Goal: Task Accomplishment & Management: Complete application form

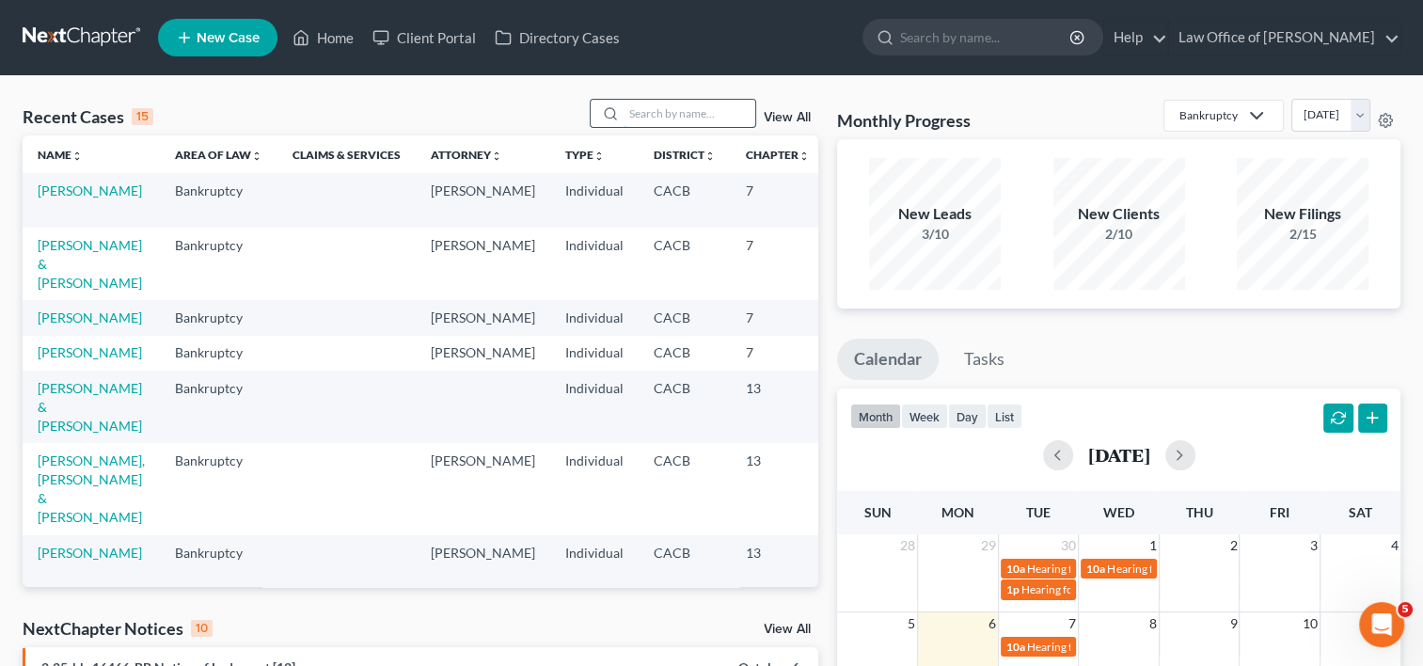
click at [648, 117] on input "search" at bounding box center [690, 113] width 132 height 27
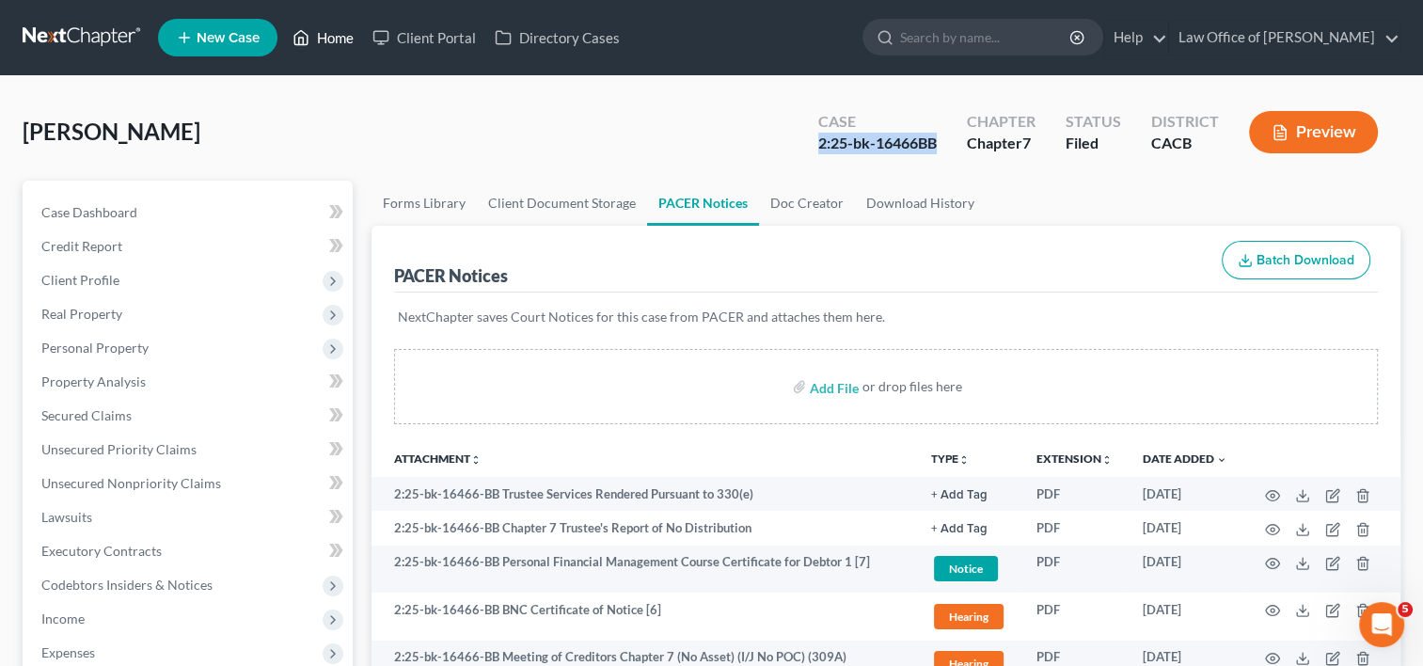
click at [339, 30] on link "Home" at bounding box center [323, 38] width 80 height 34
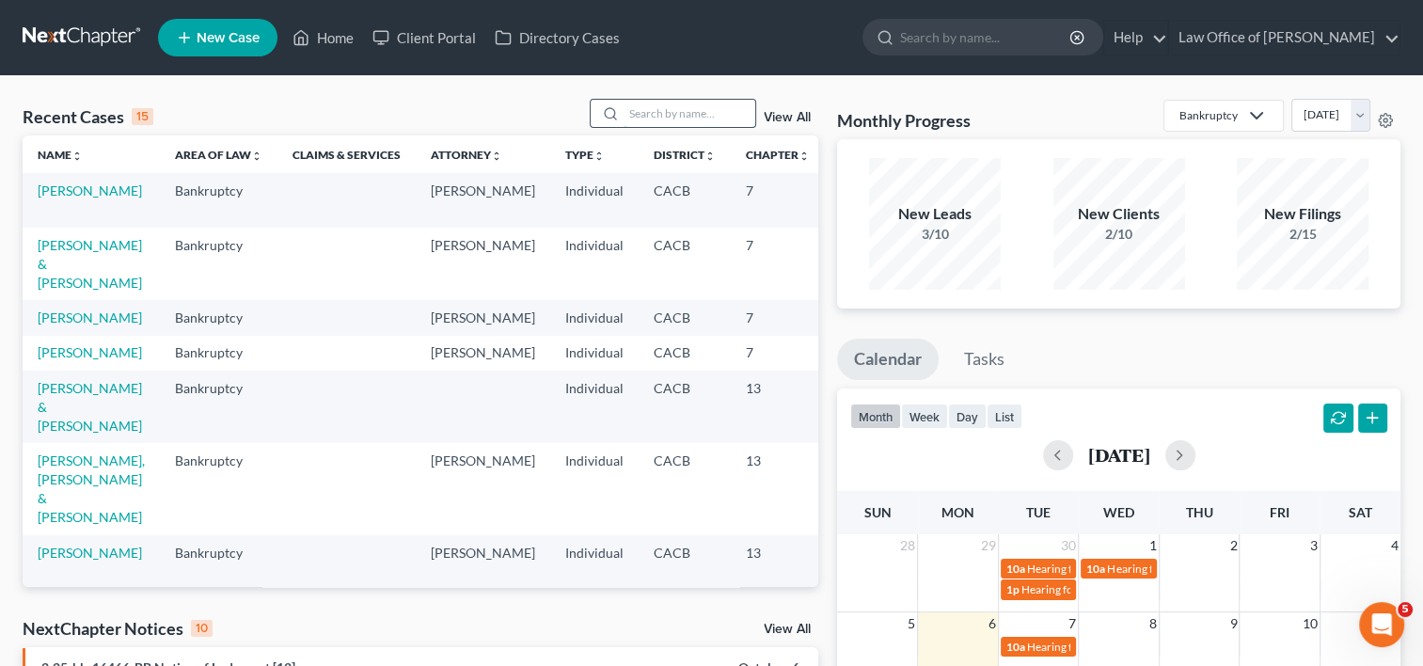
click at [678, 112] on input "search" at bounding box center [690, 113] width 132 height 27
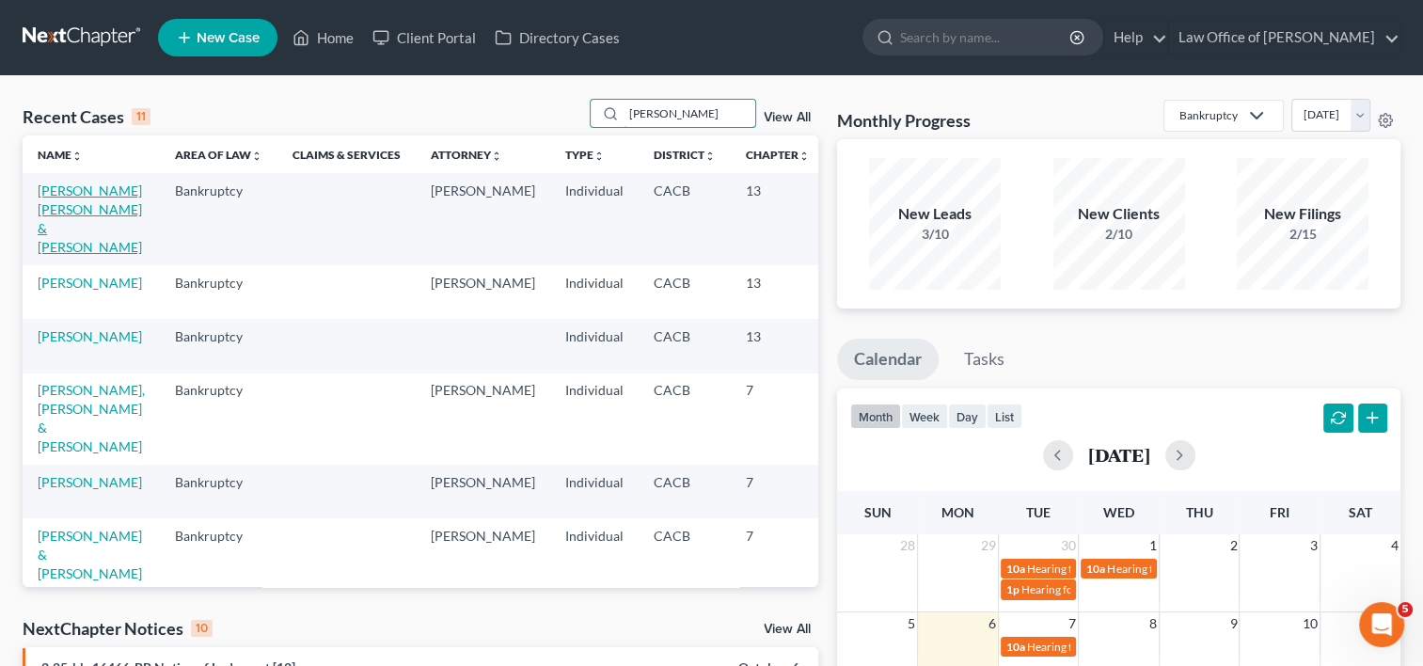
type input "Rodriguez"
click at [63, 250] on link "[PERSON_NAME] [PERSON_NAME] & [PERSON_NAME]" at bounding box center [90, 218] width 104 height 72
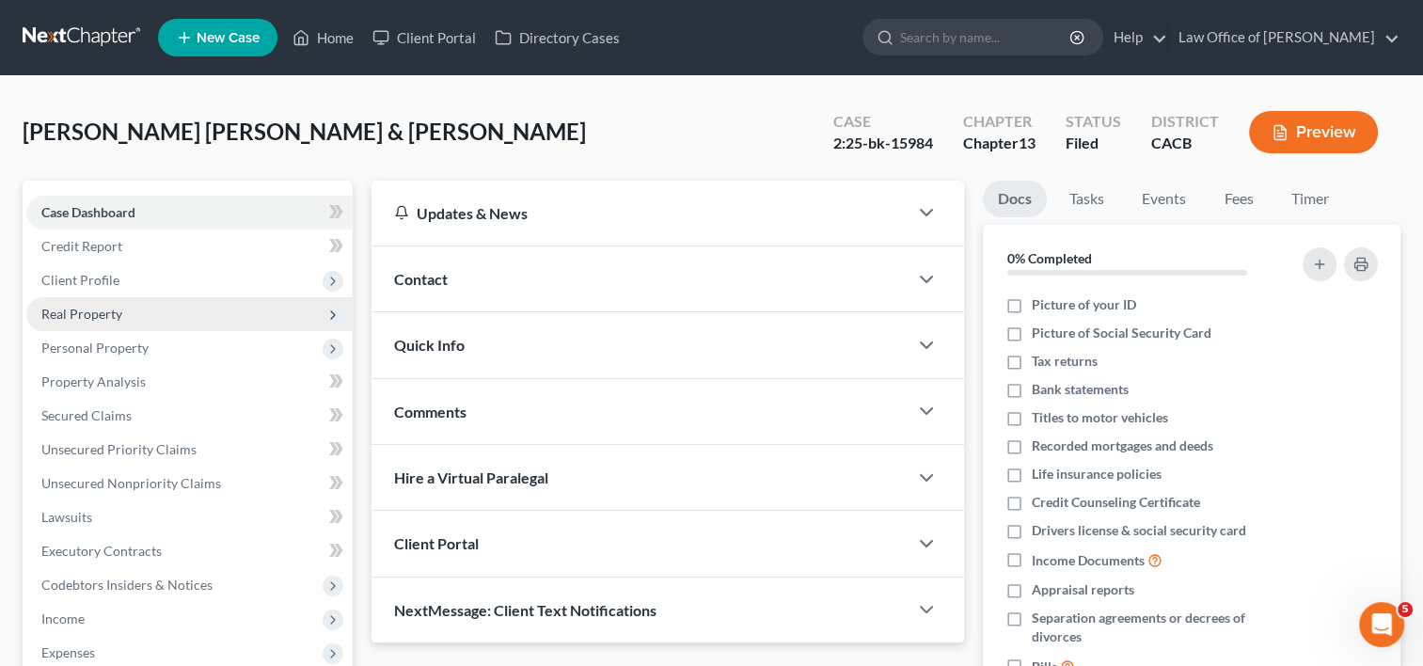
click at [109, 316] on span "Real Property" at bounding box center [81, 314] width 81 height 16
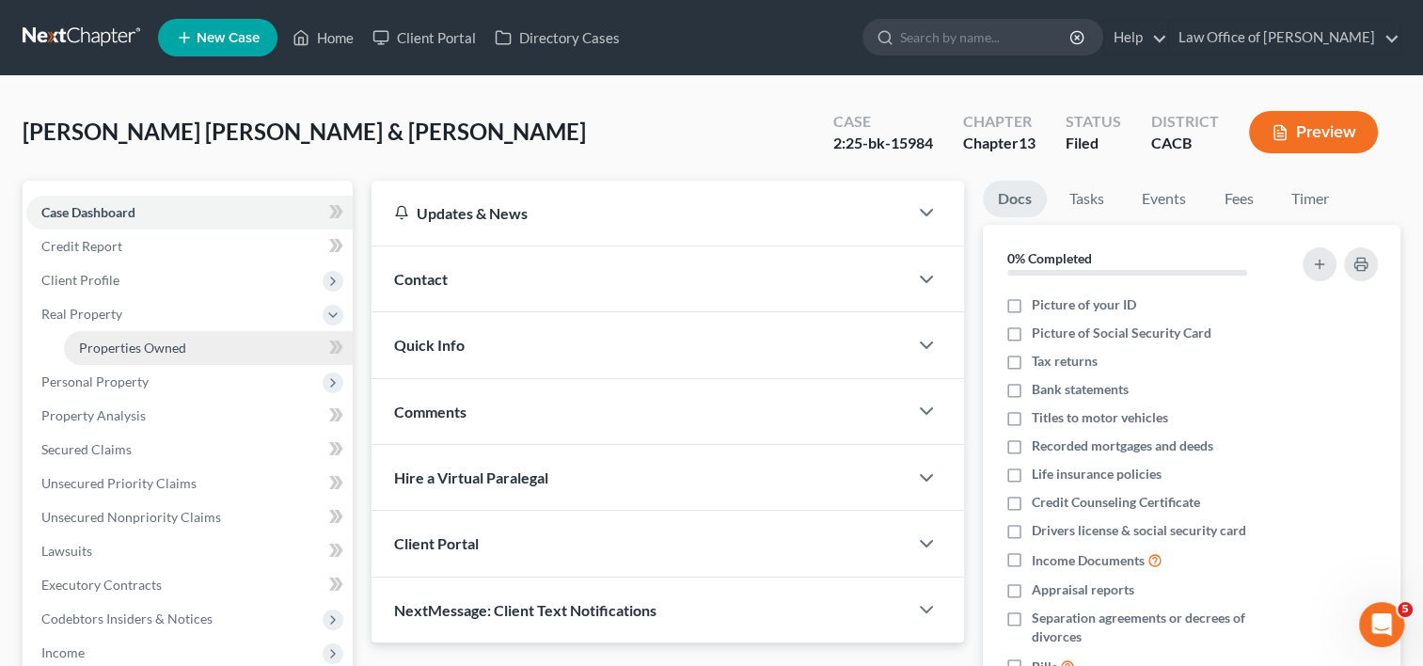
click at [133, 351] on span "Properties Owned" at bounding box center [132, 348] width 107 height 16
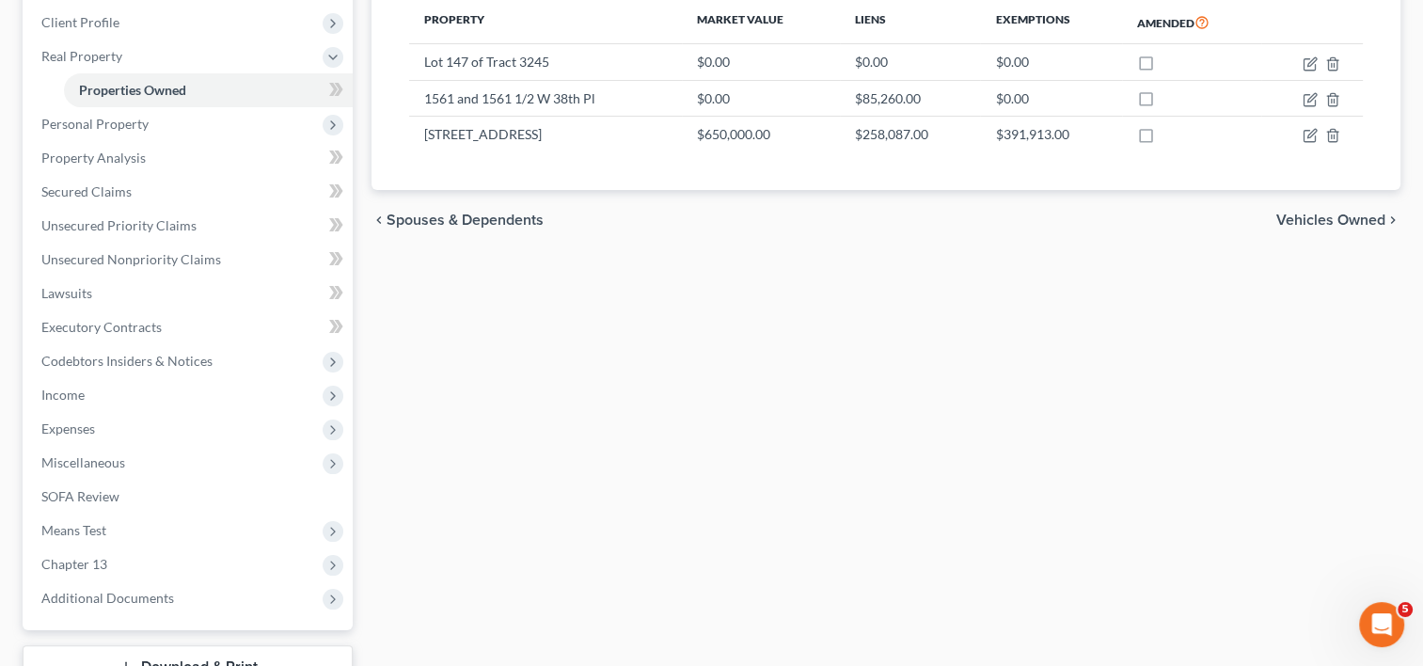
scroll to position [274, 0]
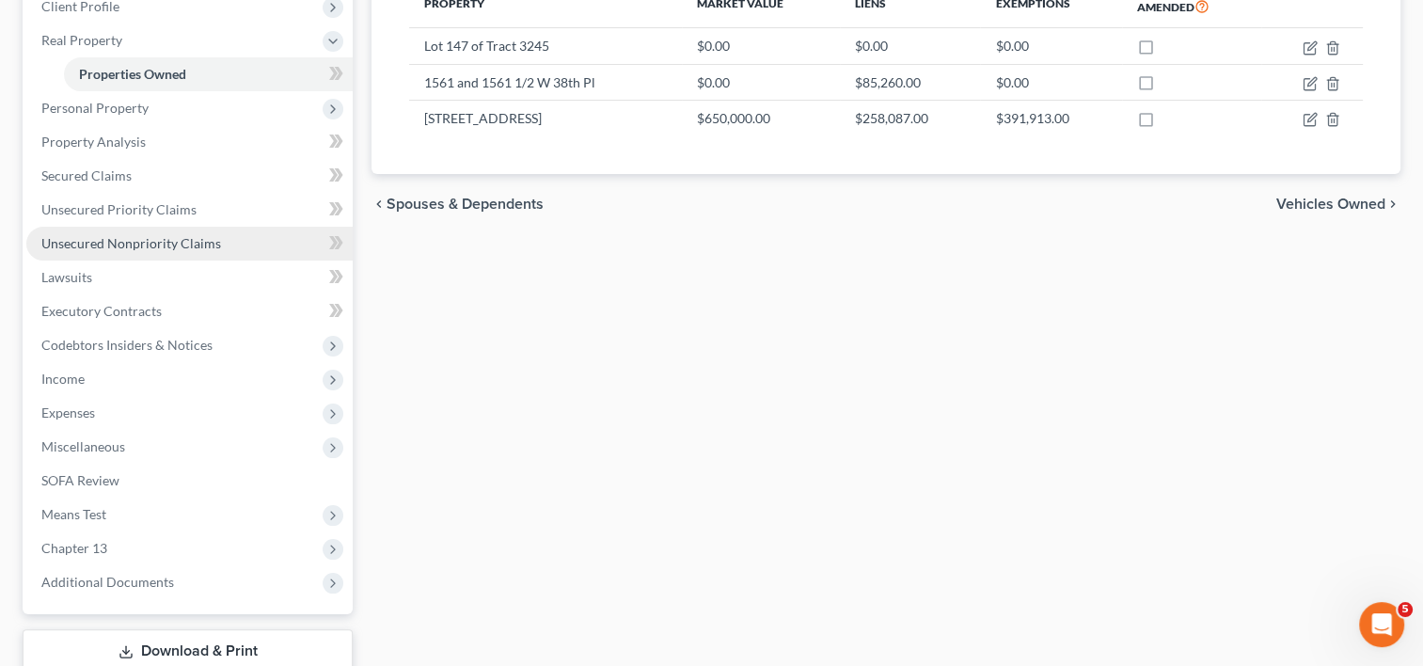
click at [137, 235] on span "Unsecured Nonpriority Claims" at bounding box center [131, 243] width 180 height 16
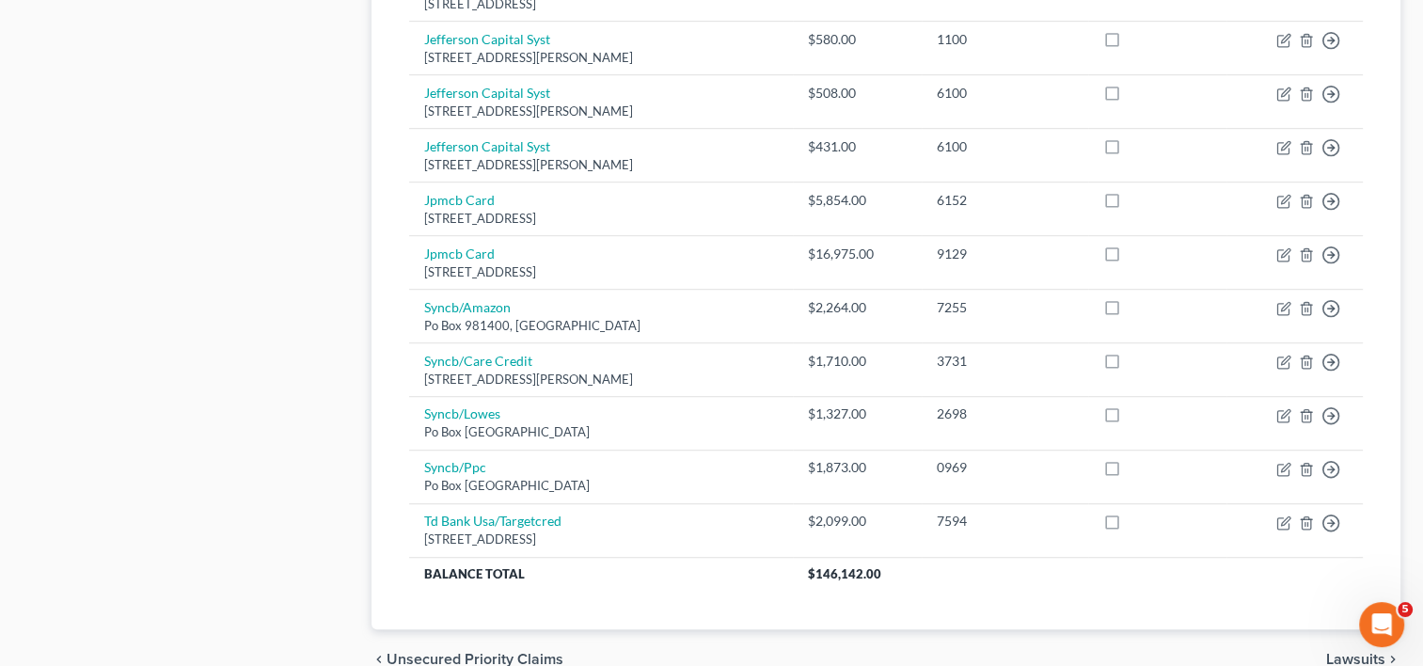
scroll to position [1174, 0]
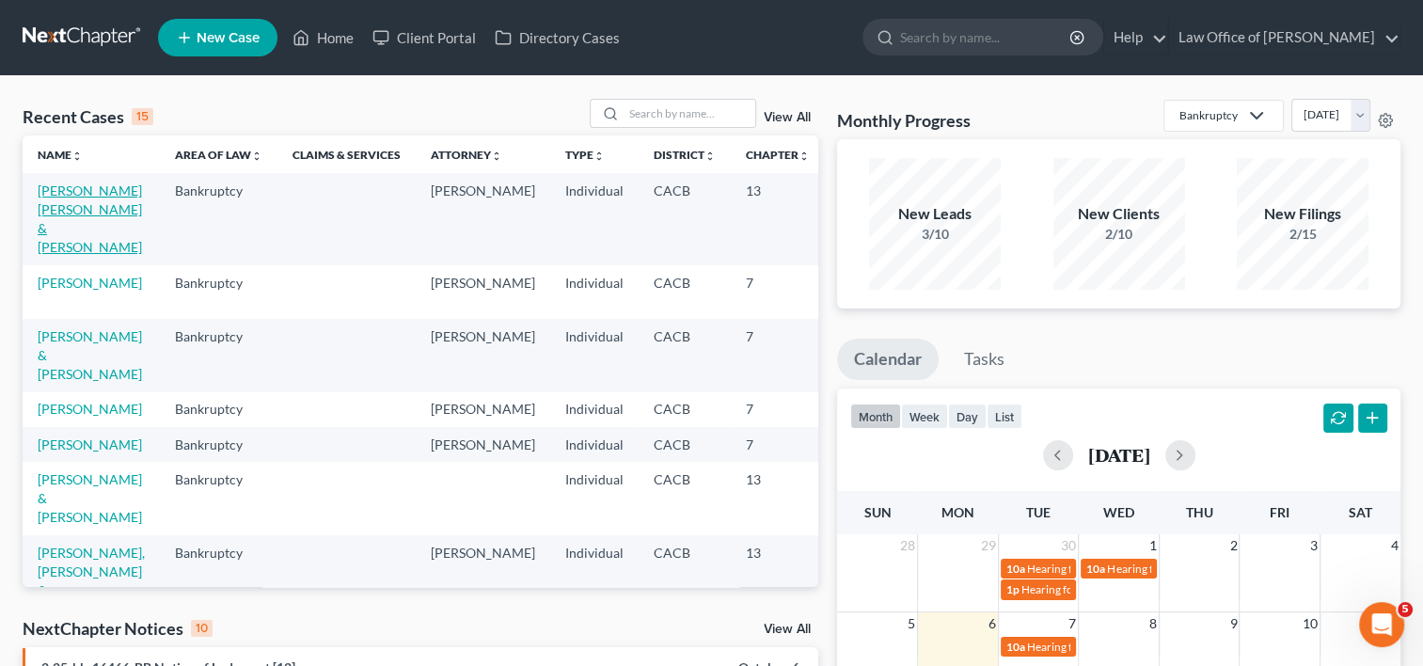
click at [60, 240] on link "[PERSON_NAME] [PERSON_NAME] & [PERSON_NAME]" at bounding box center [90, 218] width 104 height 72
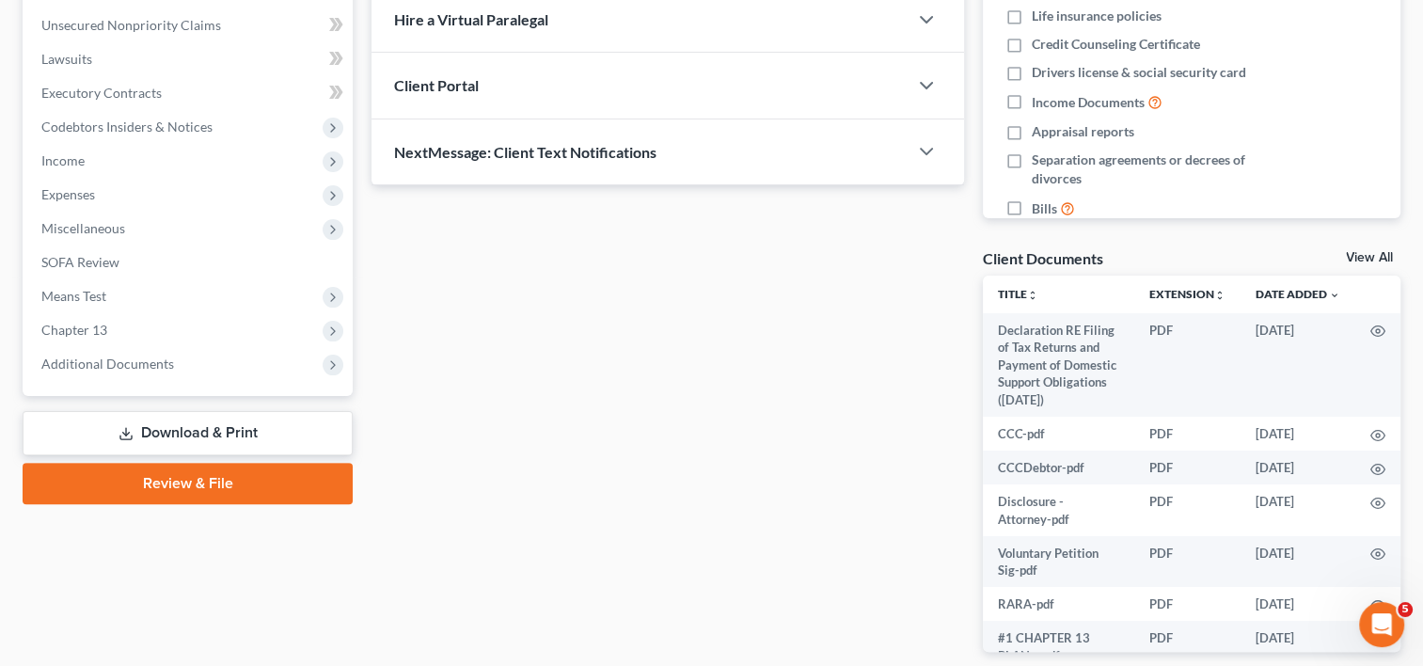
scroll to position [461, 0]
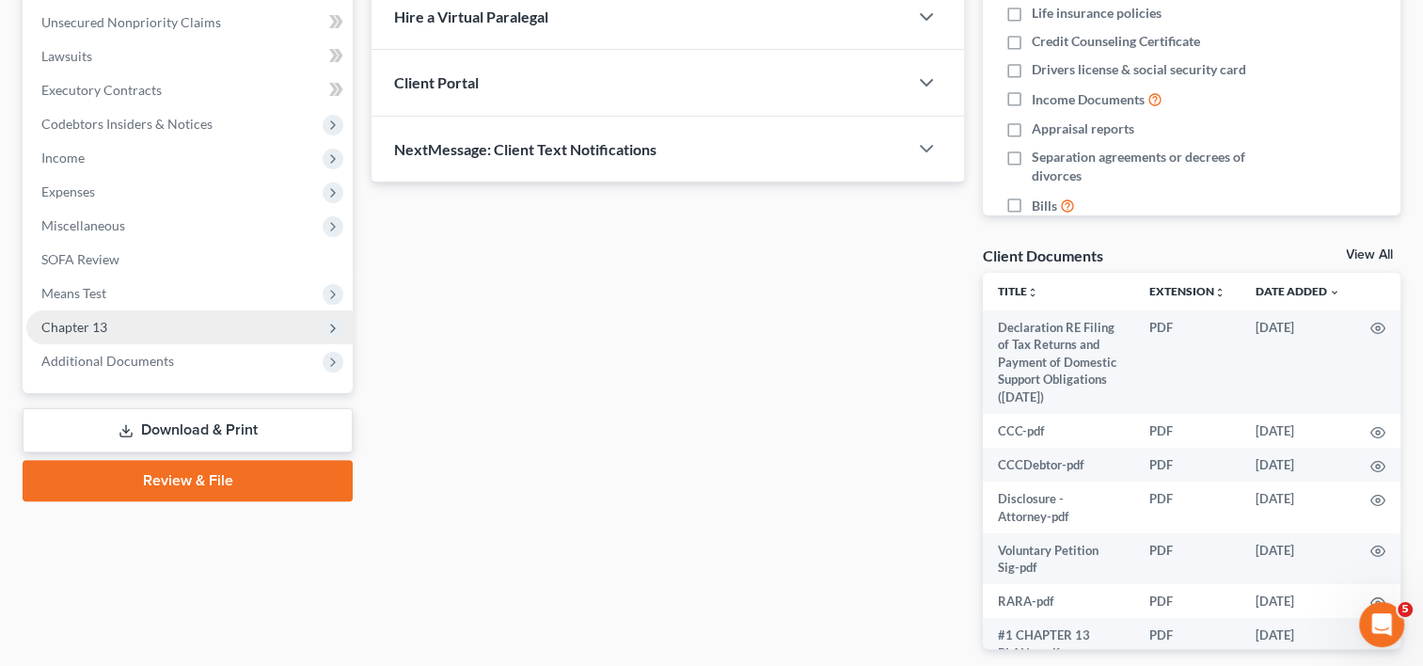
click at [102, 323] on span "Chapter 13" at bounding box center [74, 327] width 66 height 16
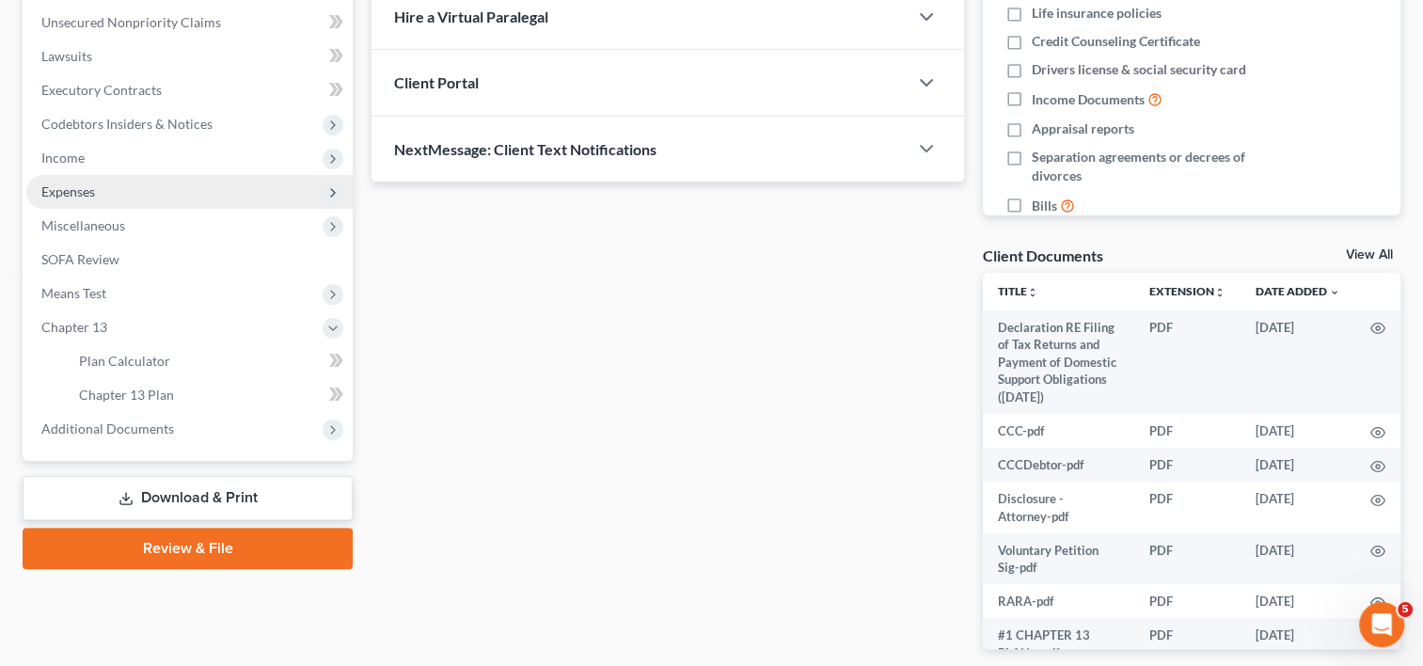
click at [90, 183] on span "Expenses" at bounding box center [68, 191] width 54 height 16
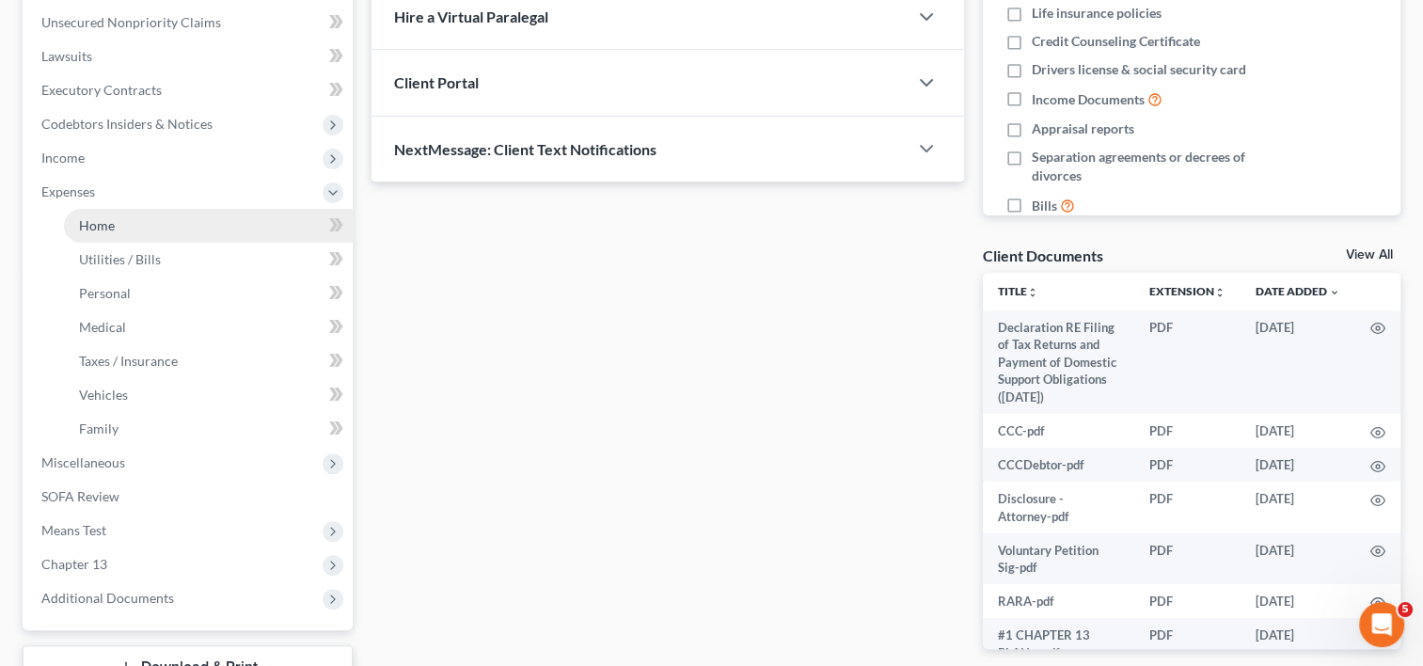
click at [119, 229] on link "Home" at bounding box center [208, 226] width 289 height 34
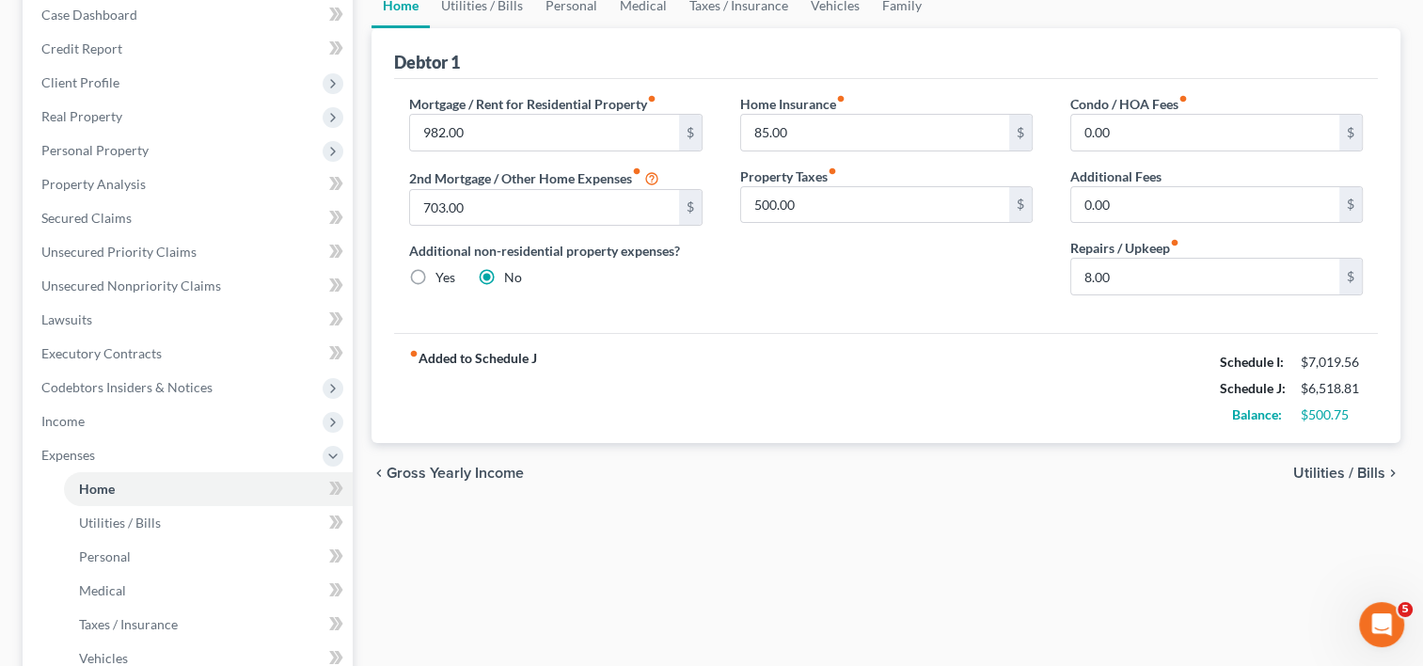
scroll to position [207, 0]
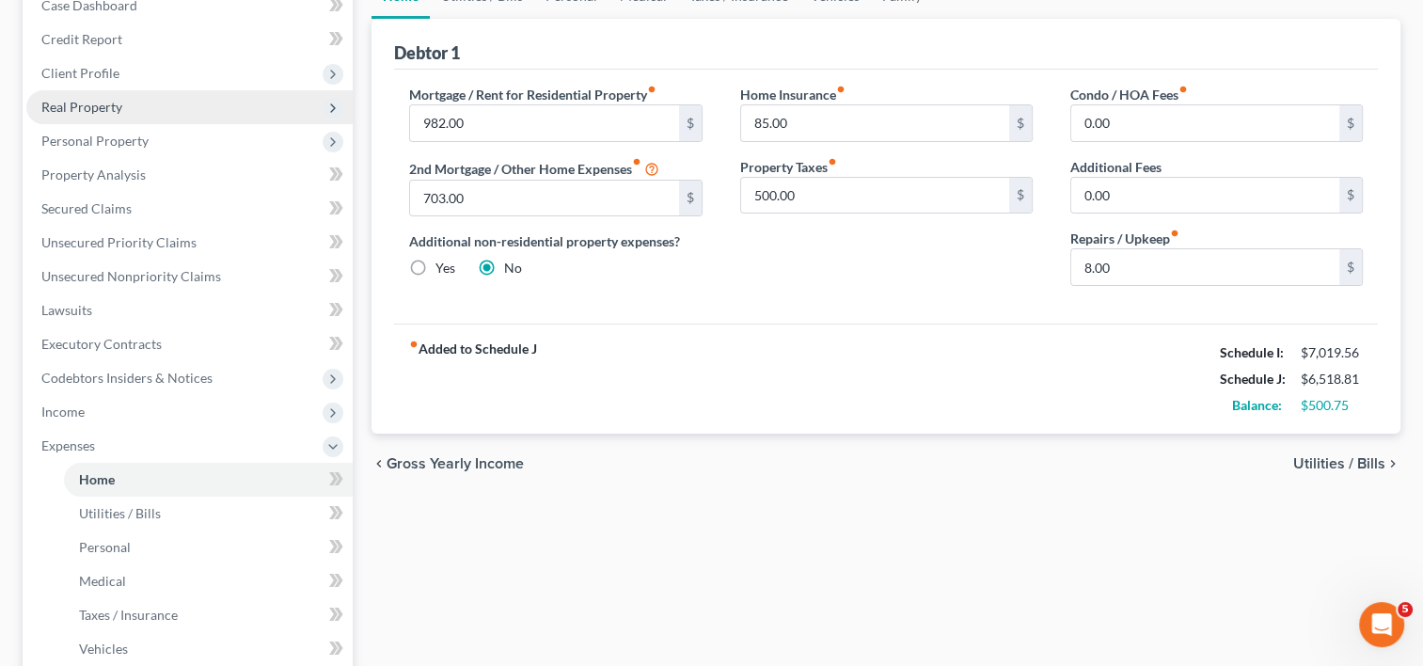
click at [112, 106] on span "Real Property" at bounding box center [81, 107] width 81 height 16
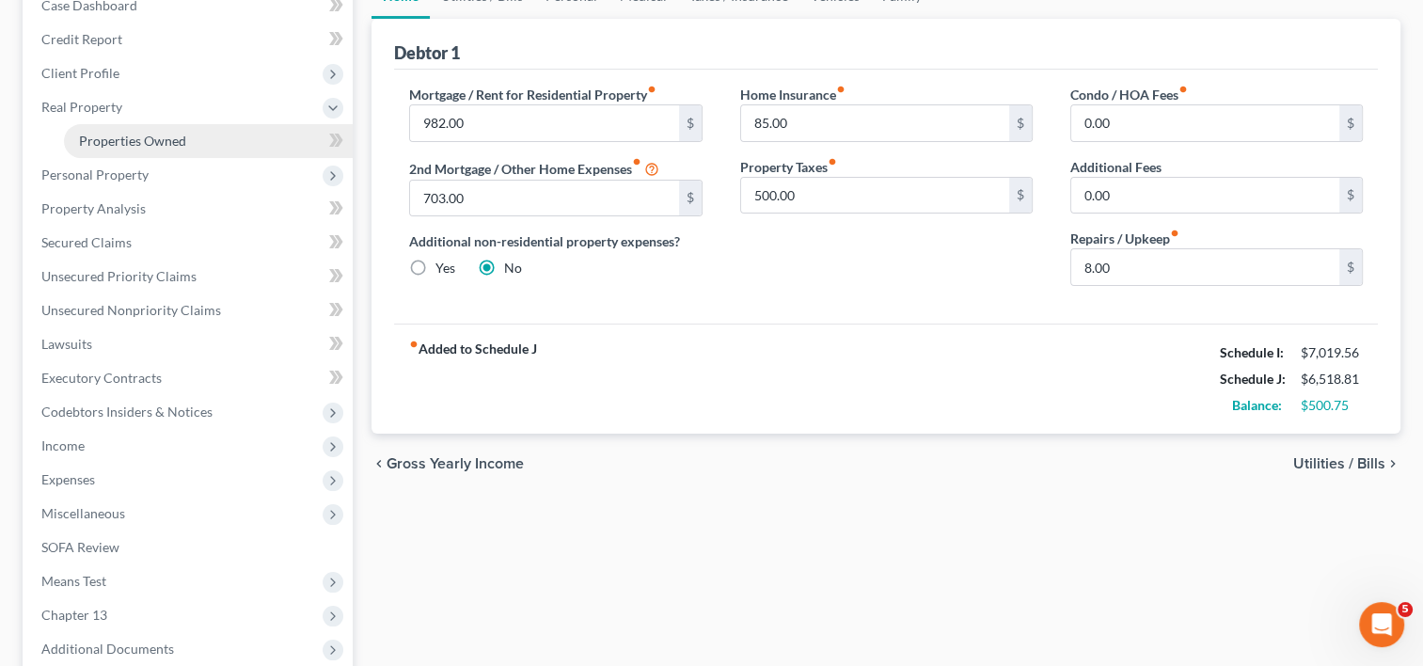
click at [145, 142] on span "Properties Owned" at bounding box center [132, 141] width 107 height 16
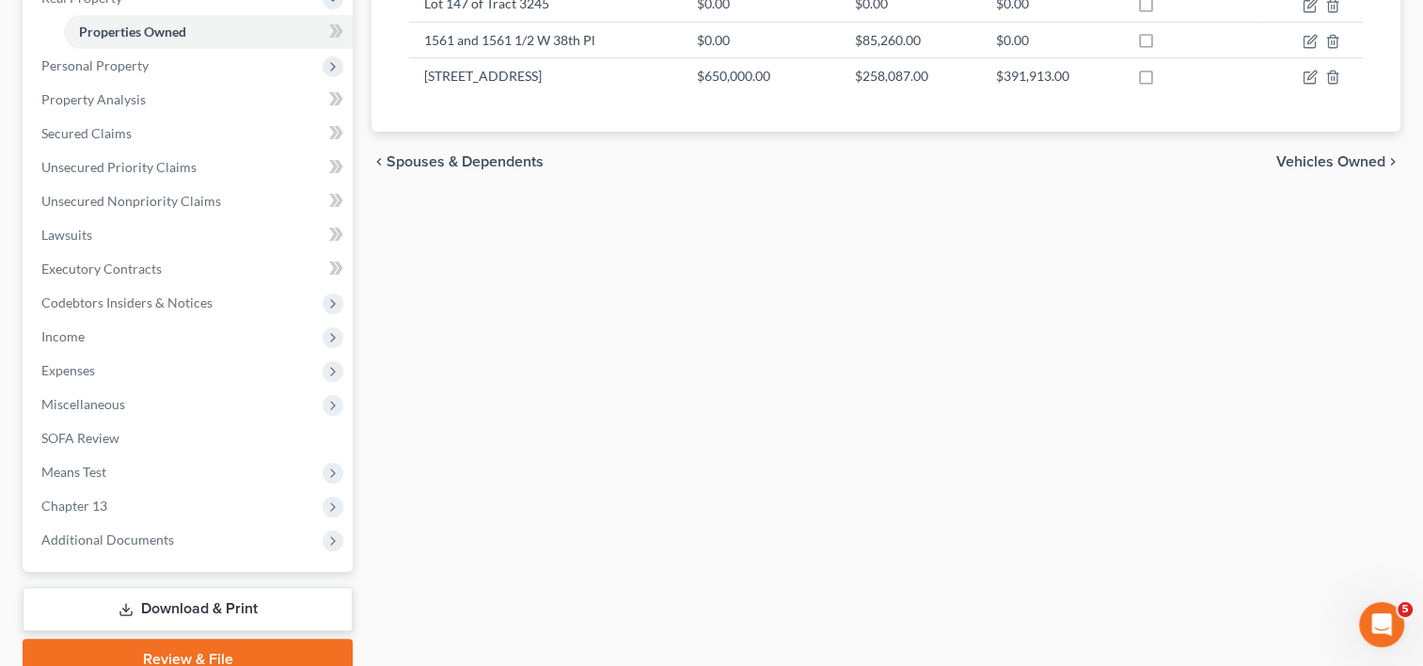
scroll to position [400, 0]
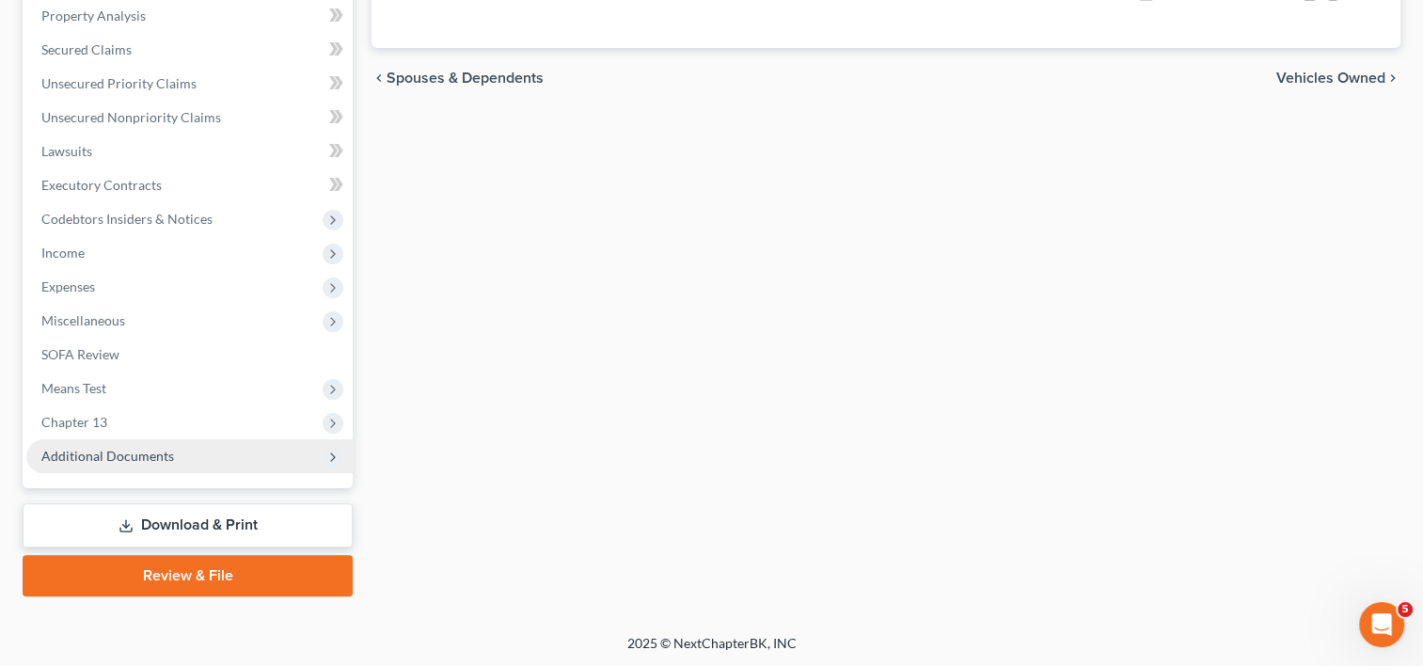
click at [162, 451] on span "Additional Documents" at bounding box center [107, 456] width 133 height 16
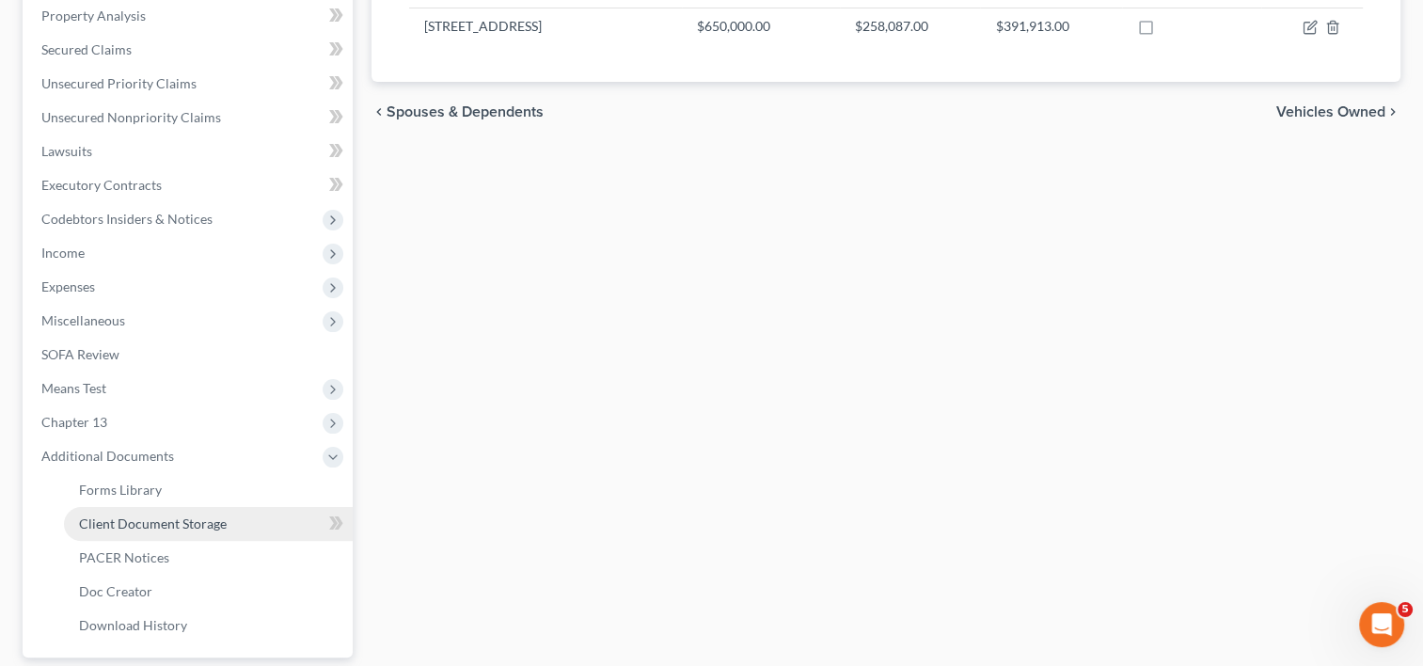
click at [195, 527] on span "Client Document Storage" at bounding box center [153, 524] width 148 height 16
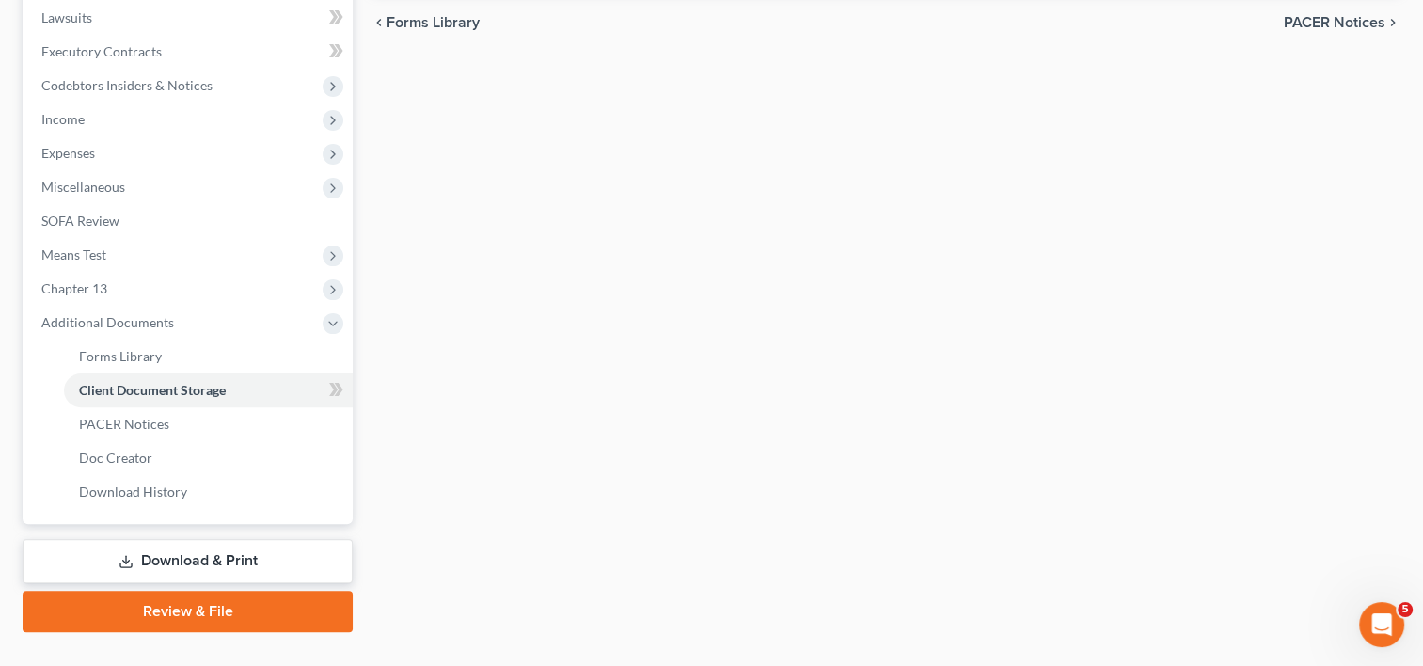
scroll to position [527, 0]
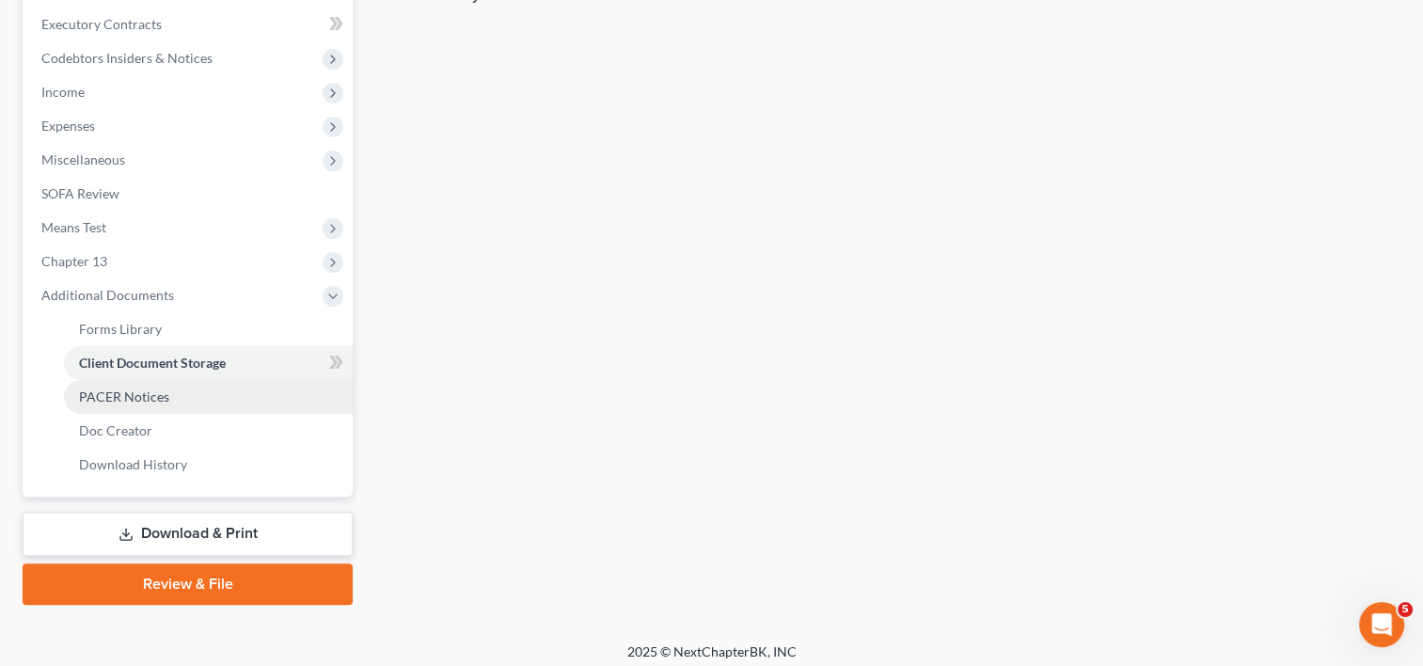
click at [153, 393] on span "PACER Notices" at bounding box center [124, 397] width 90 height 16
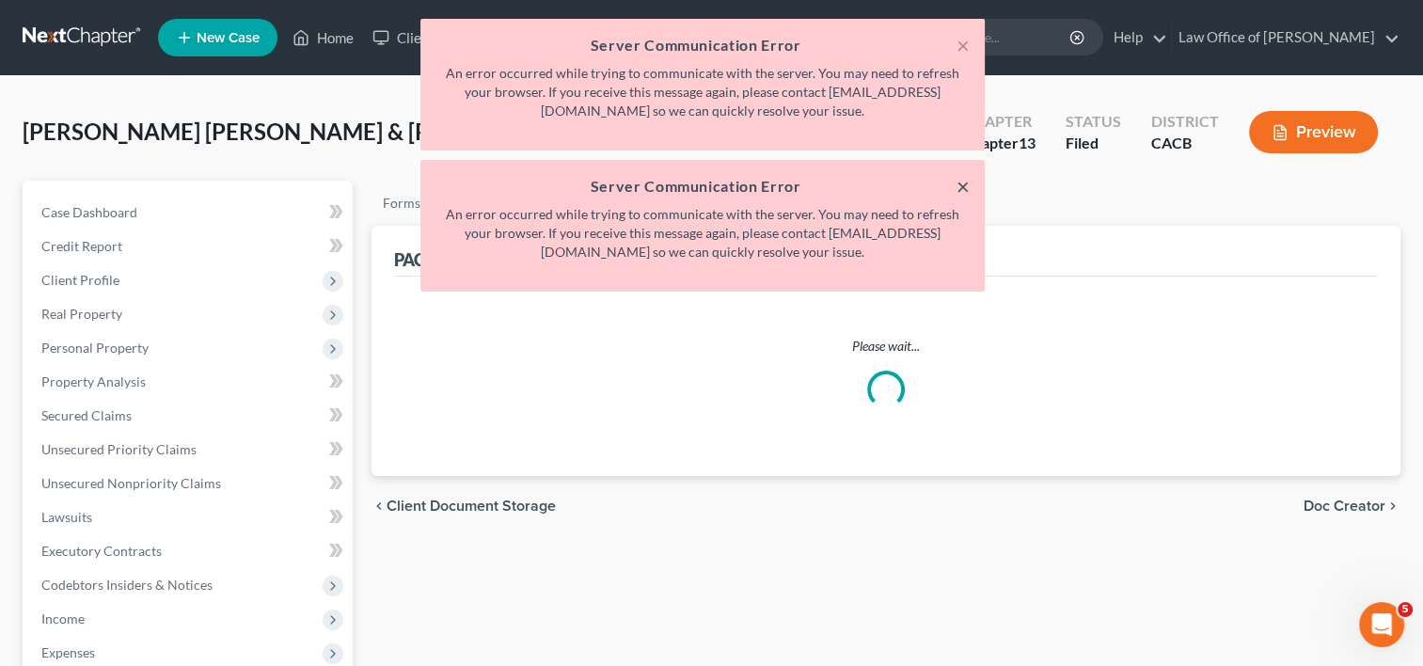
click at [960, 184] on button "×" at bounding box center [963, 186] width 13 height 23
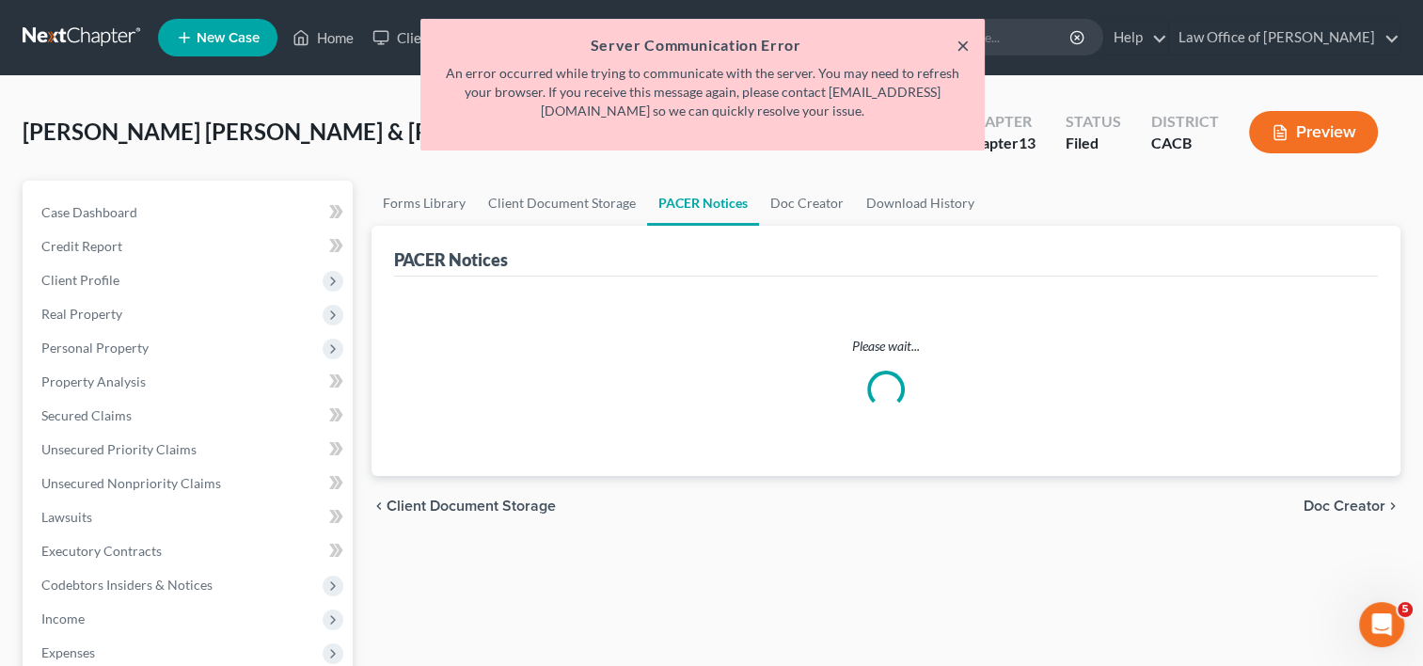
click at [957, 44] on button "×" at bounding box center [963, 45] width 13 height 23
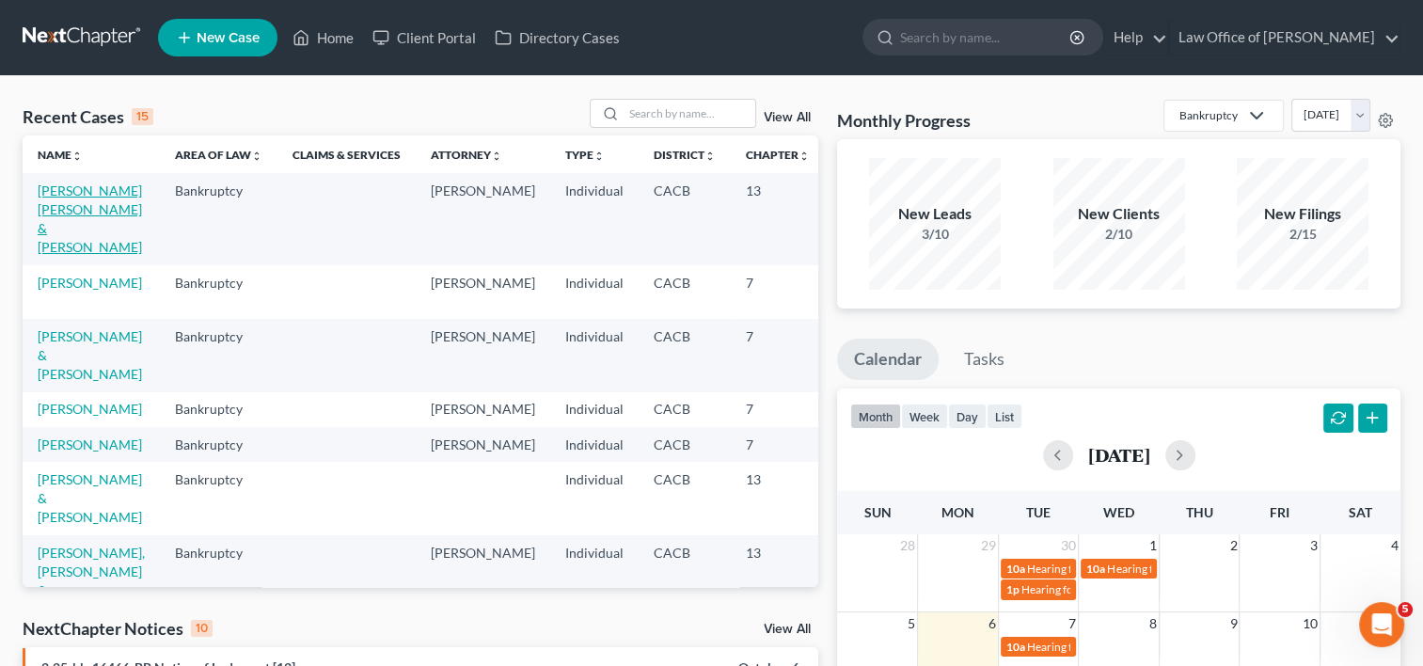
click at [60, 240] on link "[PERSON_NAME] [PERSON_NAME] & [PERSON_NAME]" at bounding box center [90, 218] width 104 height 72
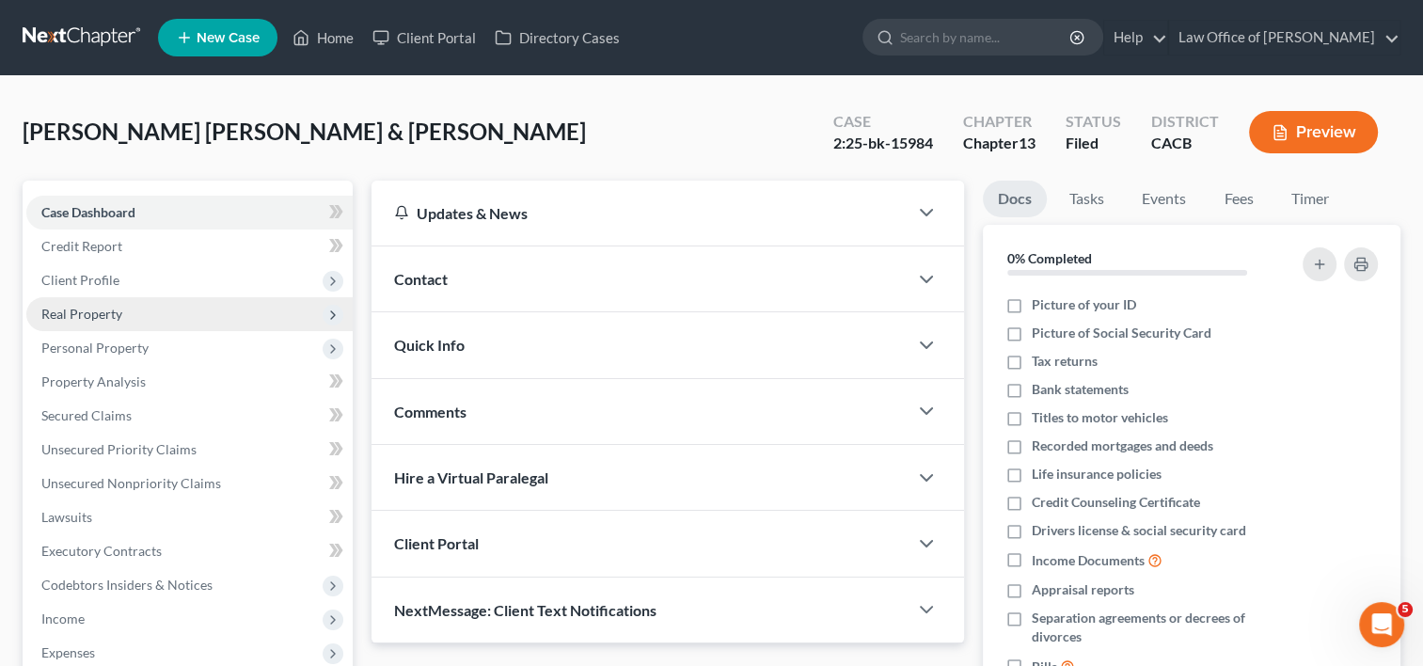
click at [103, 318] on span "Real Property" at bounding box center [81, 314] width 81 height 16
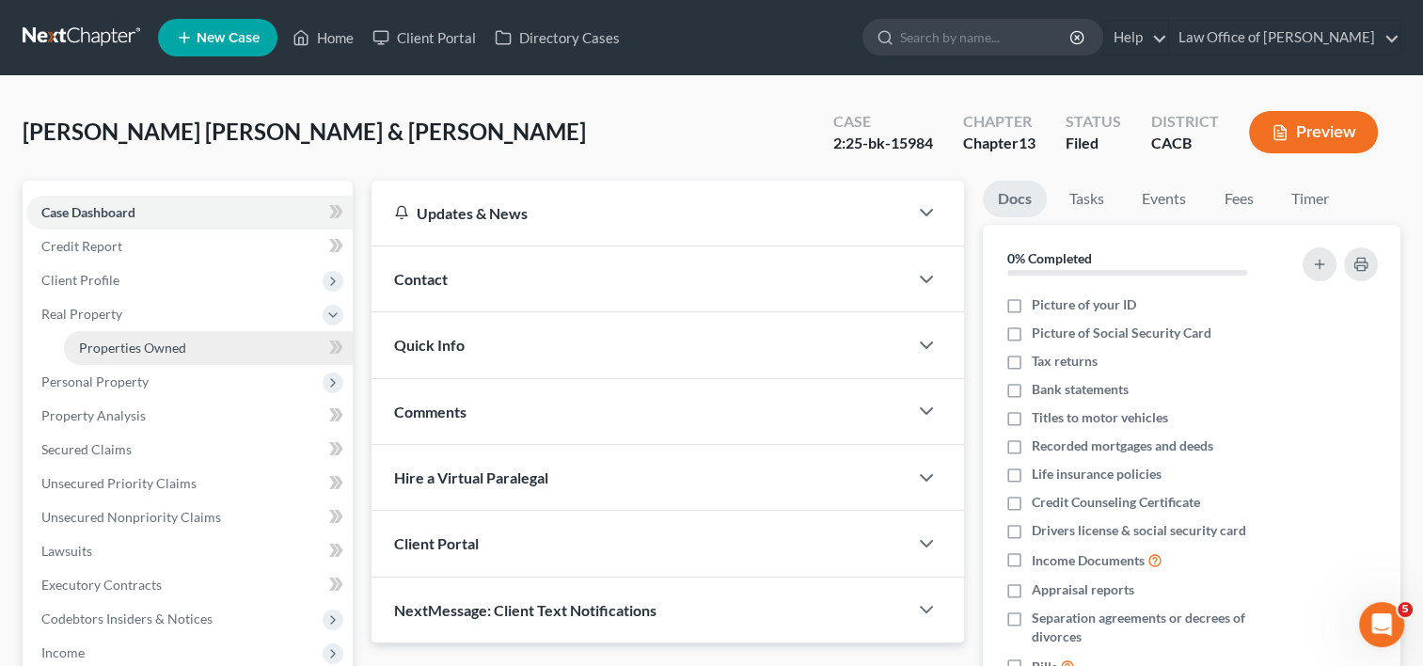
click at [135, 346] on span "Properties Owned" at bounding box center [132, 348] width 107 height 16
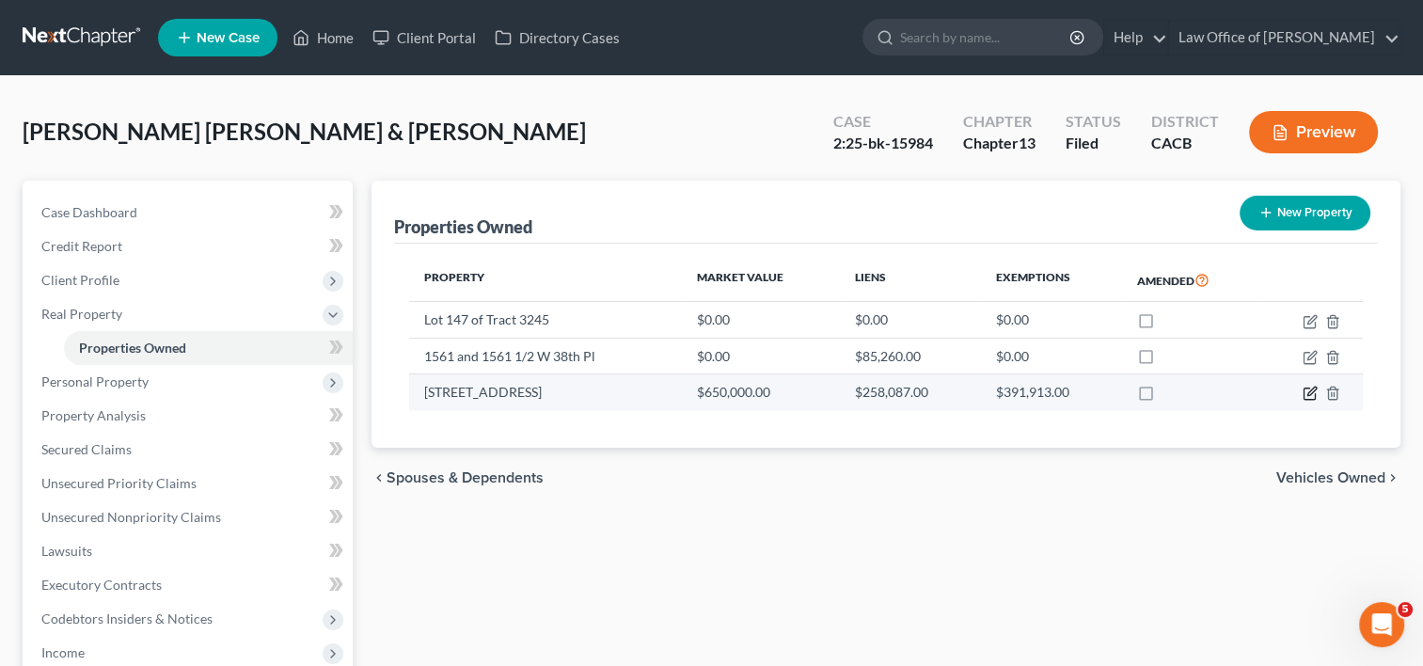
click at [1305, 395] on icon "button" at bounding box center [1310, 393] width 15 height 15
select select "4"
select select "1"
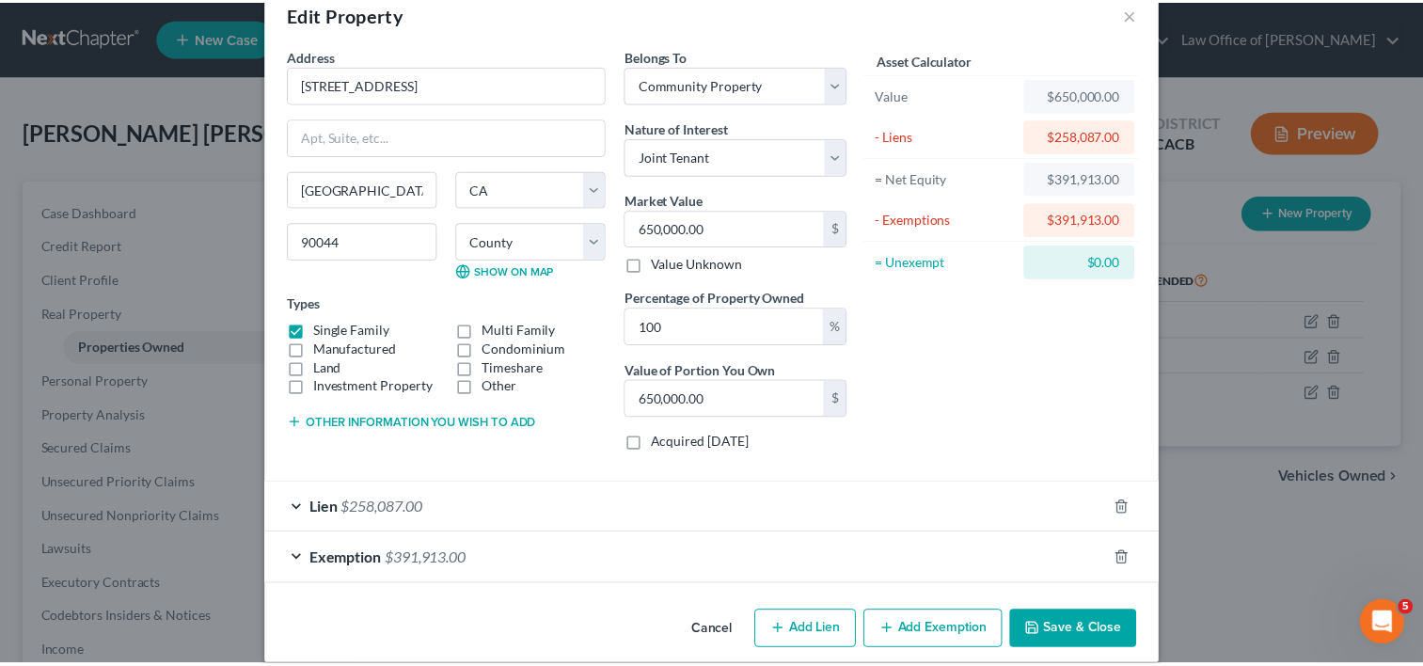
scroll to position [60, 0]
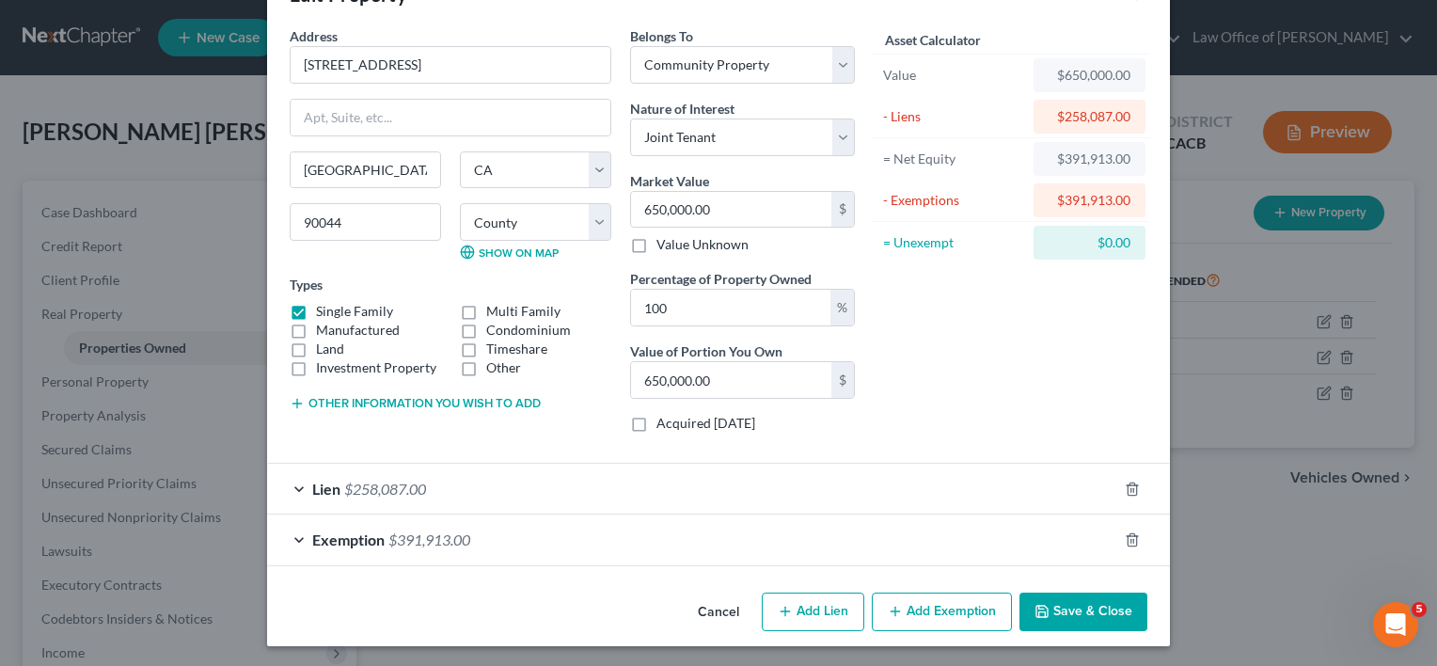
click at [1087, 617] on button "Save & Close" at bounding box center [1084, 613] width 128 height 40
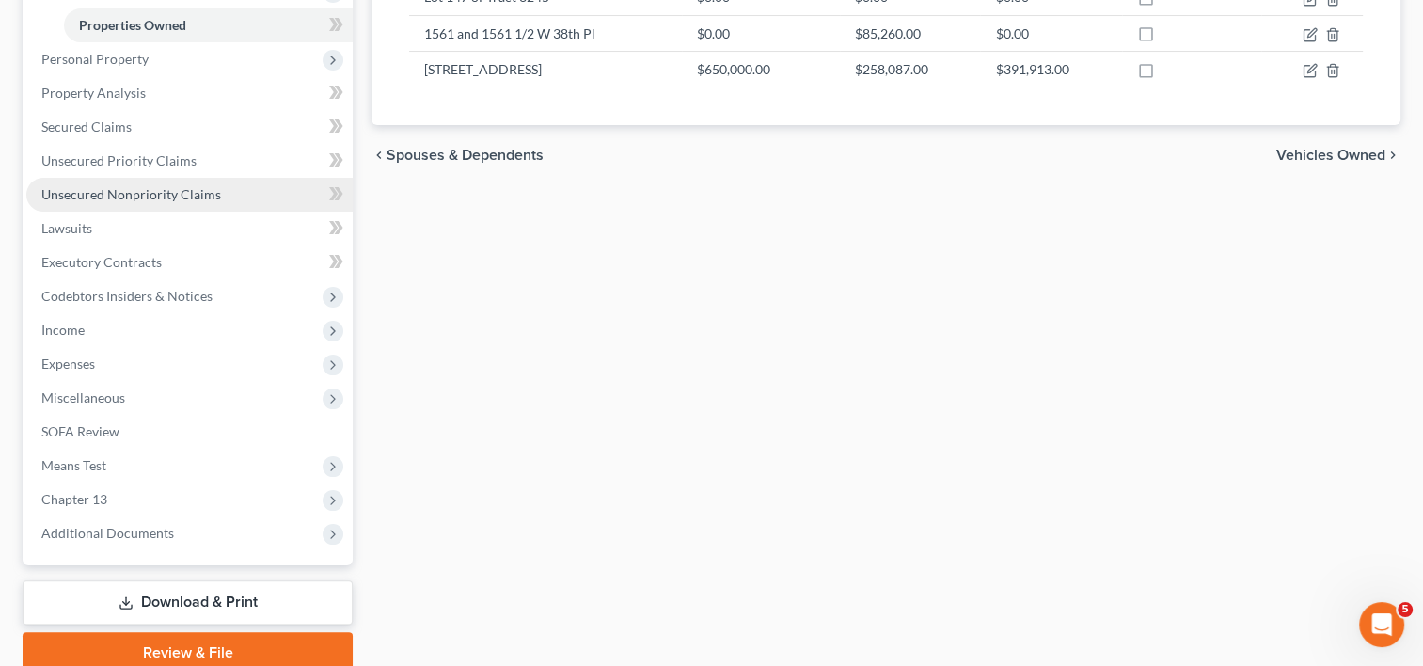
scroll to position [322, 0]
click at [87, 205] on link "Unsecured Nonpriority Claims" at bounding box center [189, 196] width 326 height 34
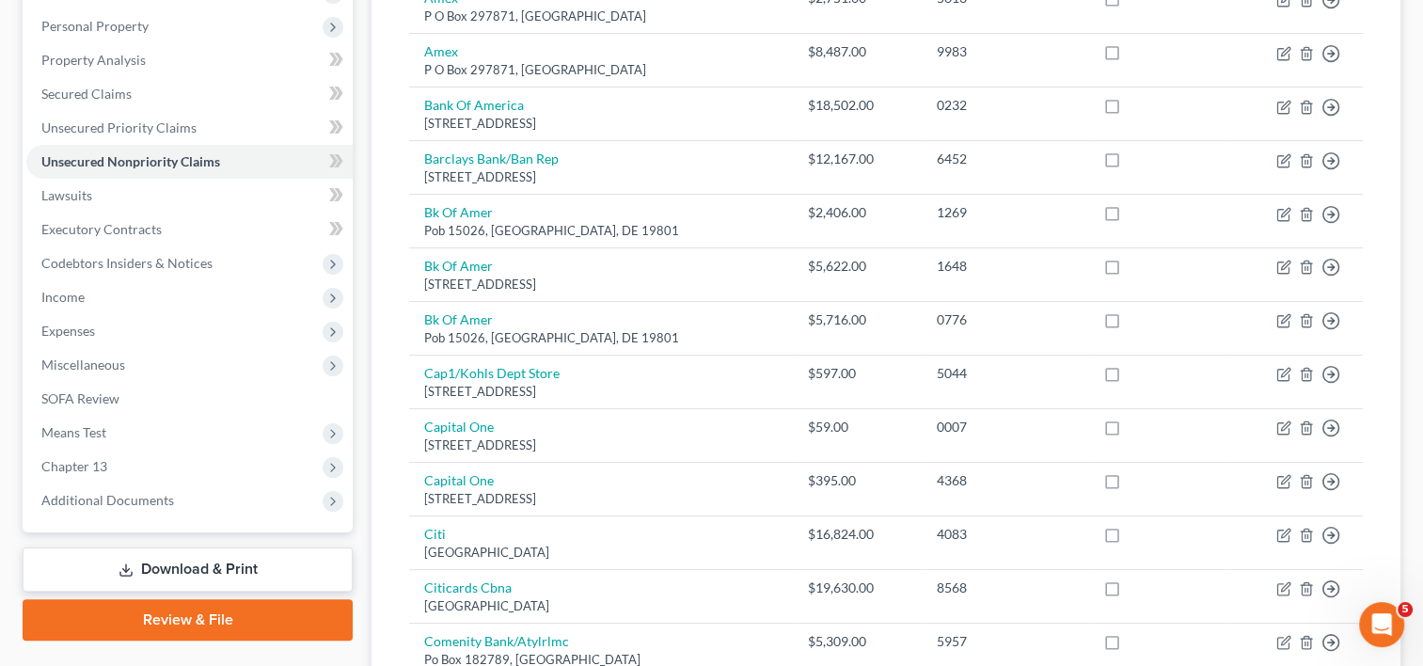
scroll to position [324, 0]
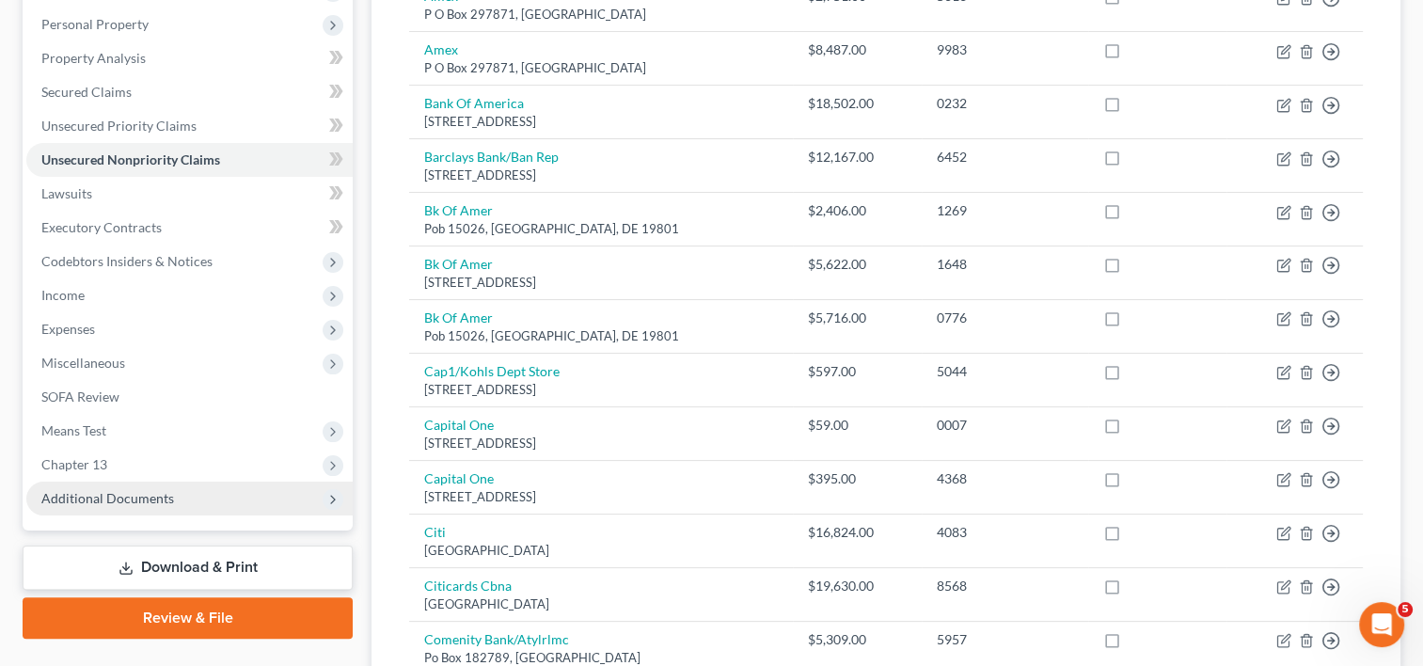
click at [123, 490] on span "Additional Documents" at bounding box center [107, 498] width 133 height 16
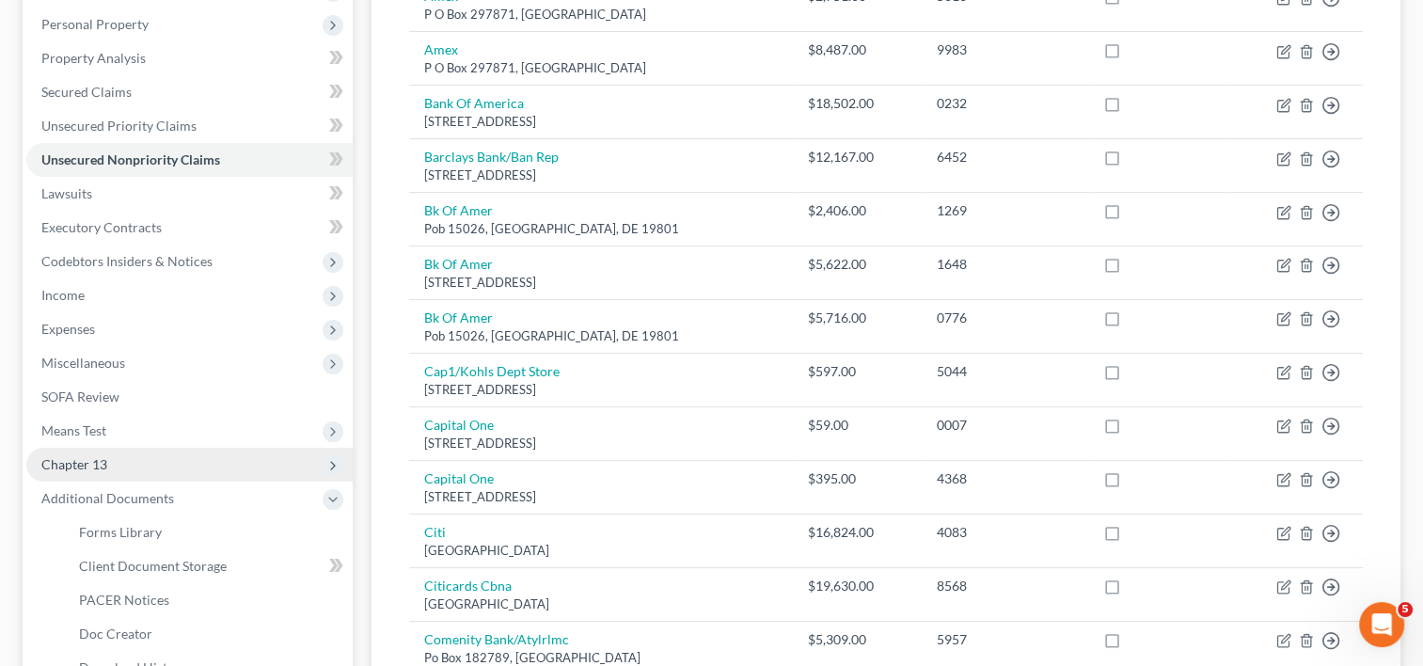
click at [88, 471] on span "Chapter 13" at bounding box center [189, 465] width 326 height 34
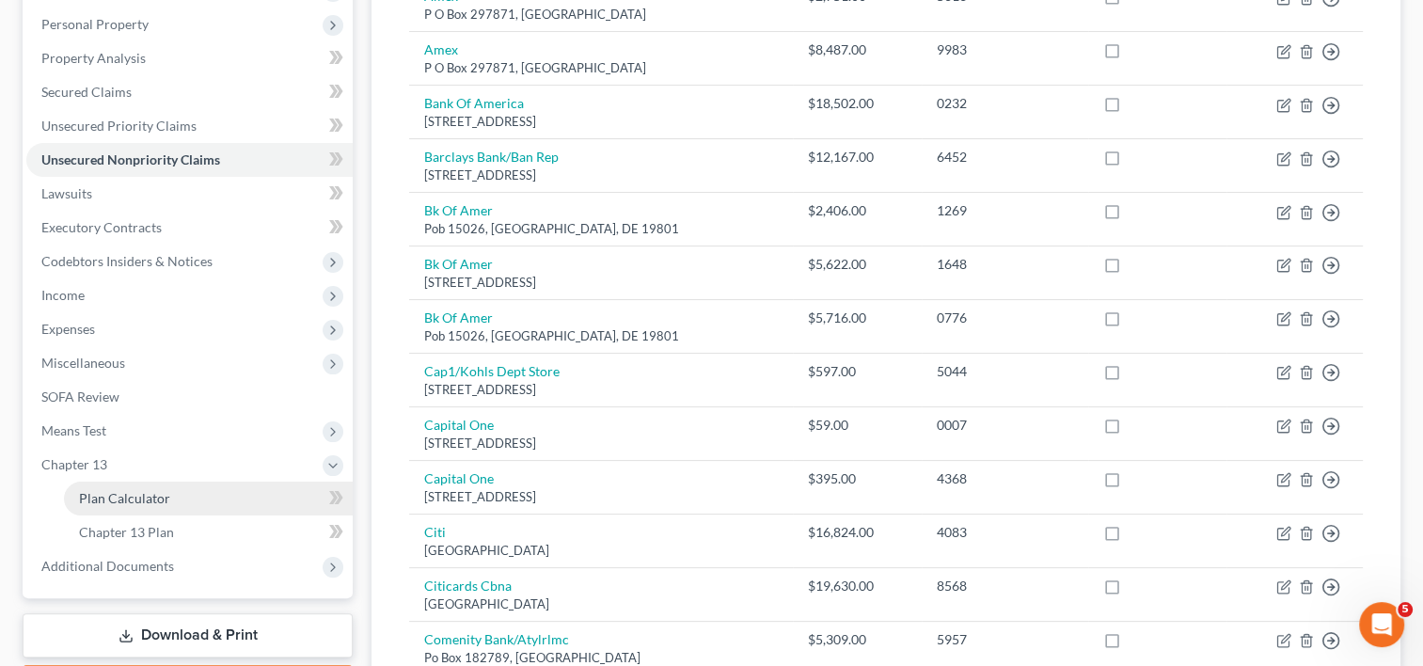
click at [124, 504] on link "Plan Calculator" at bounding box center [208, 499] width 289 height 34
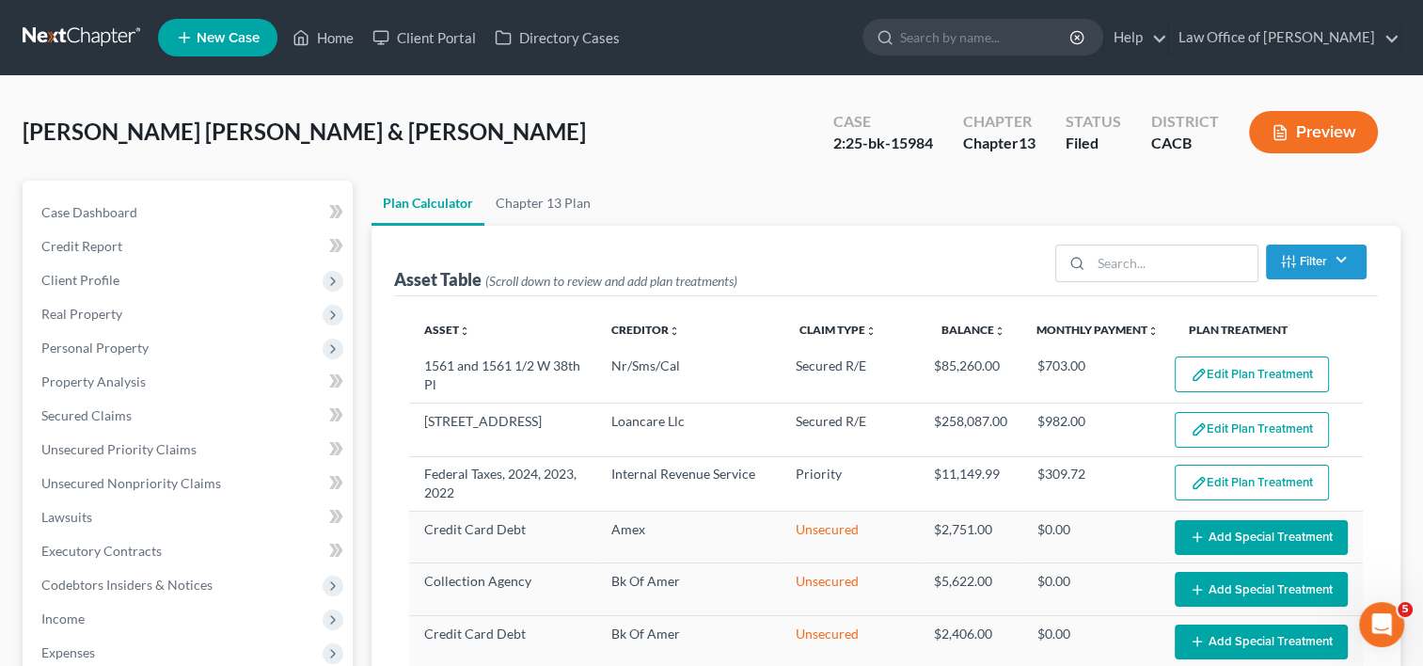
select select "35"
click at [339, 40] on link "Home" at bounding box center [323, 38] width 80 height 34
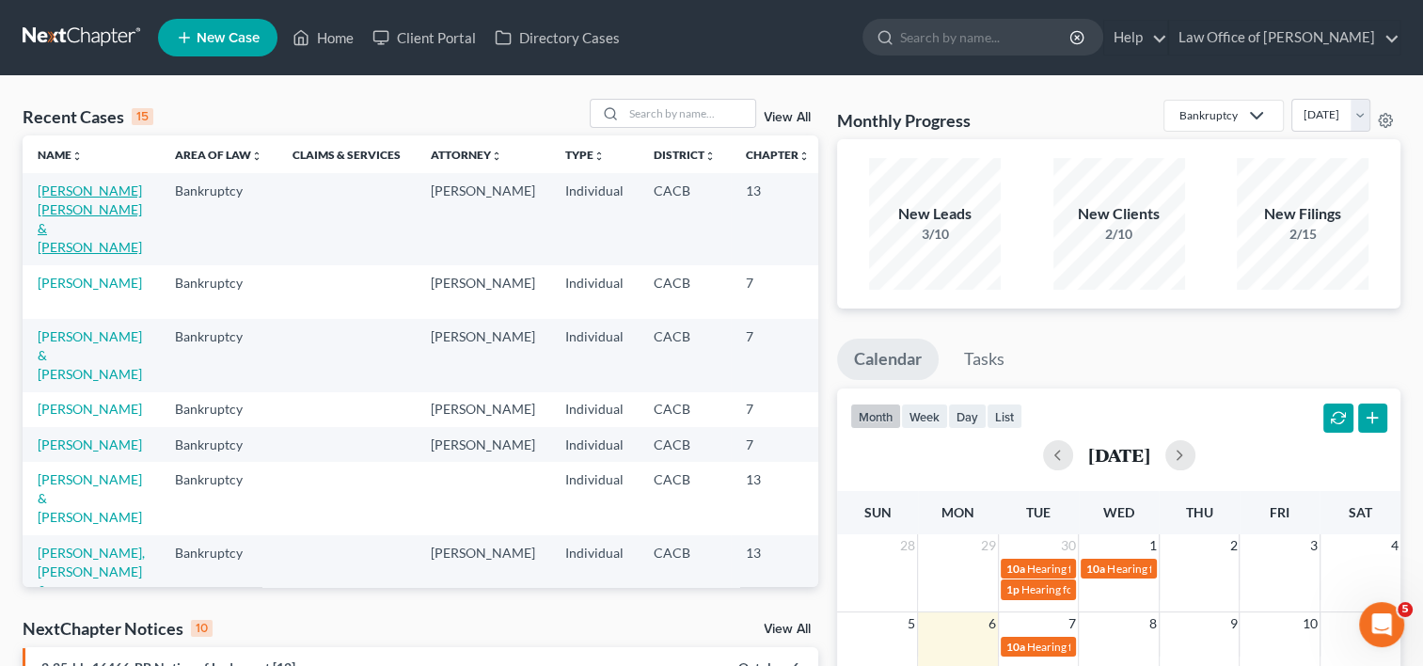
click at [66, 216] on link "[PERSON_NAME] [PERSON_NAME] & [PERSON_NAME]" at bounding box center [90, 218] width 104 height 72
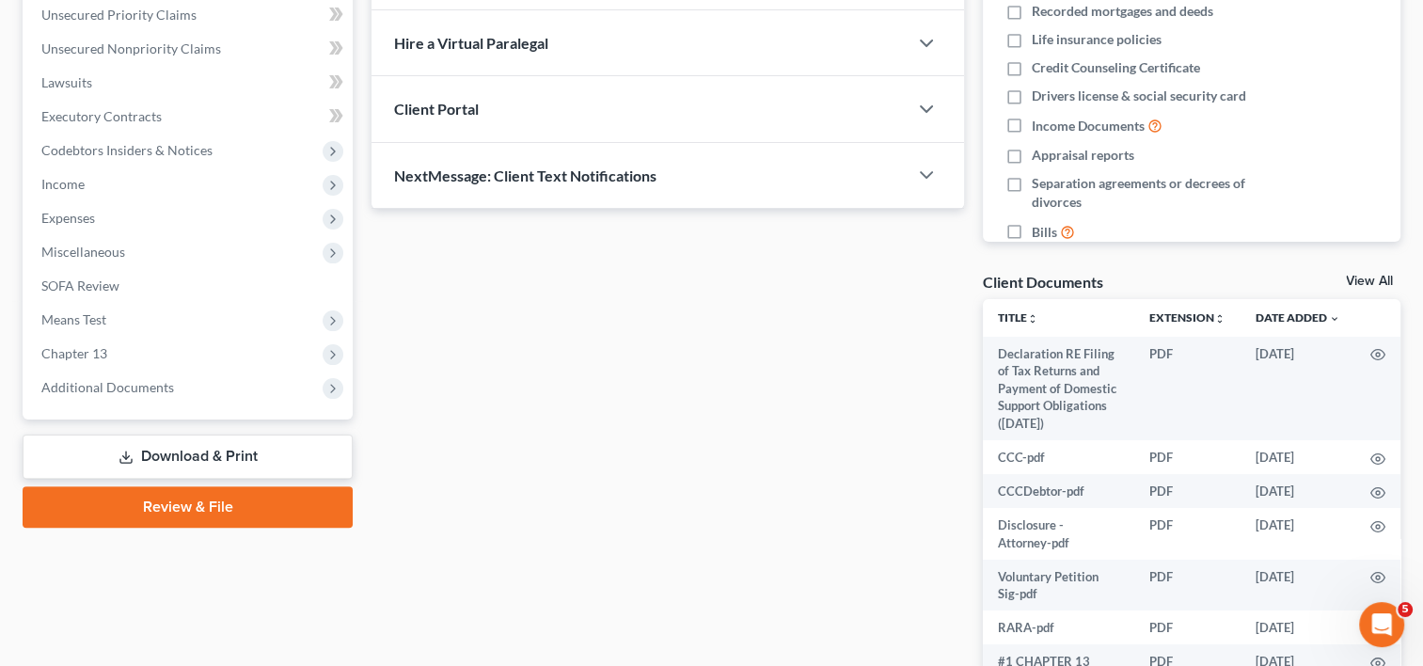
scroll to position [444, 0]
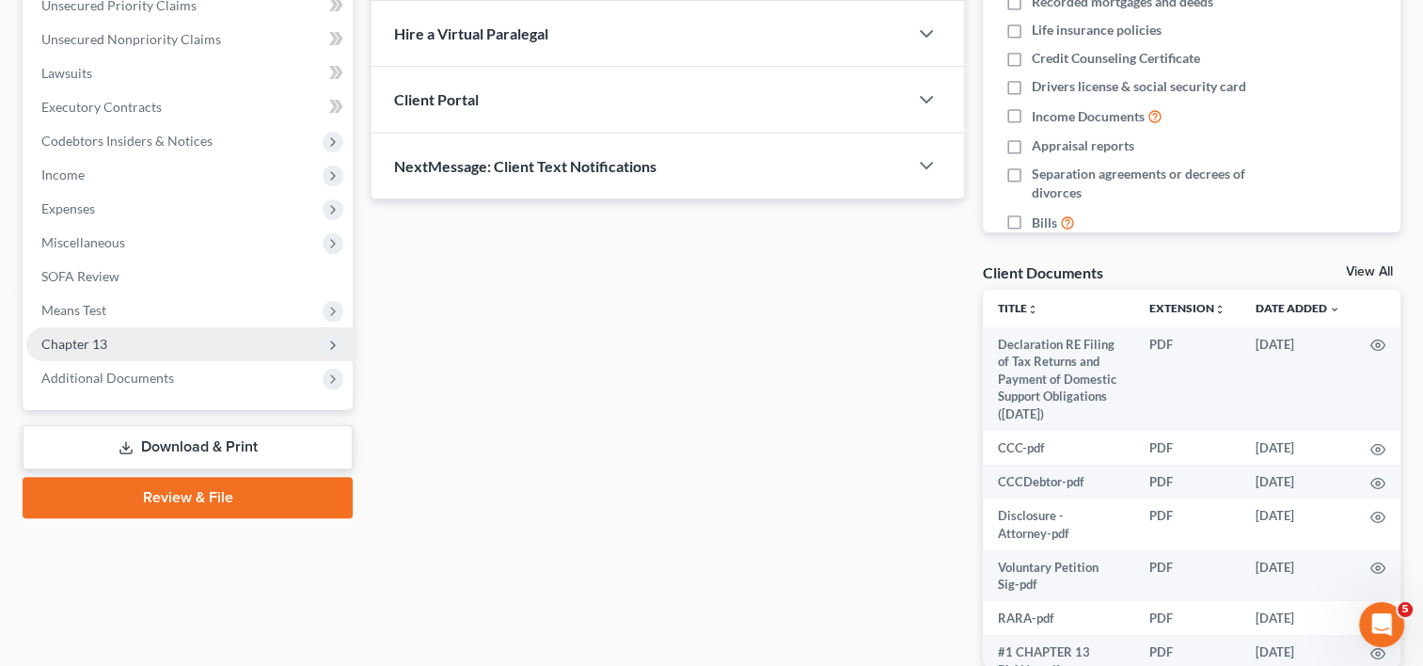
click at [89, 341] on span "Chapter 13" at bounding box center [74, 344] width 66 height 16
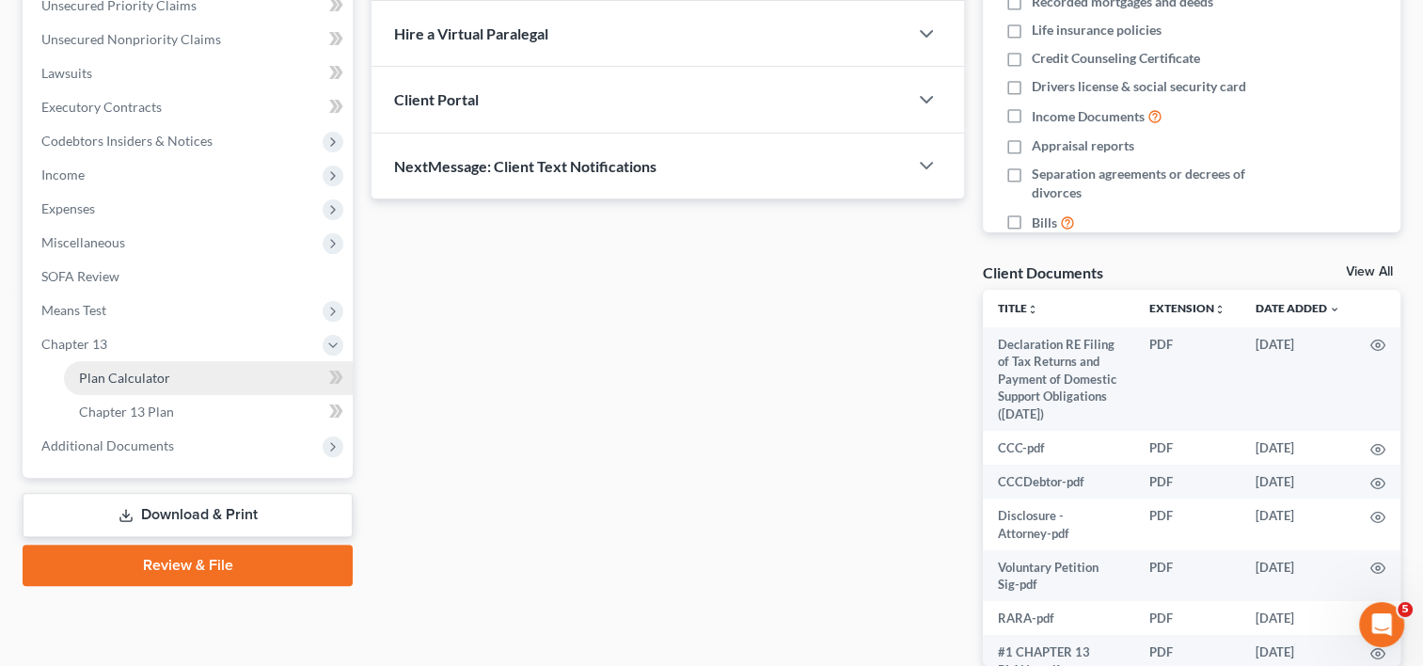
click at [125, 373] on span "Plan Calculator" at bounding box center [124, 378] width 91 height 16
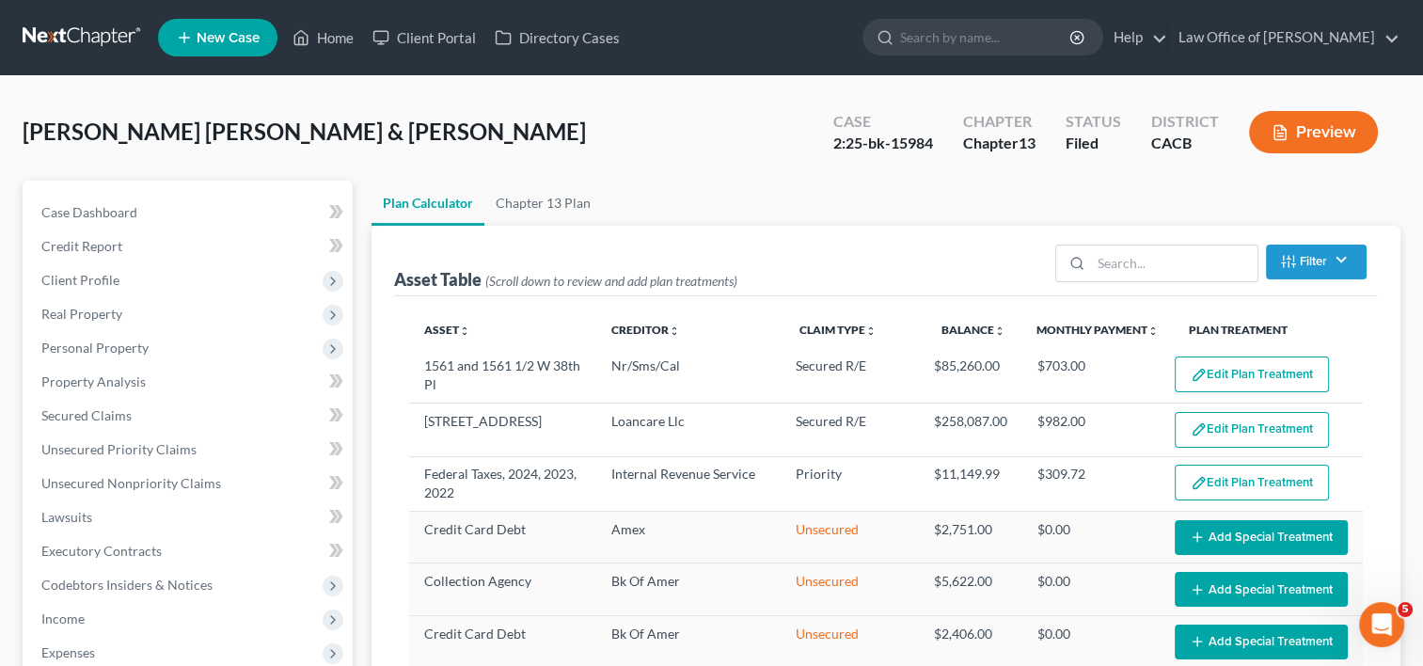
select select "35"
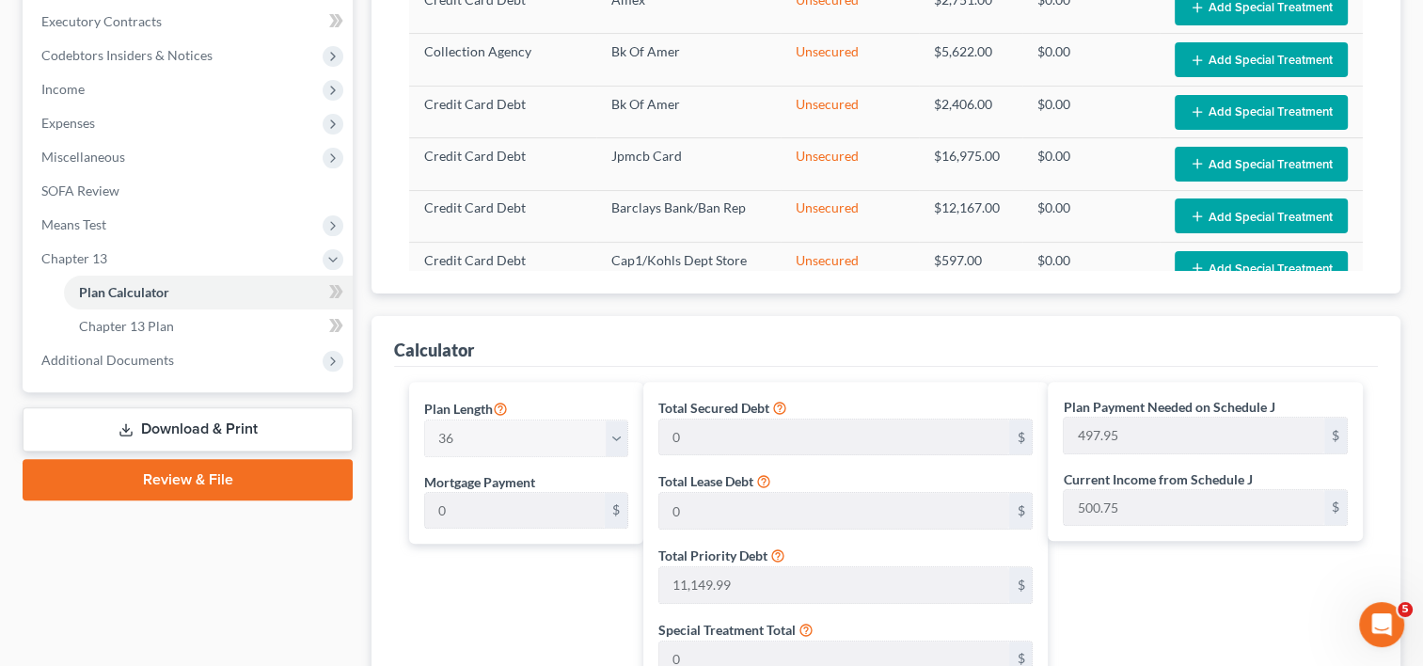
scroll to position [528, 0]
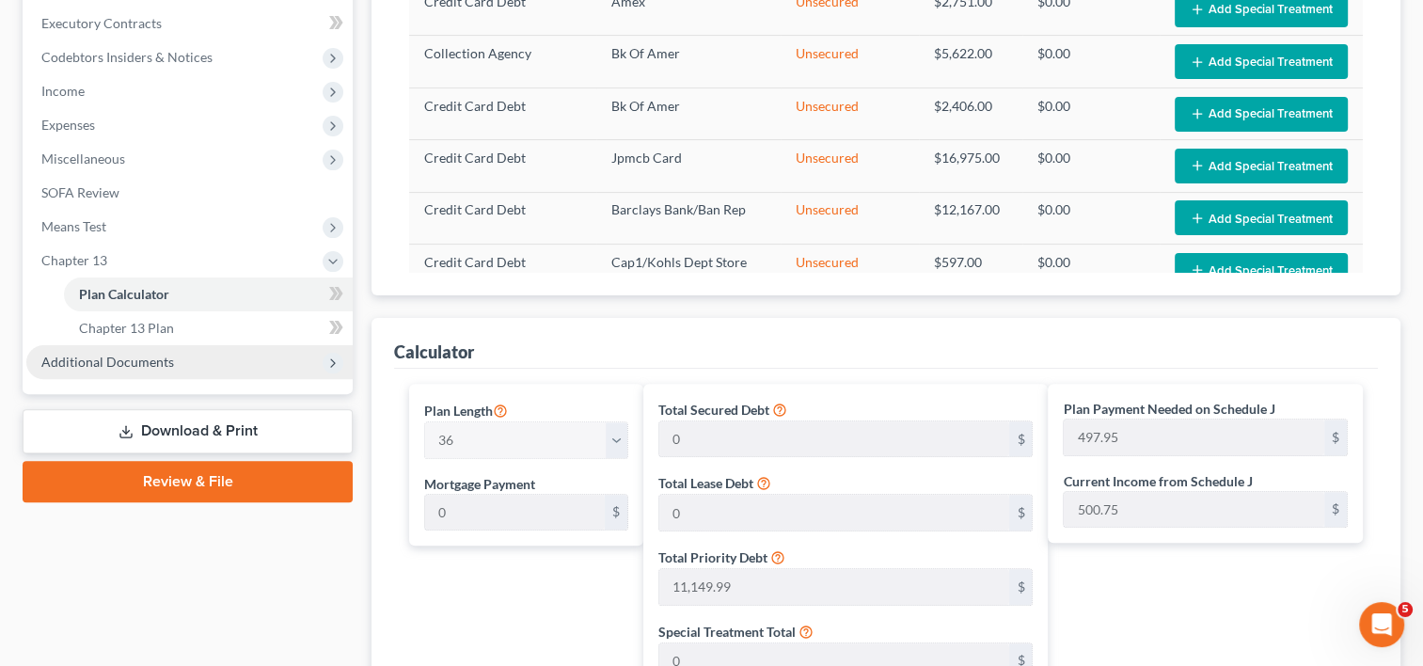
click at [128, 367] on span "Additional Documents" at bounding box center [107, 362] width 133 height 16
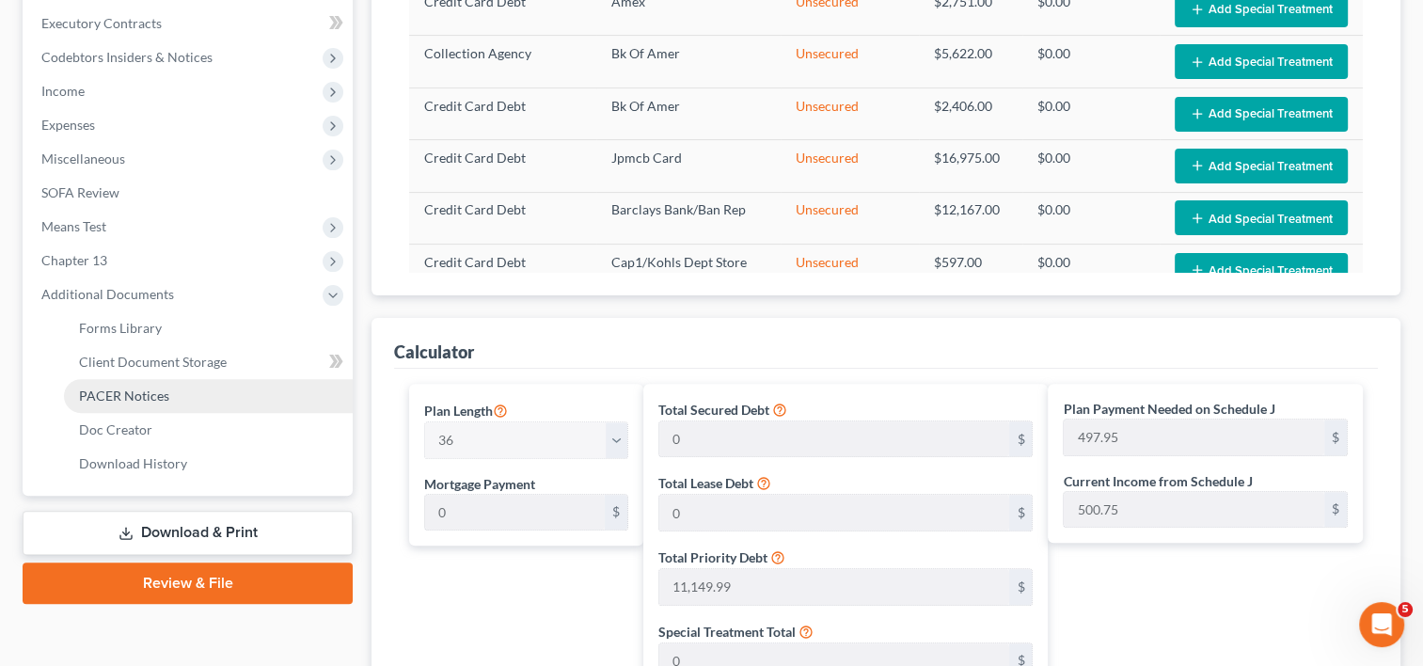
click at [150, 401] on span "PACER Notices" at bounding box center [124, 396] width 90 height 16
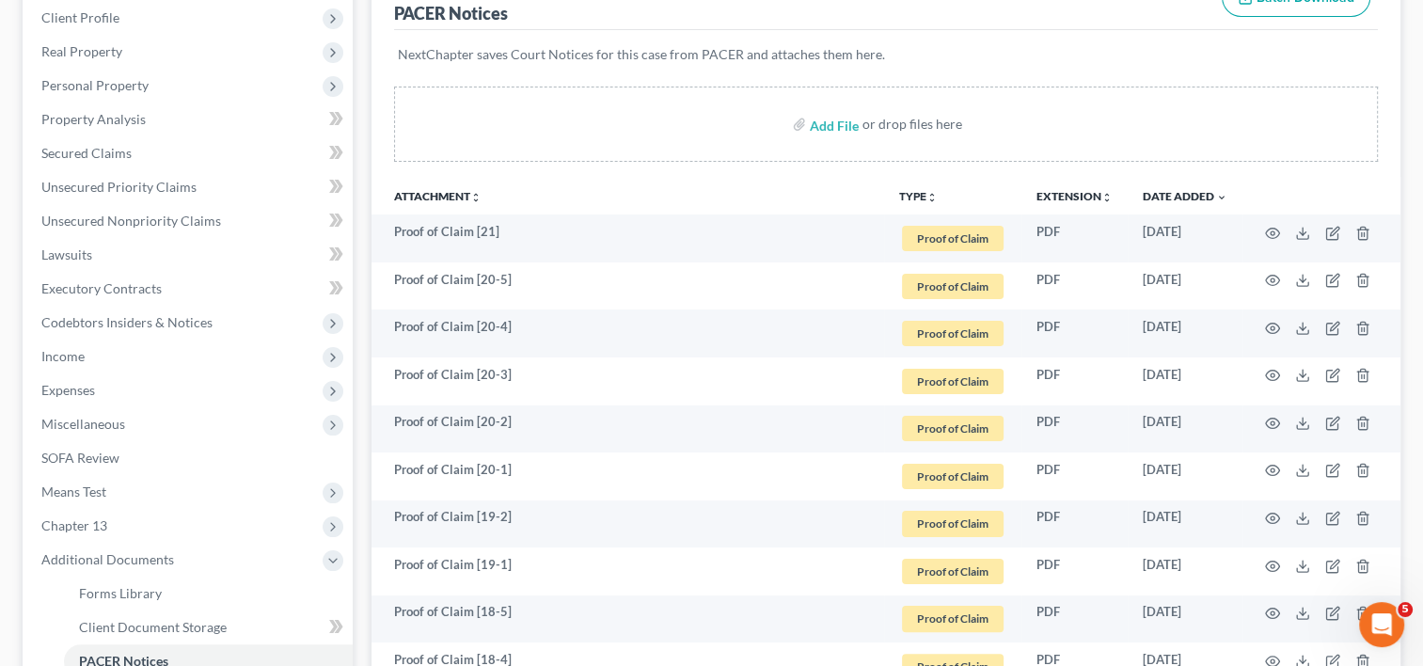
scroll to position [266, 0]
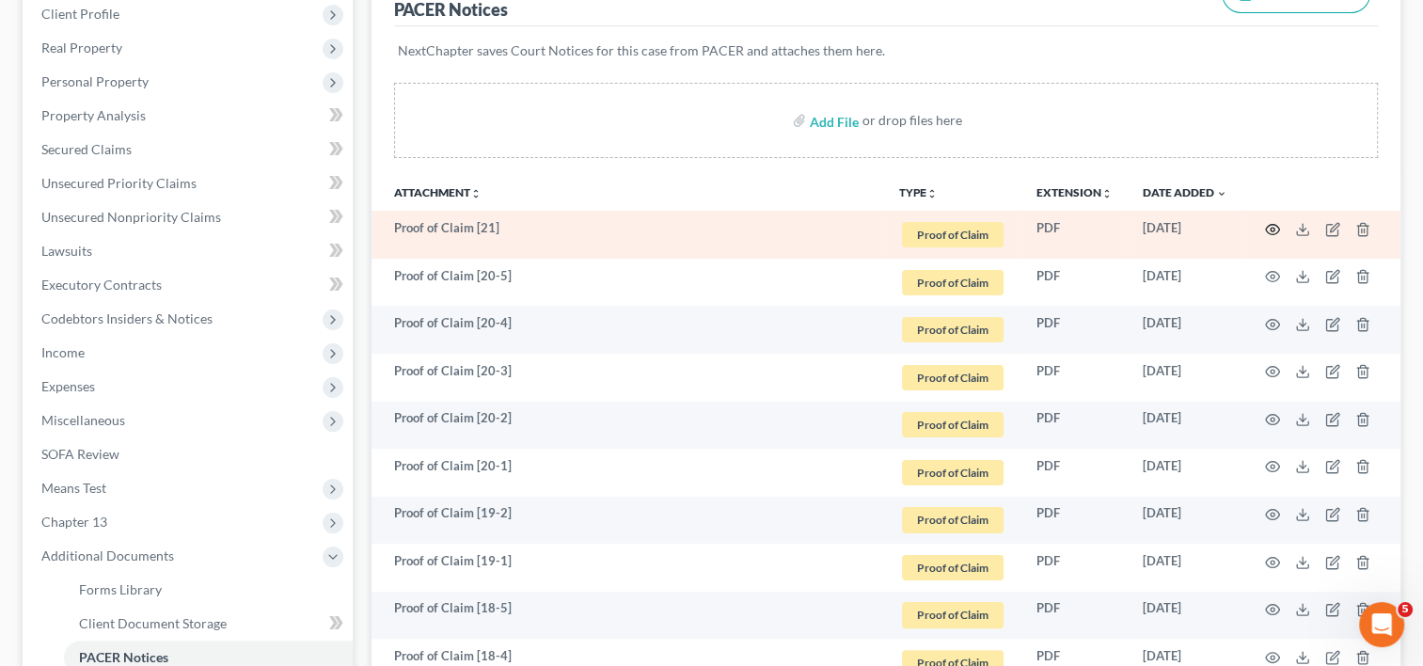
click at [1273, 222] on icon "button" at bounding box center [1272, 229] width 15 height 15
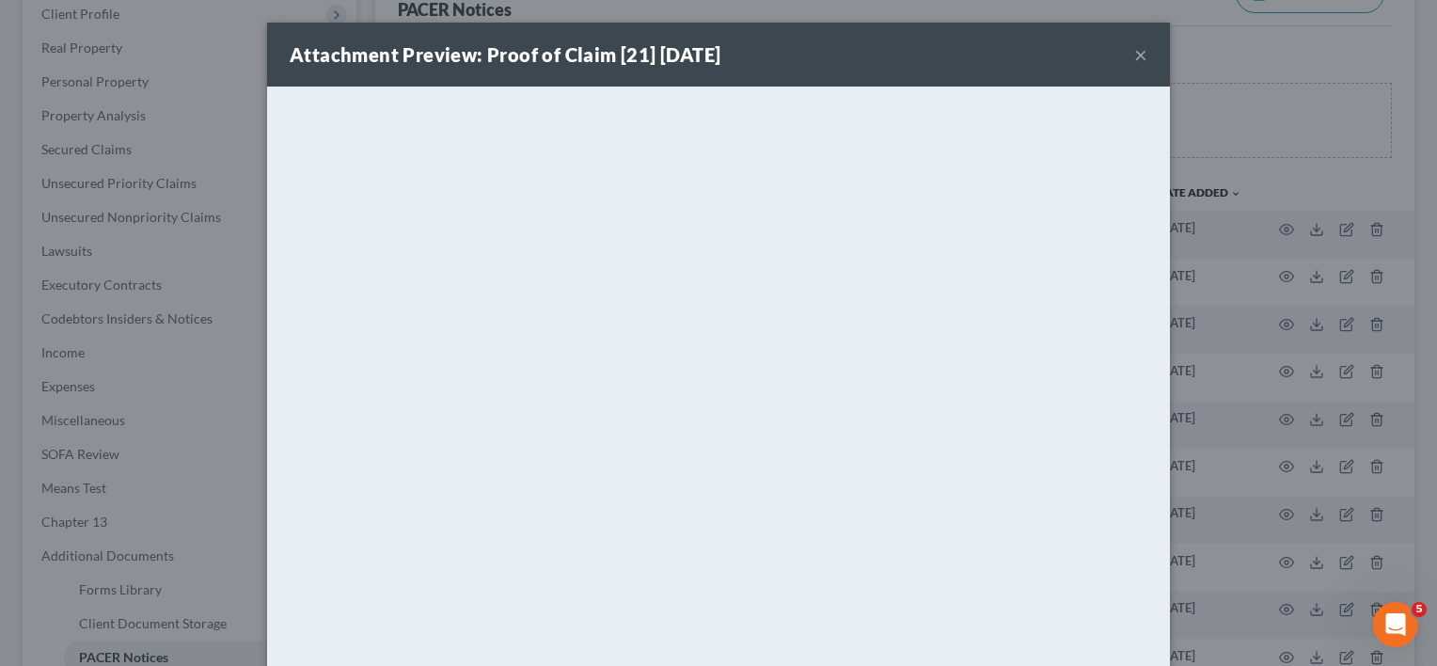
click at [1134, 50] on button "×" at bounding box center [1140, 54] width 13 height 23
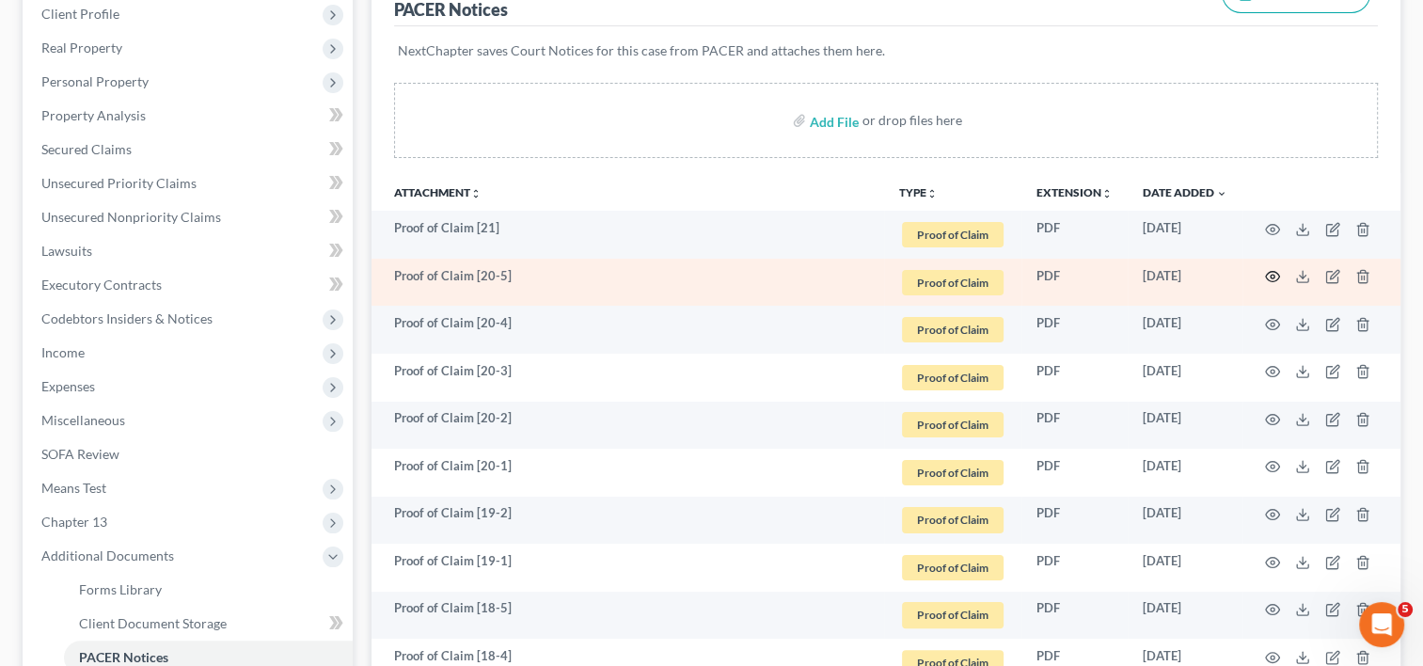
click at [1269, 275] on icon "button" at bounding box center [1272, 276] width 15 height 15
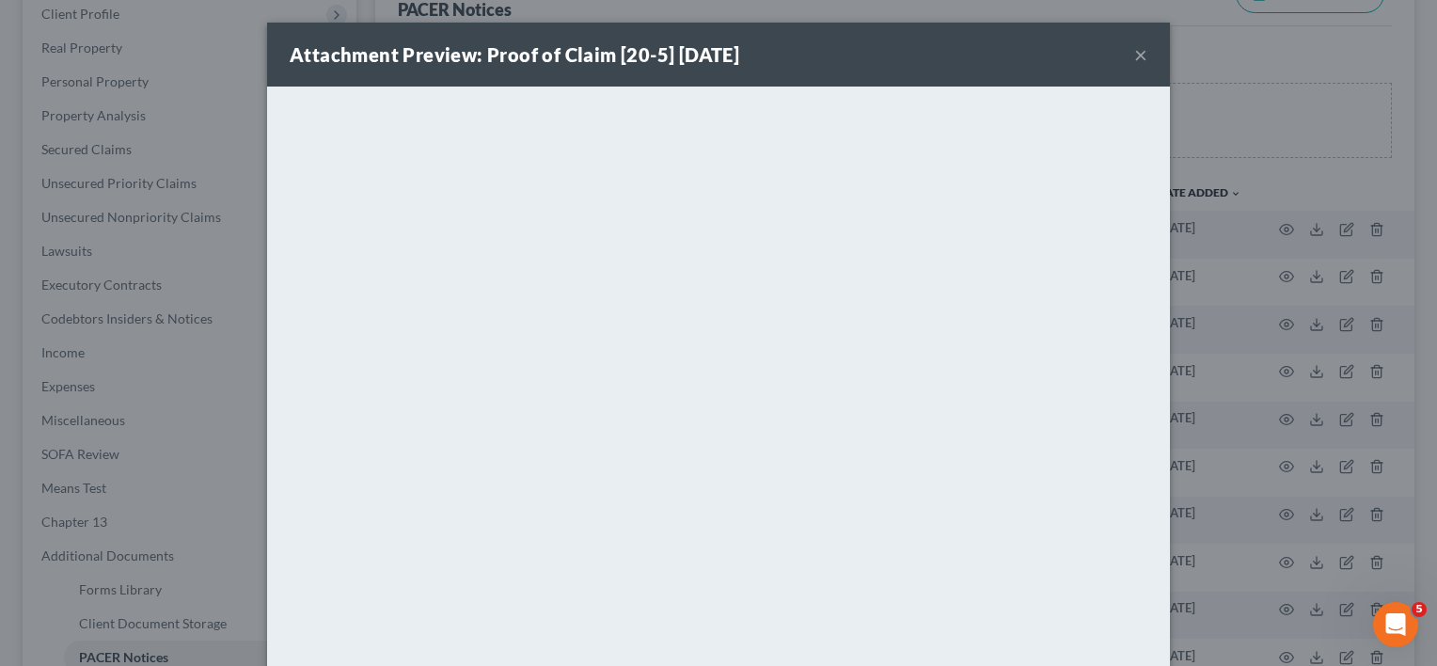
click at [1134, 56] on button "×" at bounding box center [1140, 54] width 13 height 23
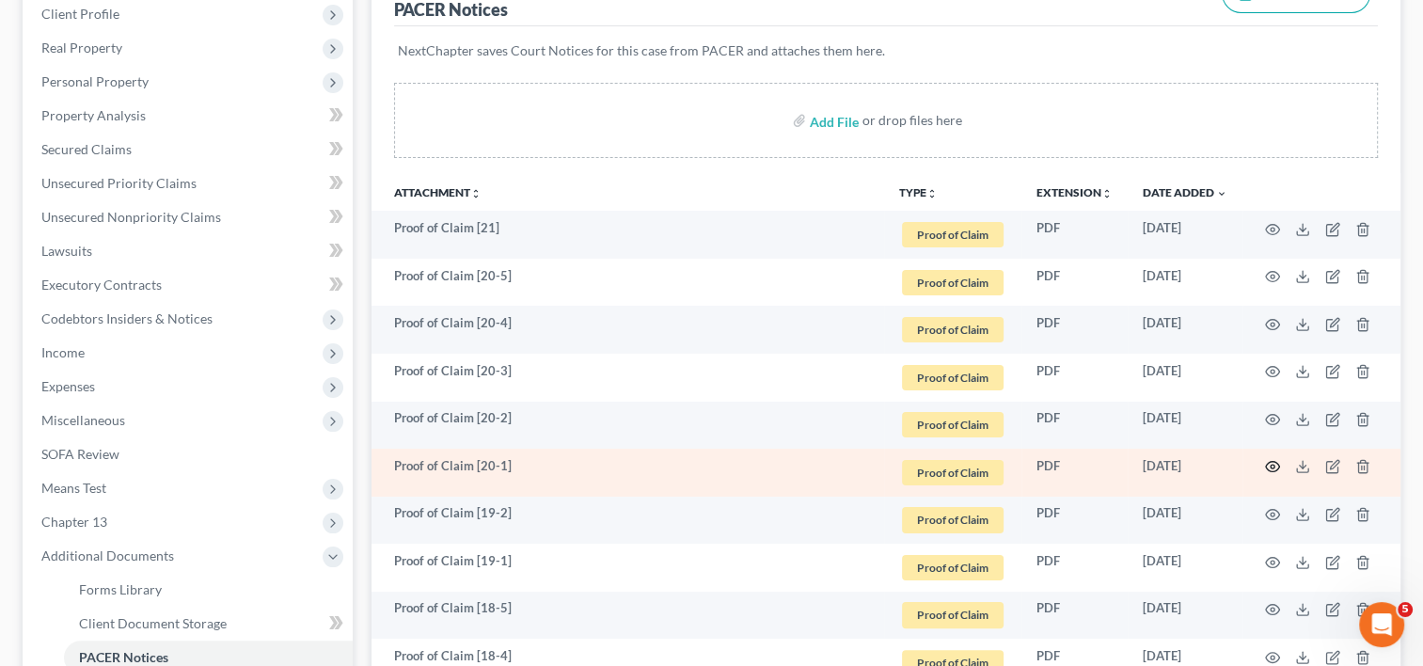
click at [1271, 462] on icon "button" at bounding box center [1273, 467] width 14 height 10
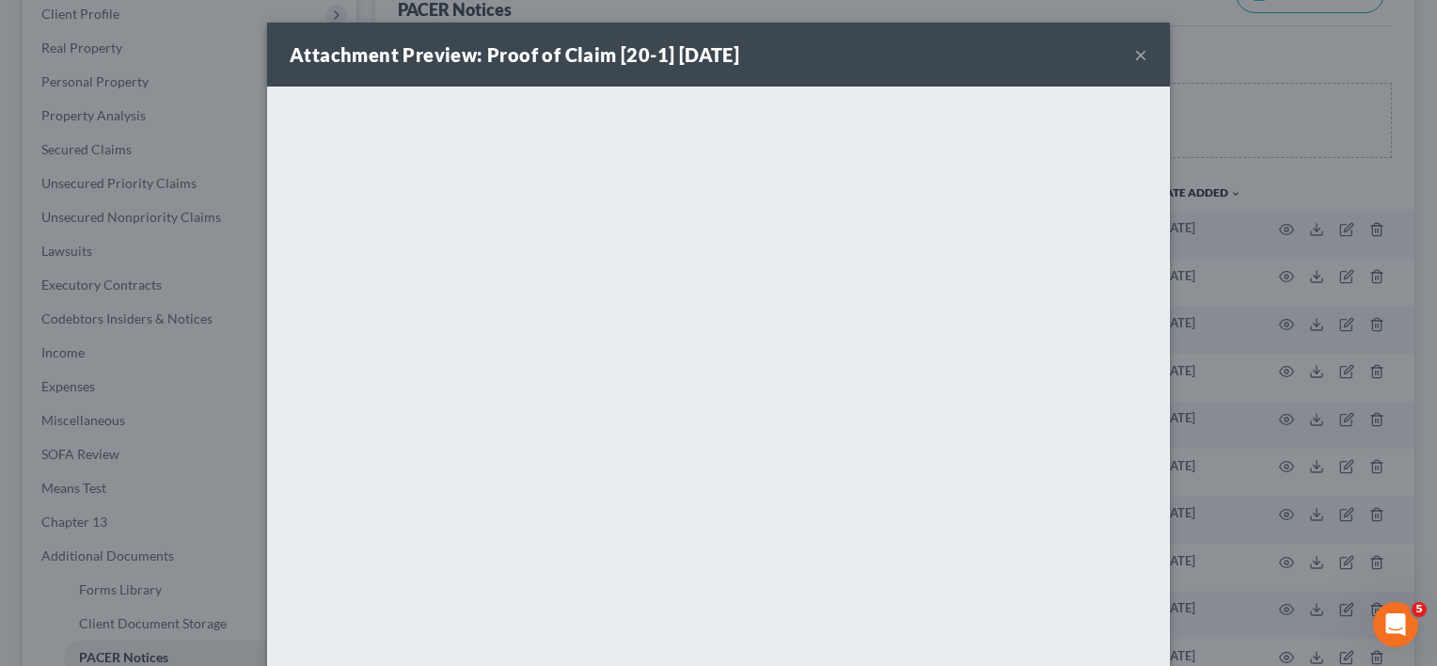
click at [1136, 50] on button "×" at bounding box center [1140, 54] width 13 height 23
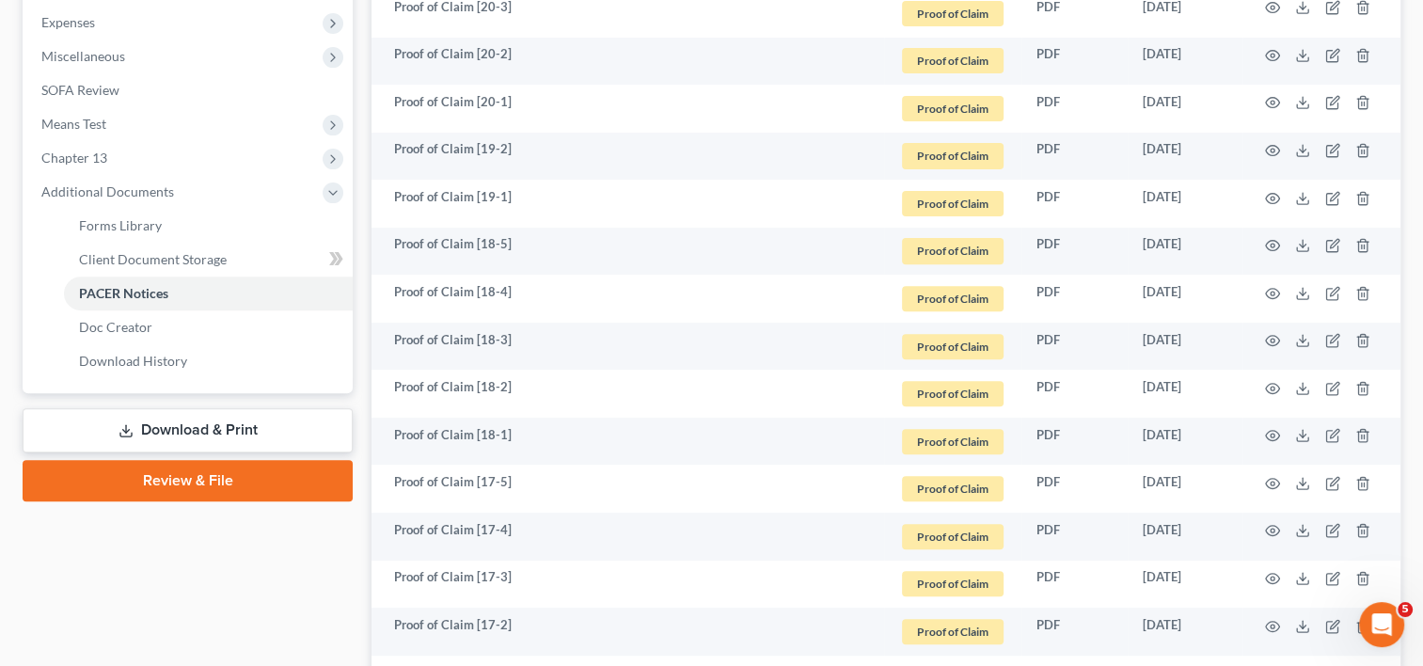
scroll to position [650, 0]
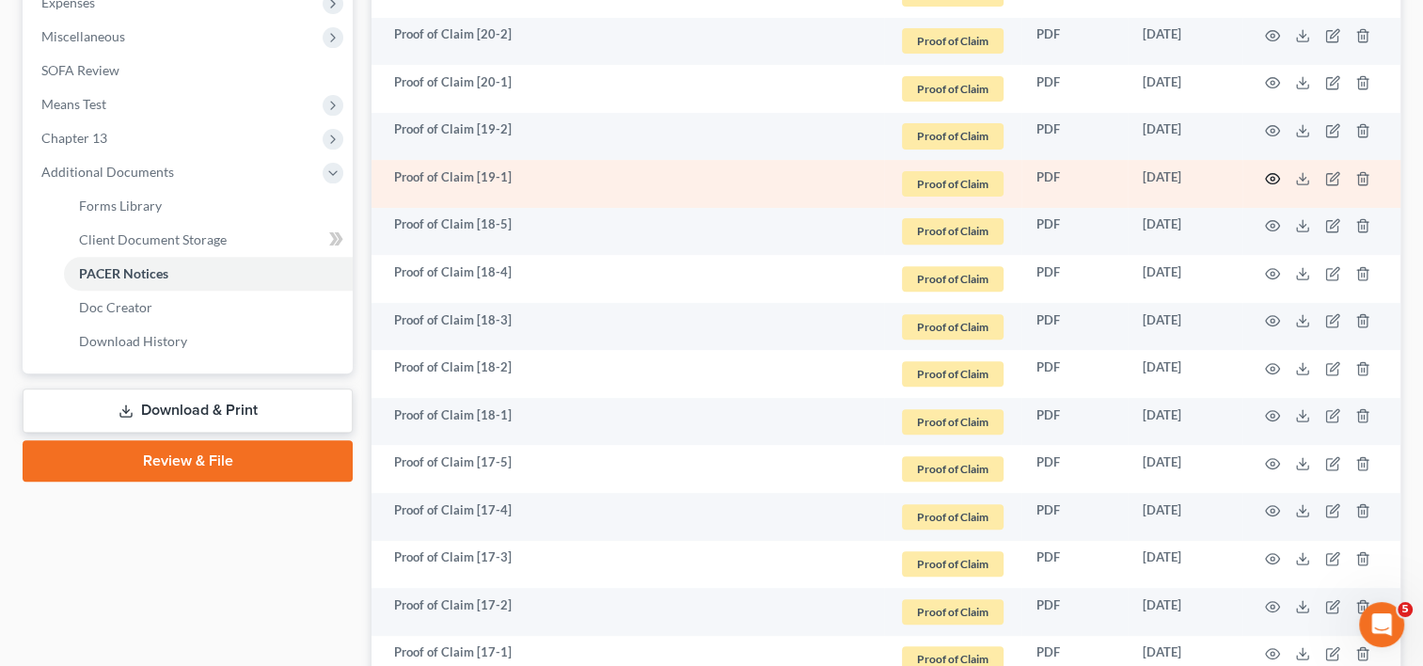
click at [1268, 178] on icon "button" at bounding box center [1272, 178] width 15 height 15
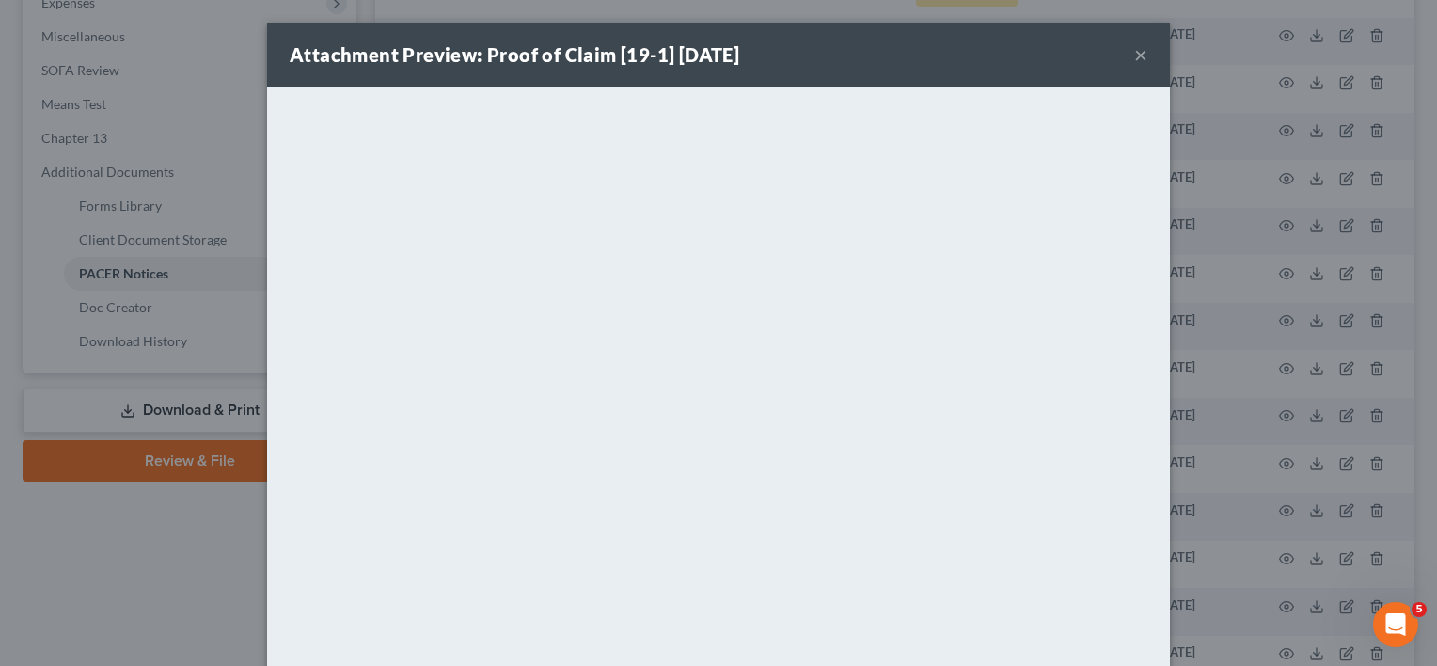
click at [1134, 57] on button "×" at bounding box center [1140, 54] width 13 height 23
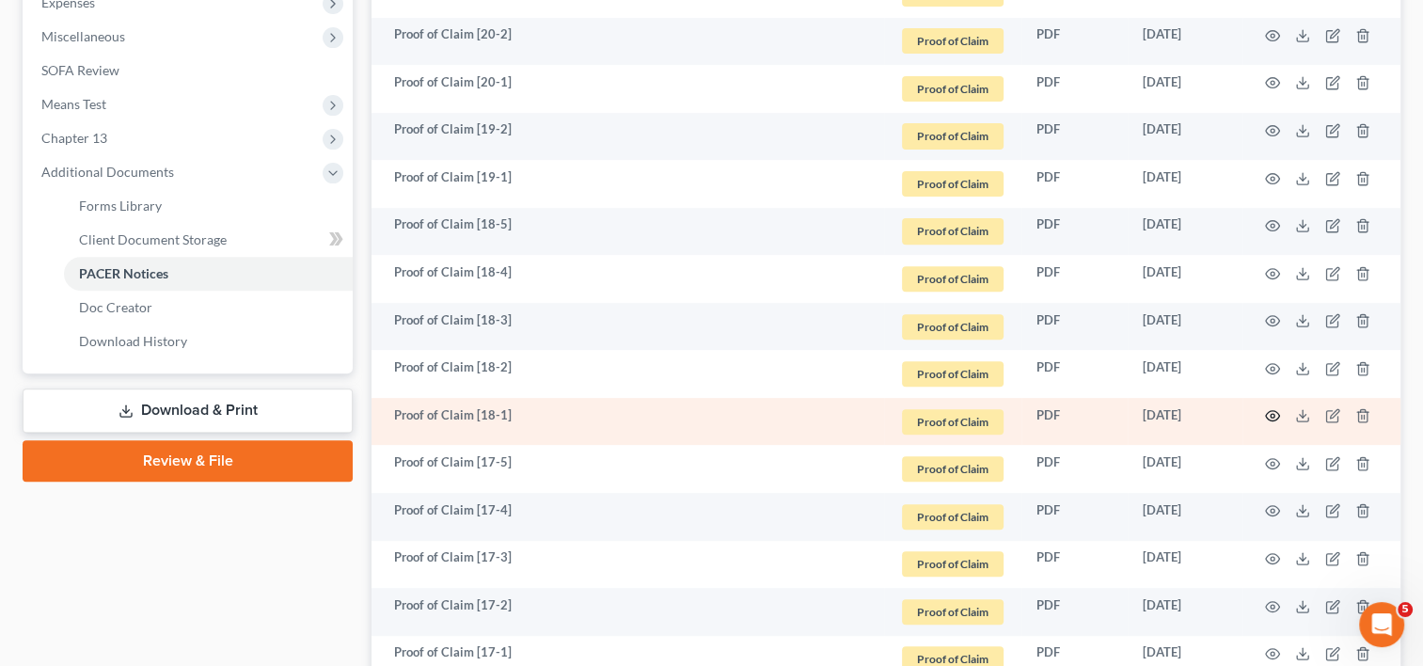
click at [1277, 414] on icon "button" at bounding box center [1272, 415] width 15 height 15
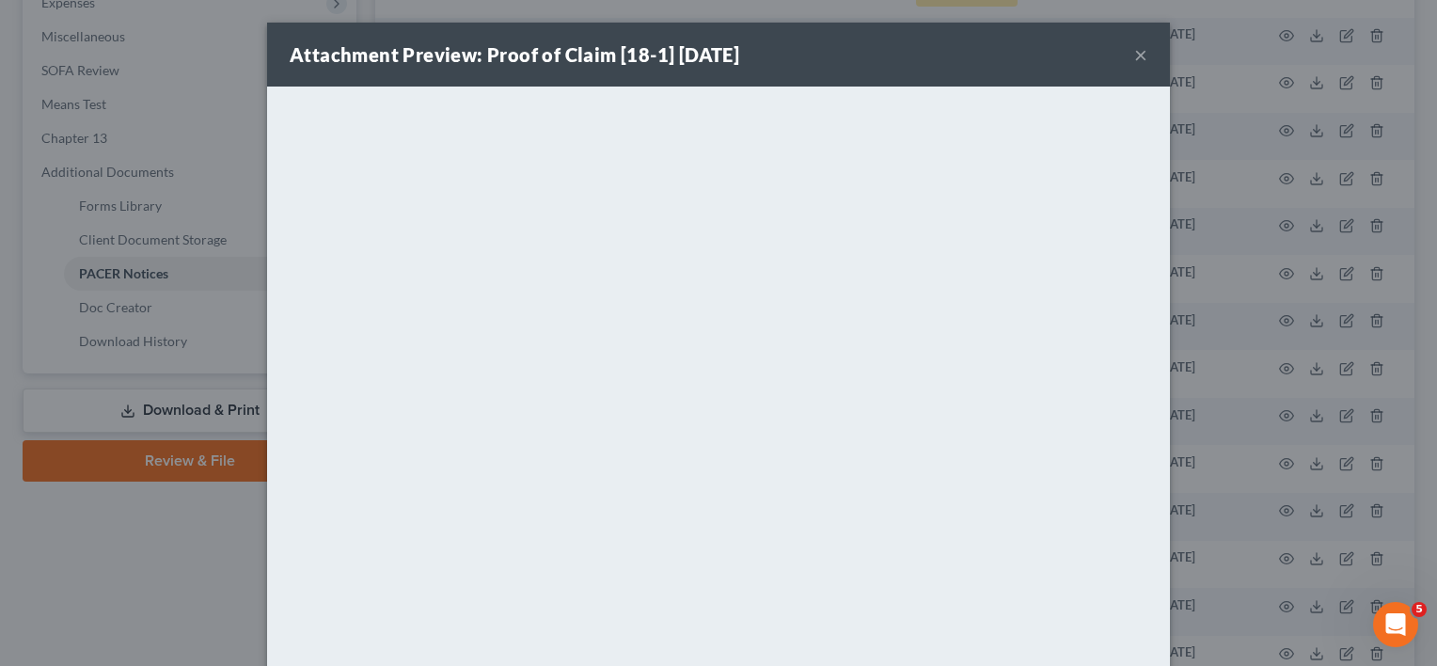
click at [1134, 56] on button "×" at bounding box center [1140, 54] width 13 height 23
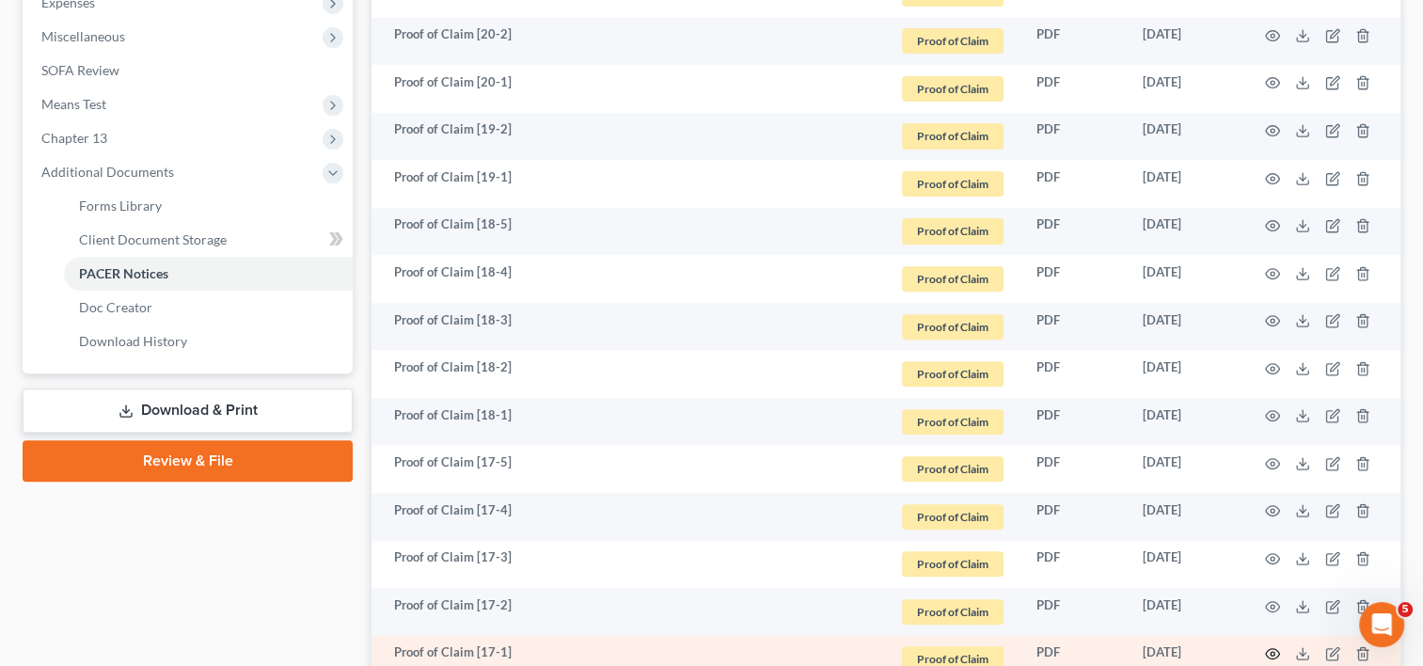
click at [1276, 654] on icon "button" at bounding box center [1272, 653] width 15 height 15
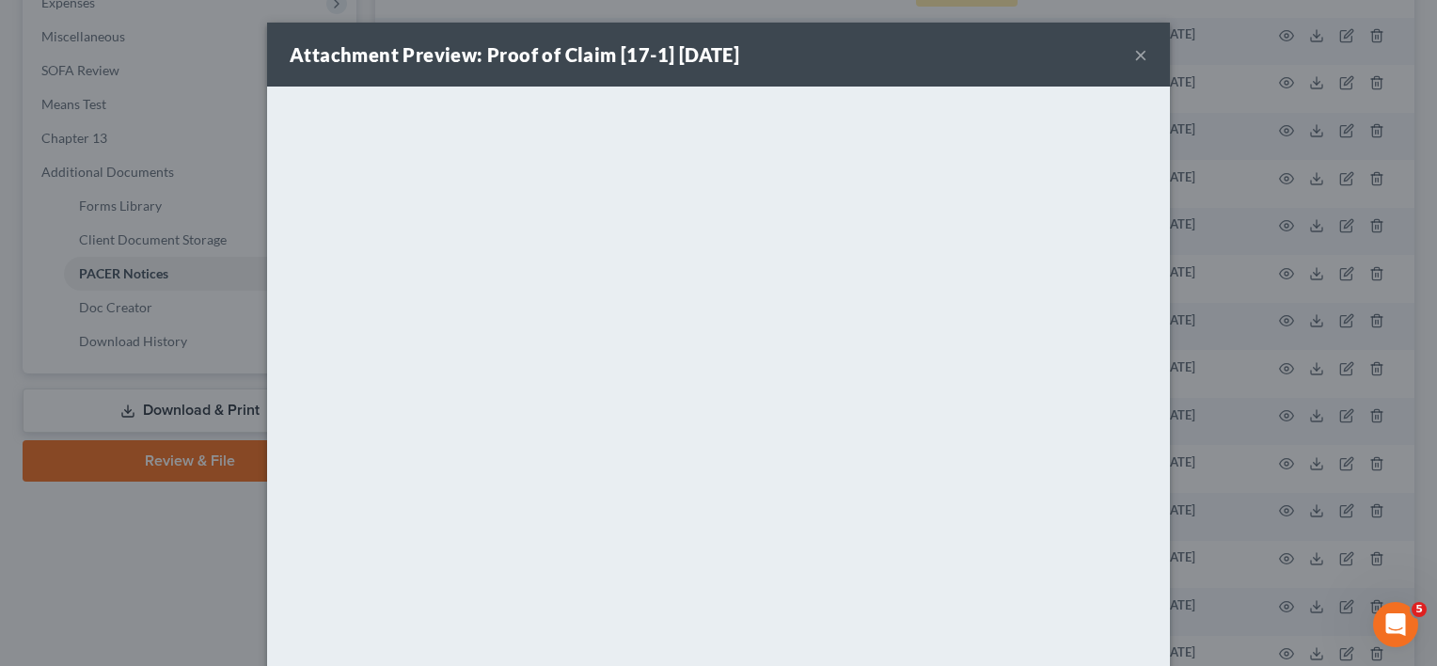
click at [1134, 54] on button "×" at bounding box center [1140, 54] width 13 height 23
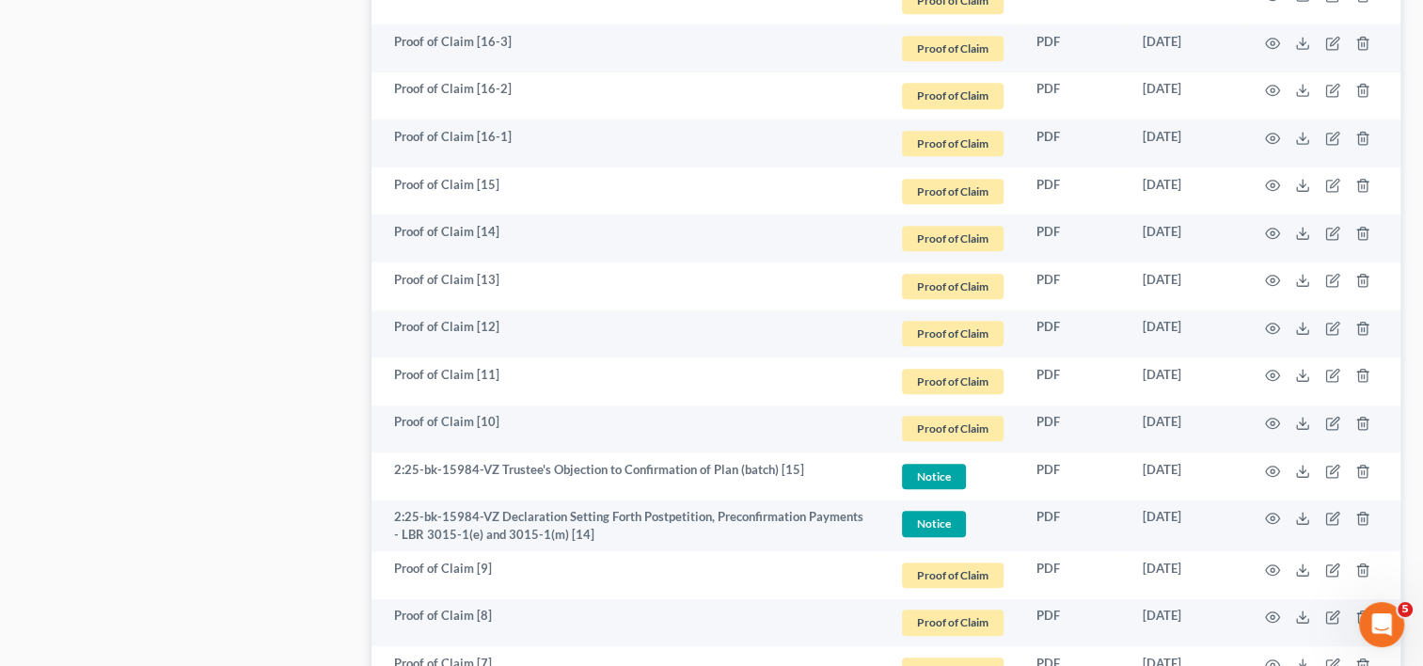
scroll to position [1301, 0]
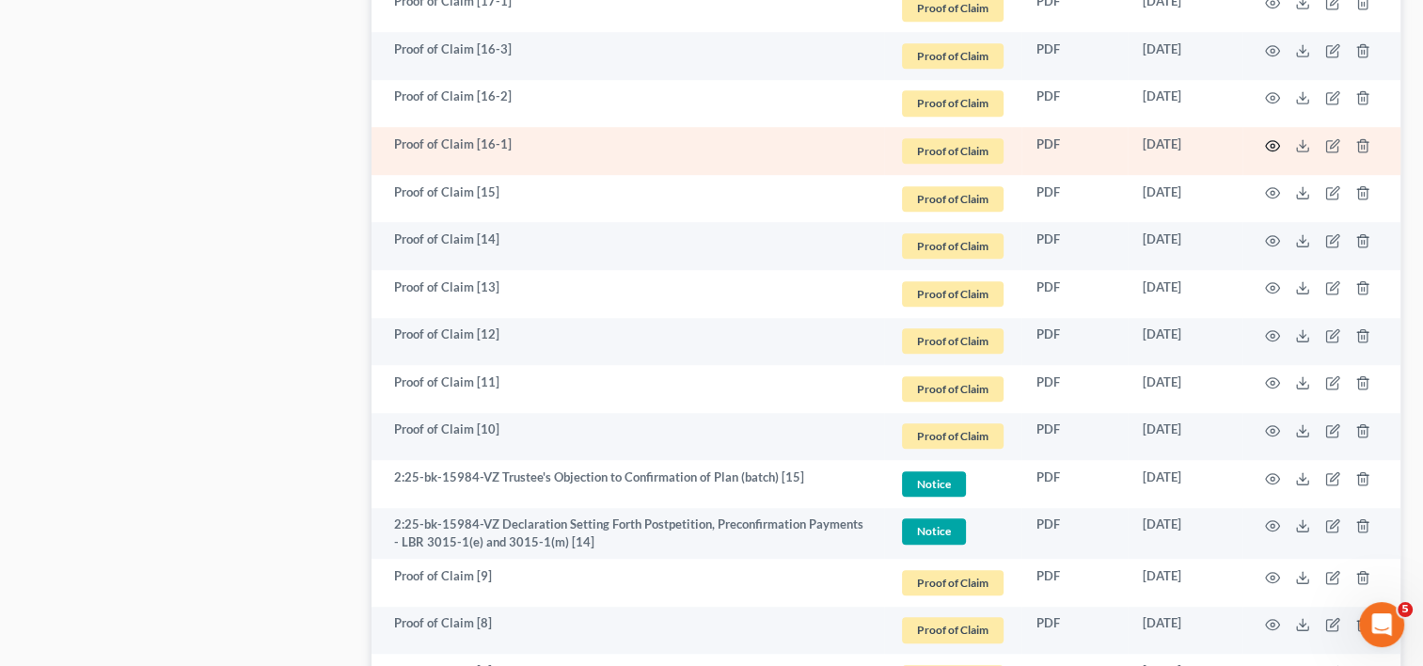
click at [1276, 146] on icon "button" at bounding box center [1272, 145] width 15 height 15
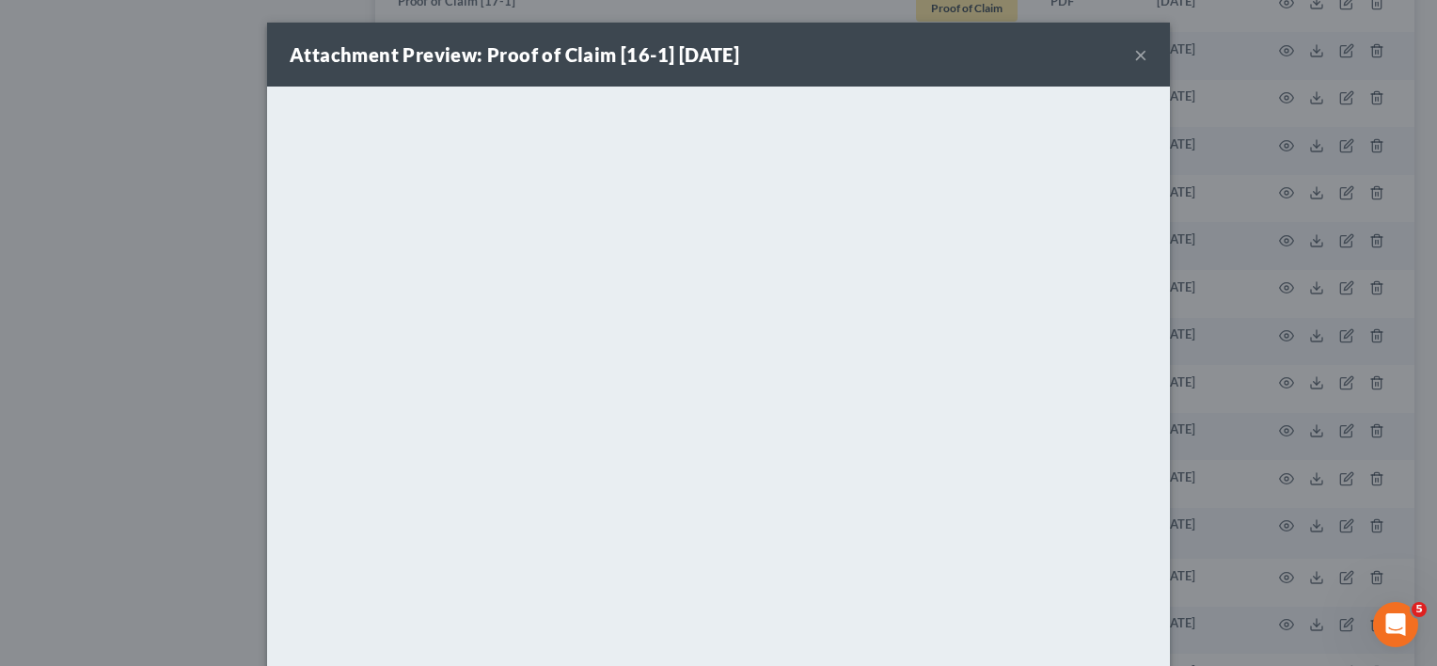
click at [1135, 52] on button "×" at bounding box center [1140, 54] width 13 height 23
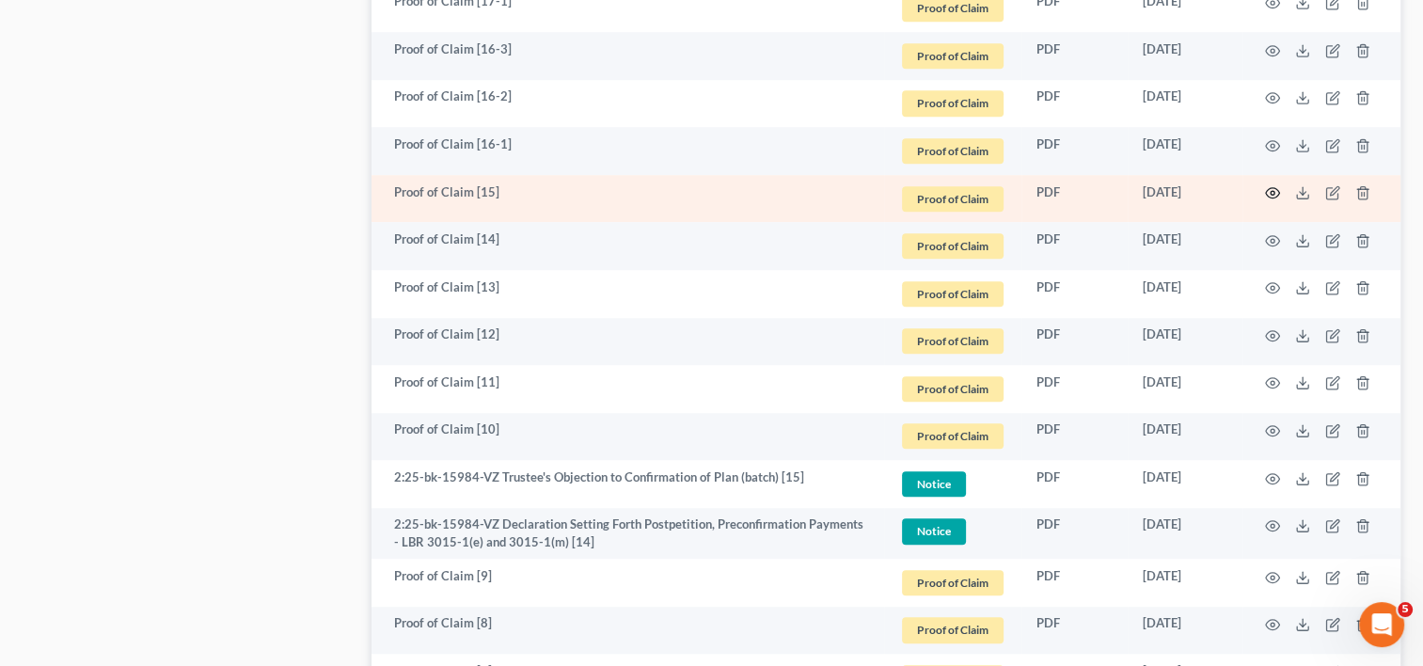
click at [1266, 192] on icon "button" at bounding box center [1273, 193] width 14 height 10
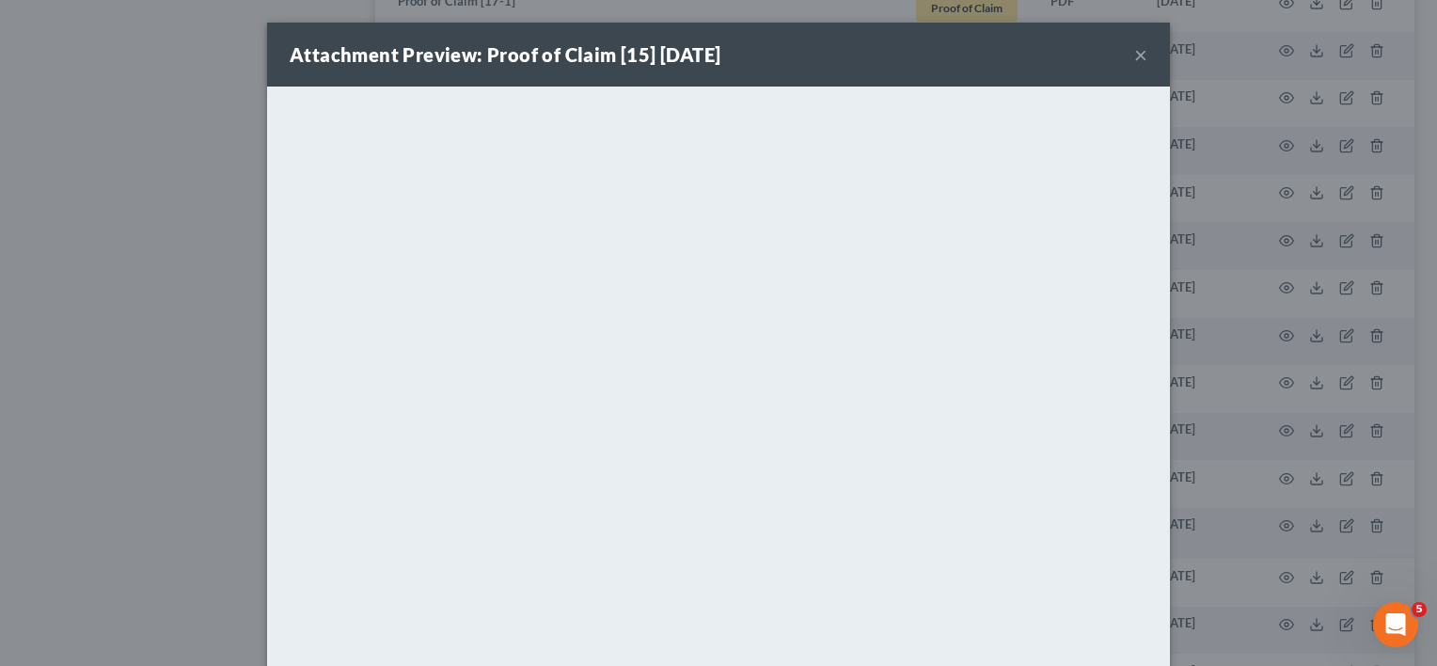
click at [1134, 55] on button "×" at bounding box center [1140, 54] width 13 height 23
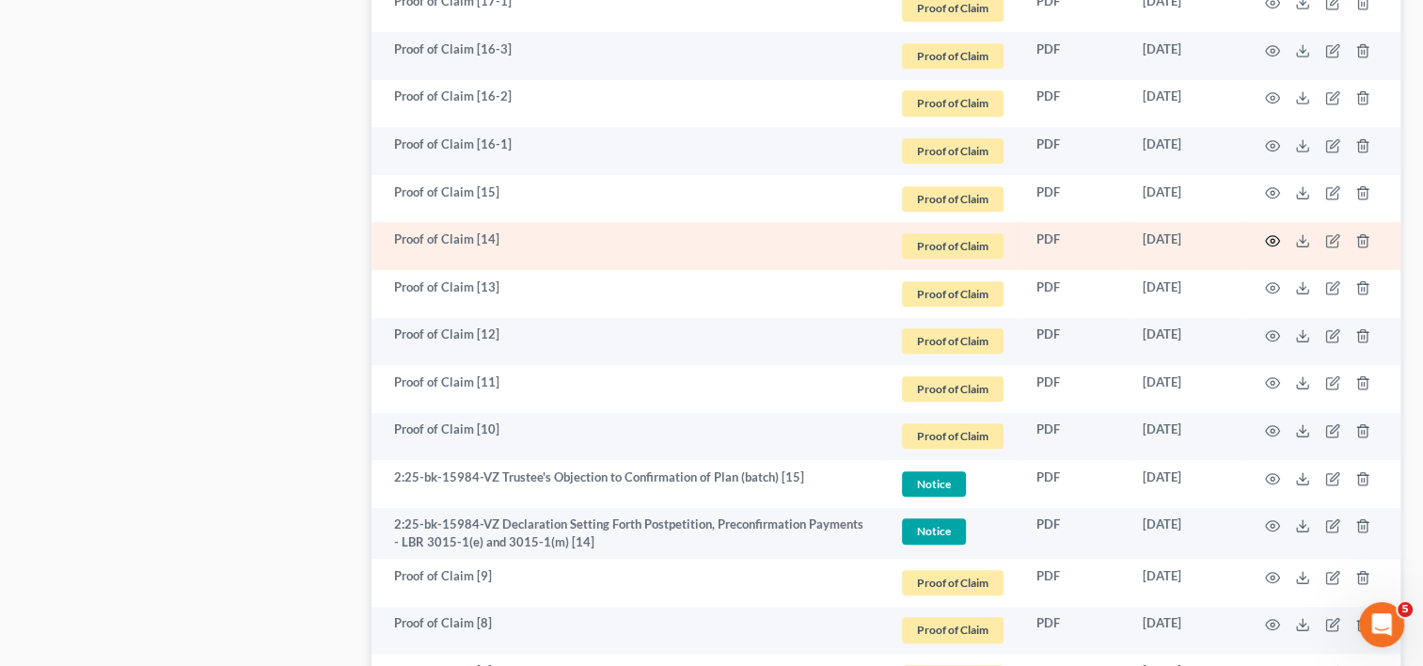
click at [1272, 241] on icon "button" at bounding box center [1272, 240] width 15 height 15
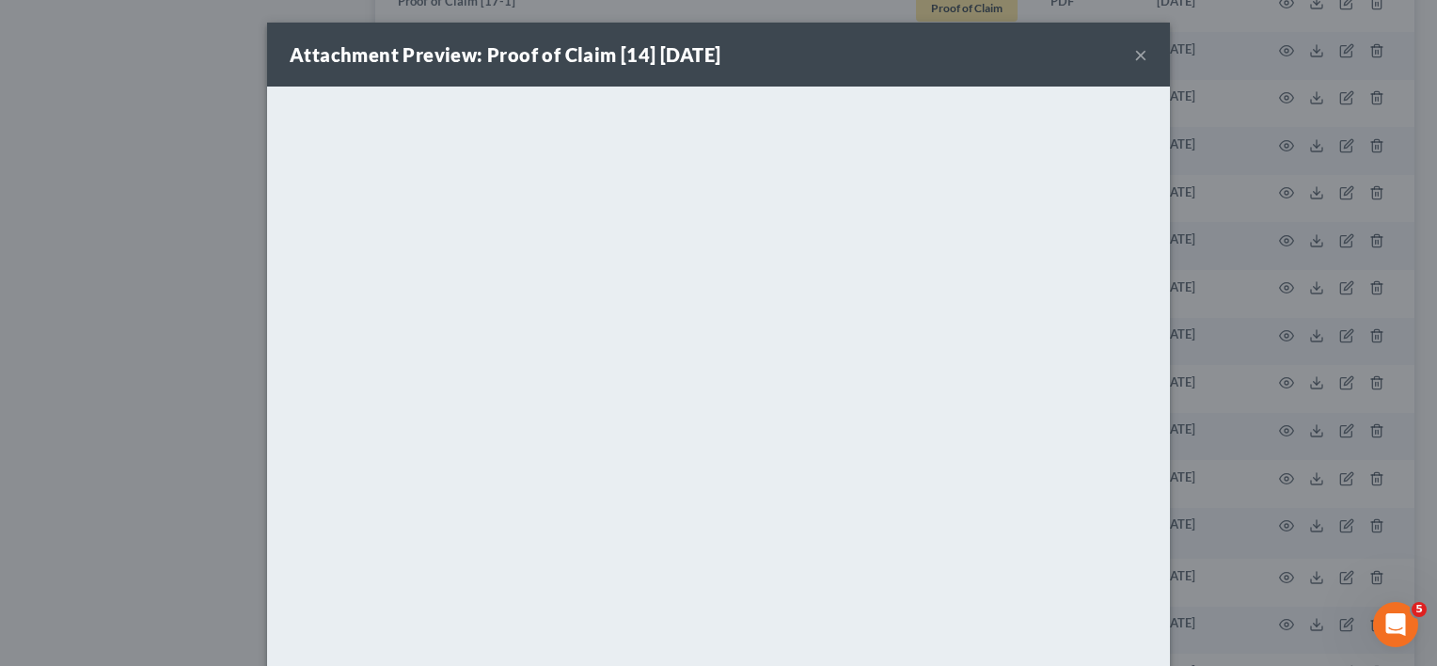
click at [1134, 49] on button "×" at bounding box center [1140, 54] width 13 height 23
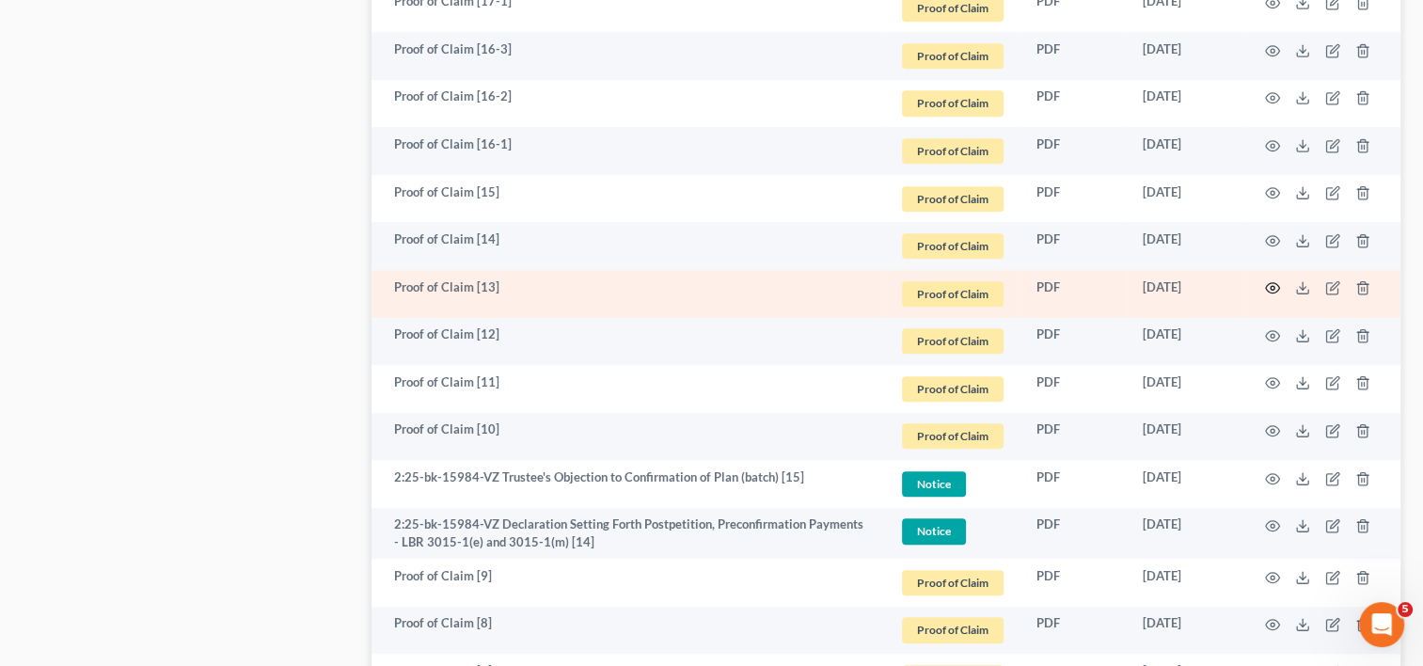
click at [1268, 285] on icon "button" at bounding box center [1272, 287] width 15 height 15
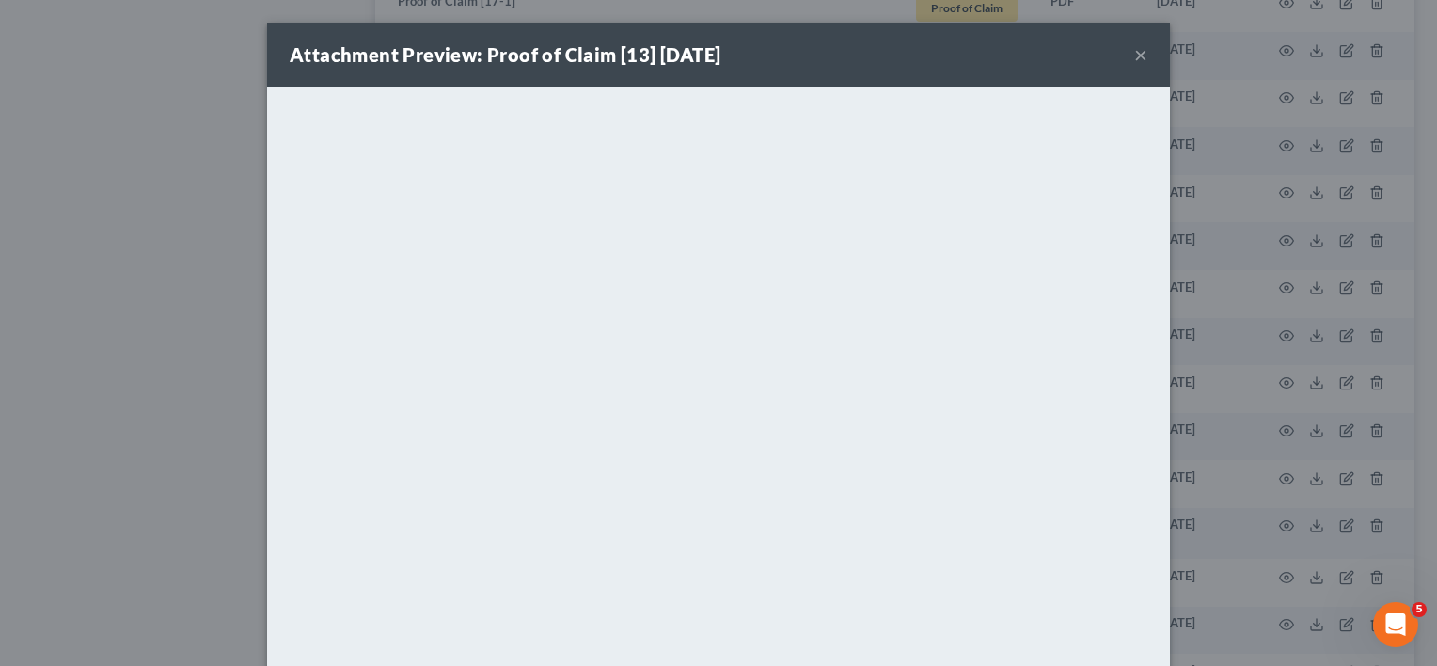
click at [1134, 53] on button "×" at bounding box center [1140, 54] width 13 height 23
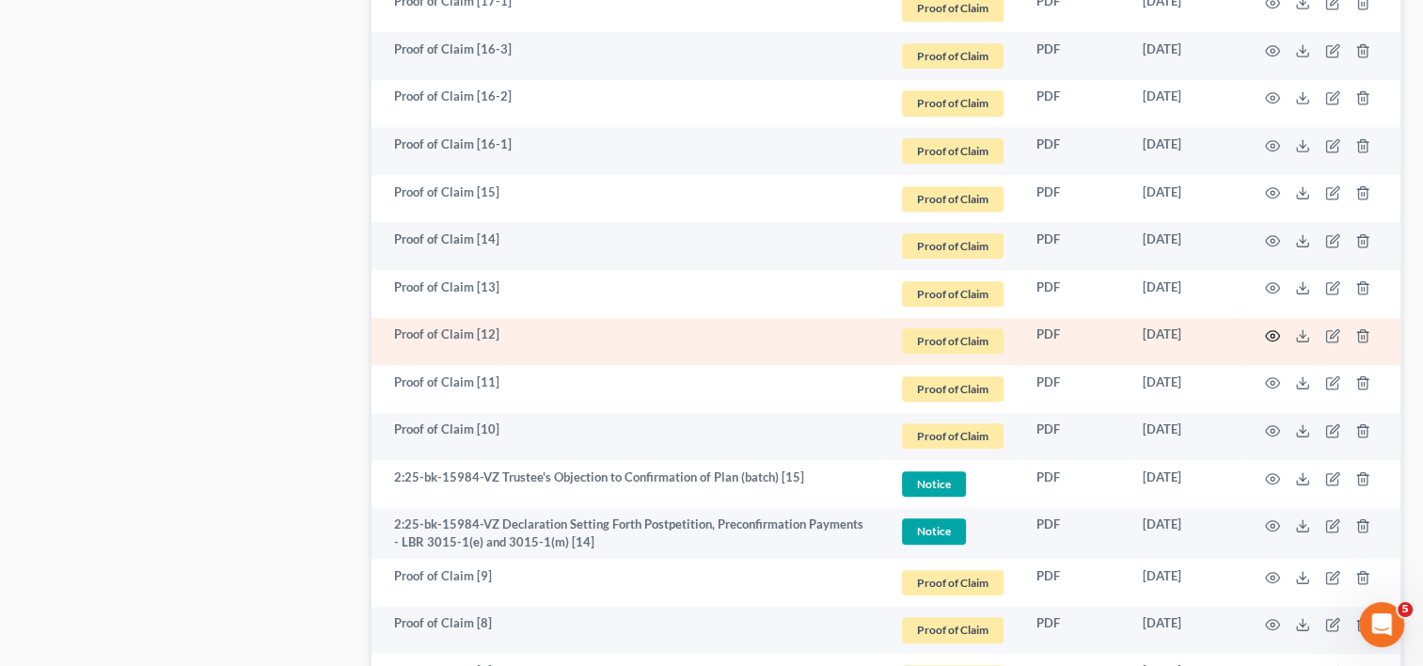
click at [1269, 336] on icon "button" at bounding box center [1272, 335] width 15 height 15
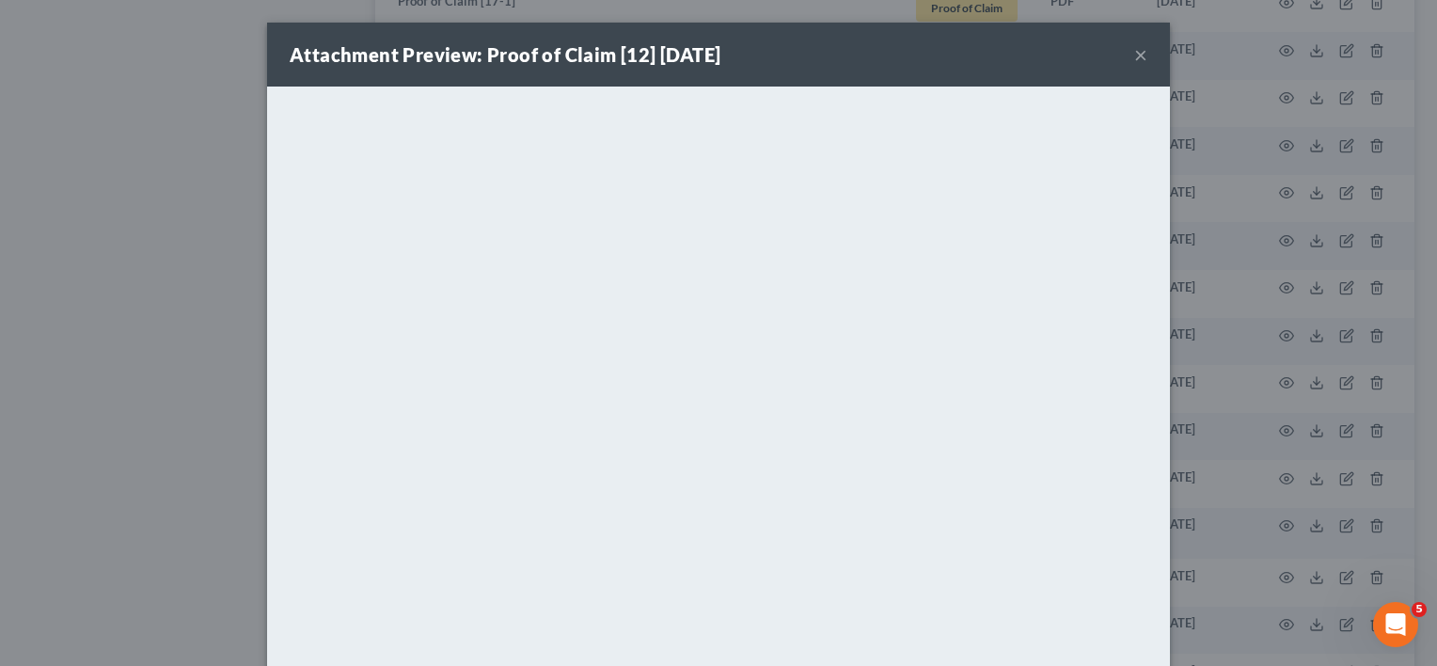
click at [1136, 59] on button "×" at bounding box center [1140, 54] width 13 height 23
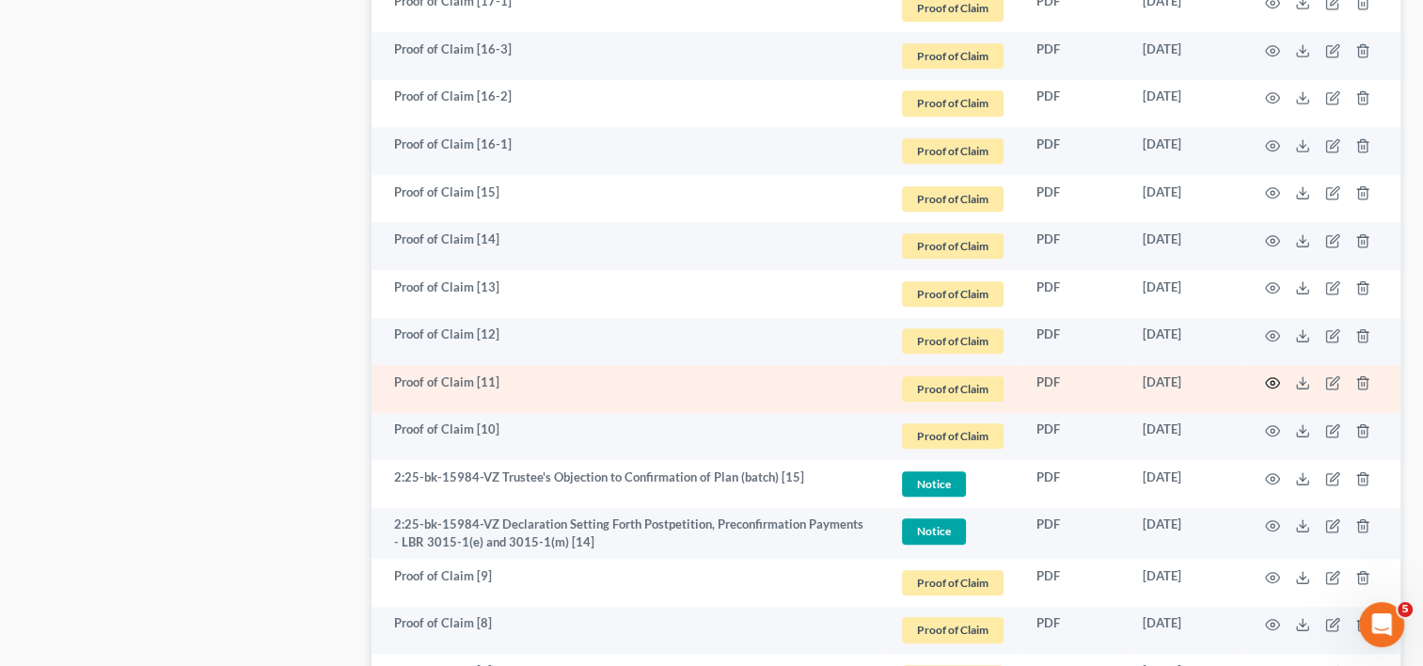
click at [1275, 380] on icon "button" at bounding box center [1272, 382] width 15 height 15
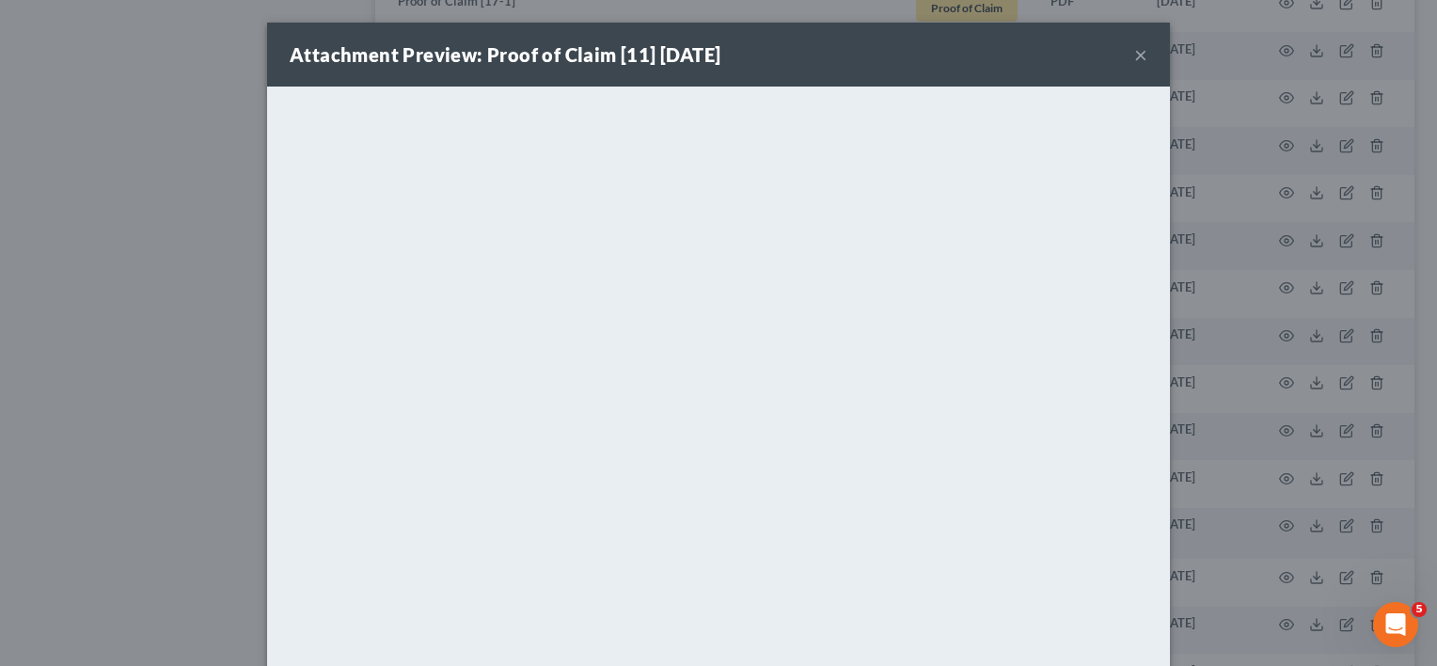
click at [1134, 55] on button "×" at bounding box center [1140, 54] width 13 height 23
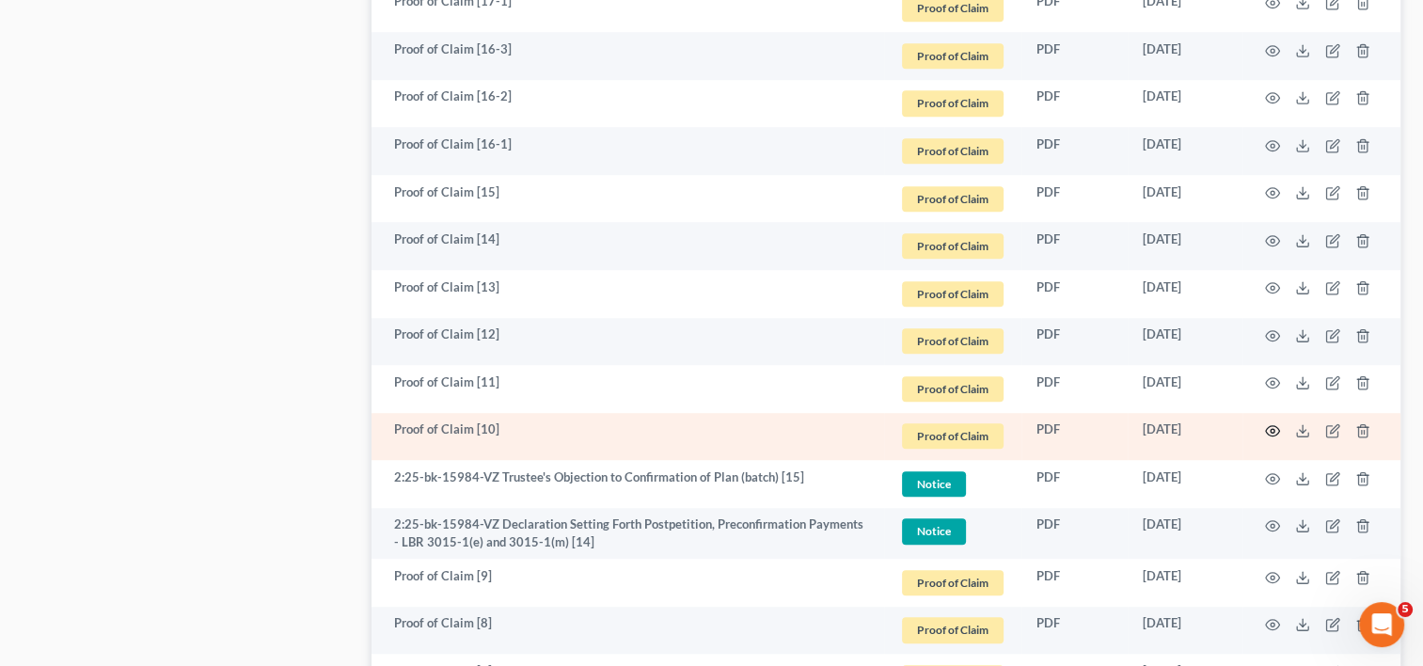
click at [1270, 428] on icon "button" at bounding box center [1272, 430] width 15 height 15
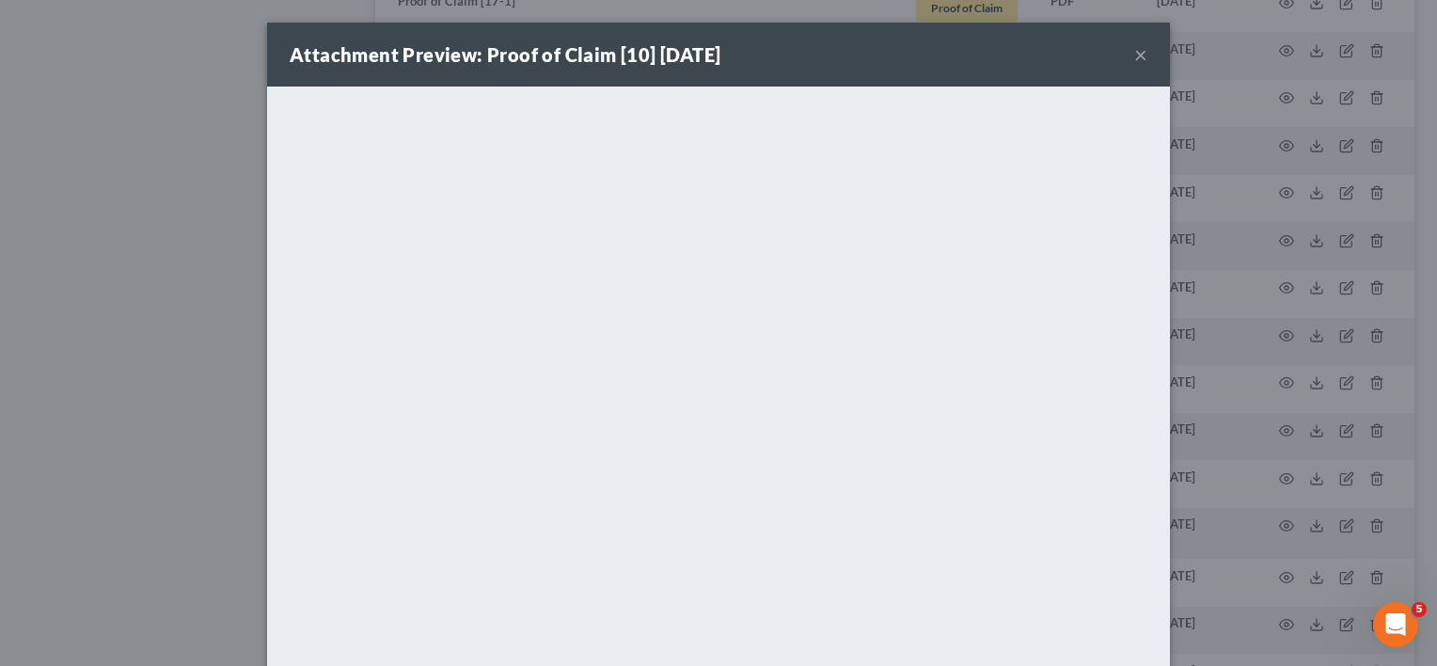
click at [1134, 59] on button "×" at bounding box center [1140, 54] width 13 height 23
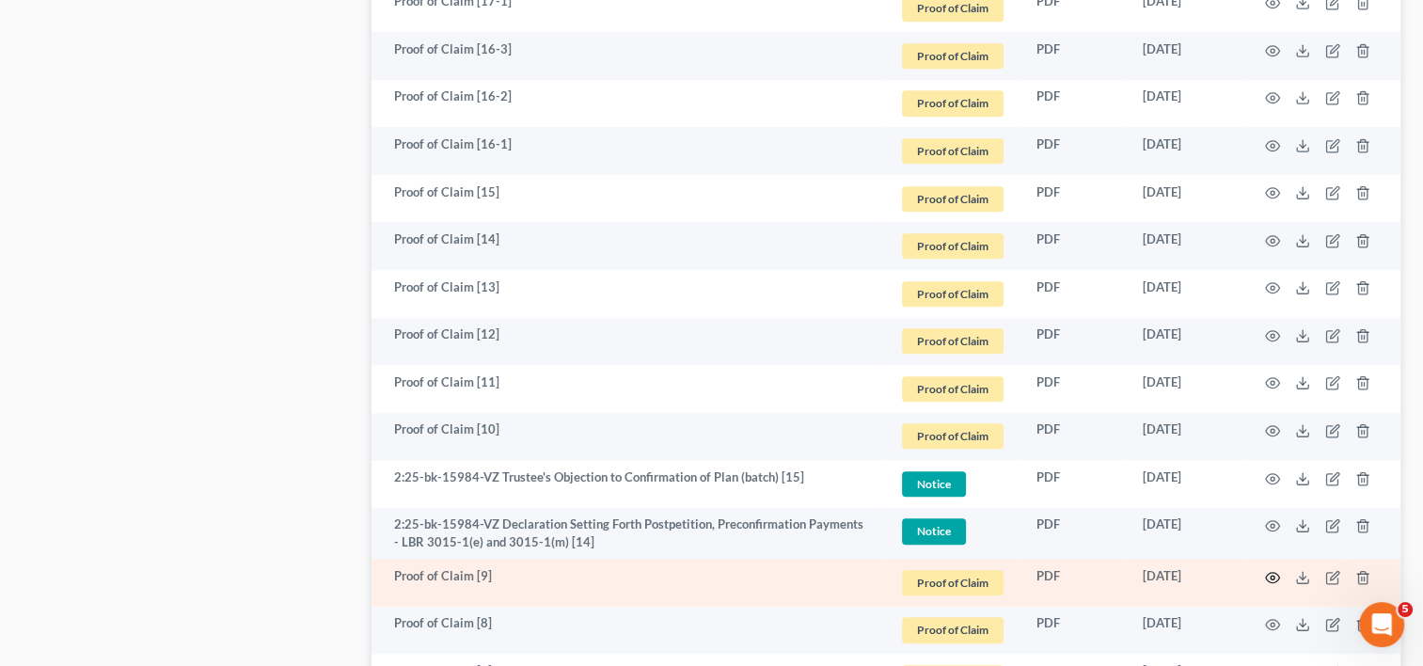
click at [1274, 574] on icon "button" at bounding box center [1272, 577] width 15 height 15
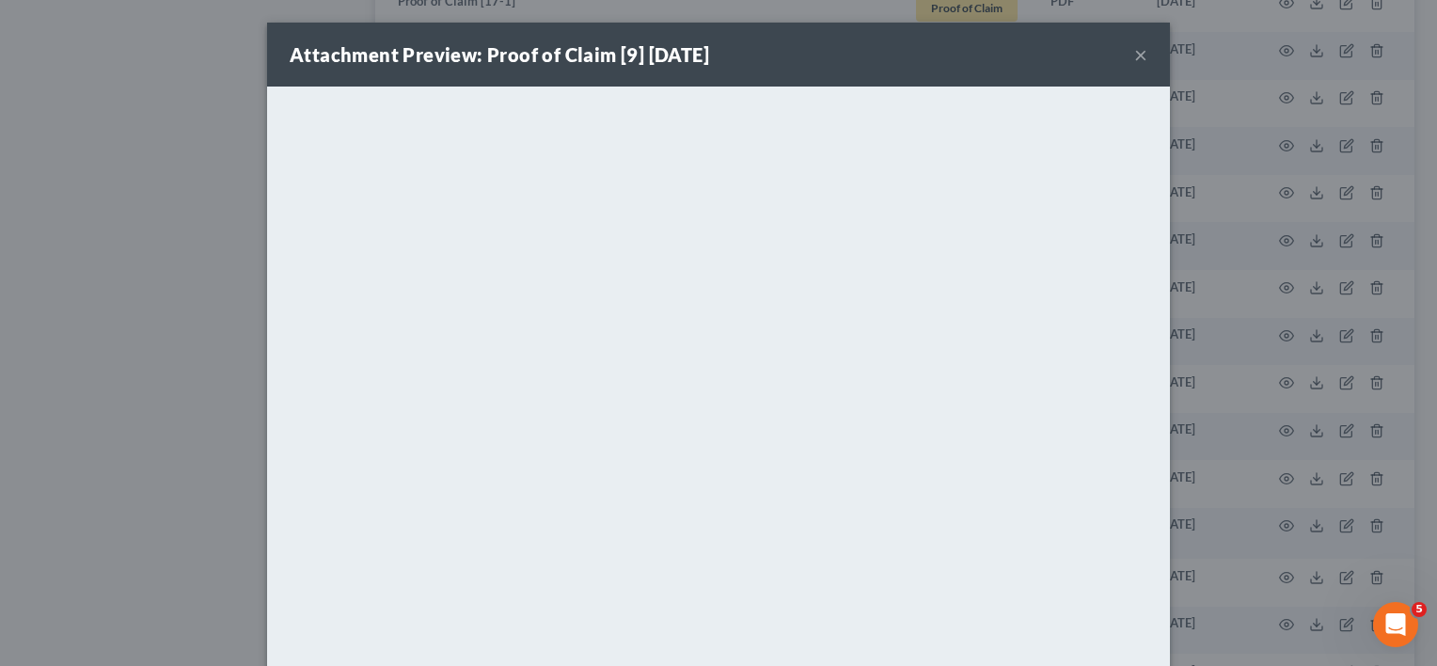
click at [1134, 56] on button "×" at bounding box center [1140, 54] width 13 height 23
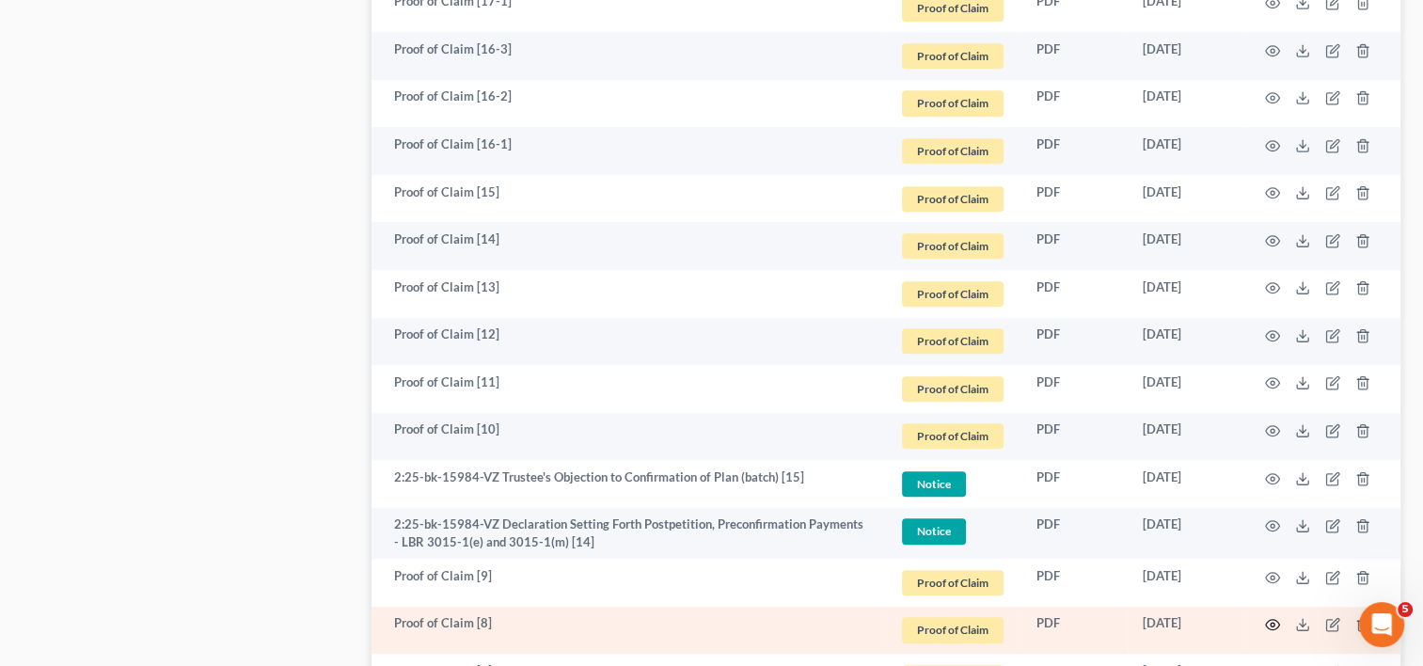
click at [1272, 623] on circle "button" at bounding box center [1273, 625] width 4 height 4
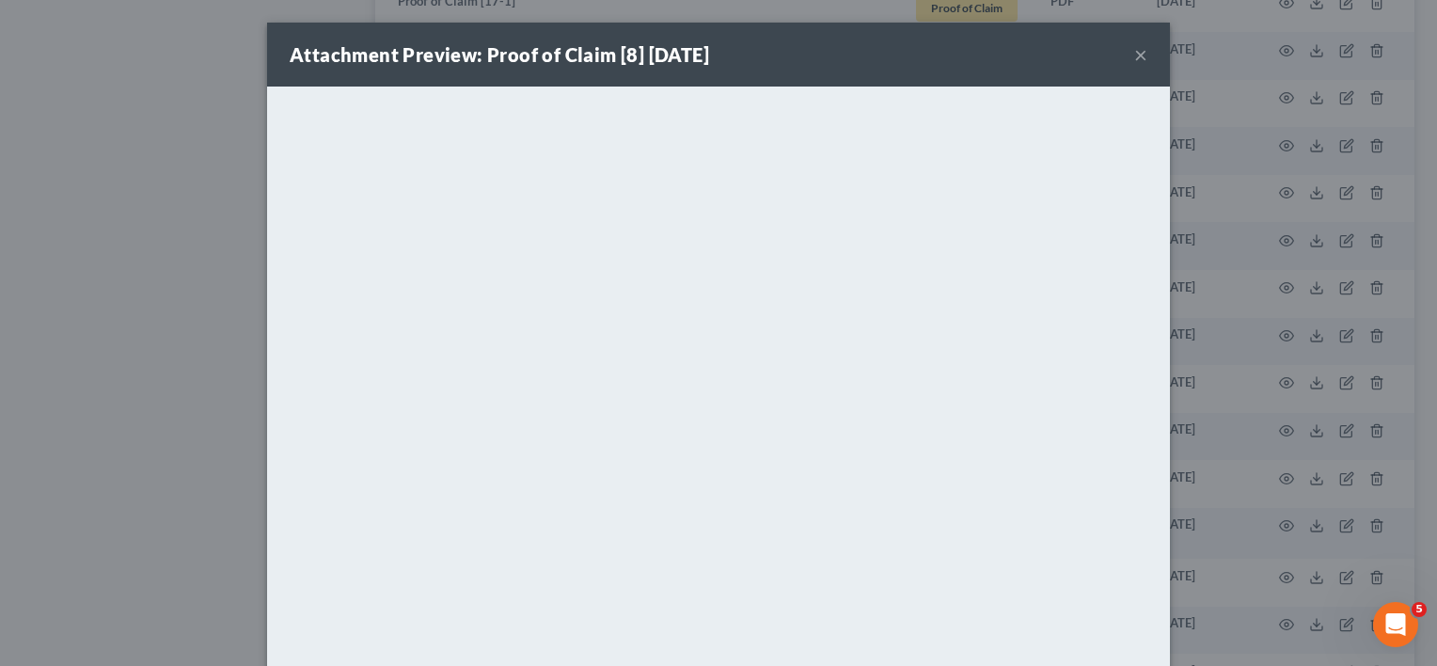
click at [1135, 51] on button "×" at bounding box center [1140, 54] width 13 height 23
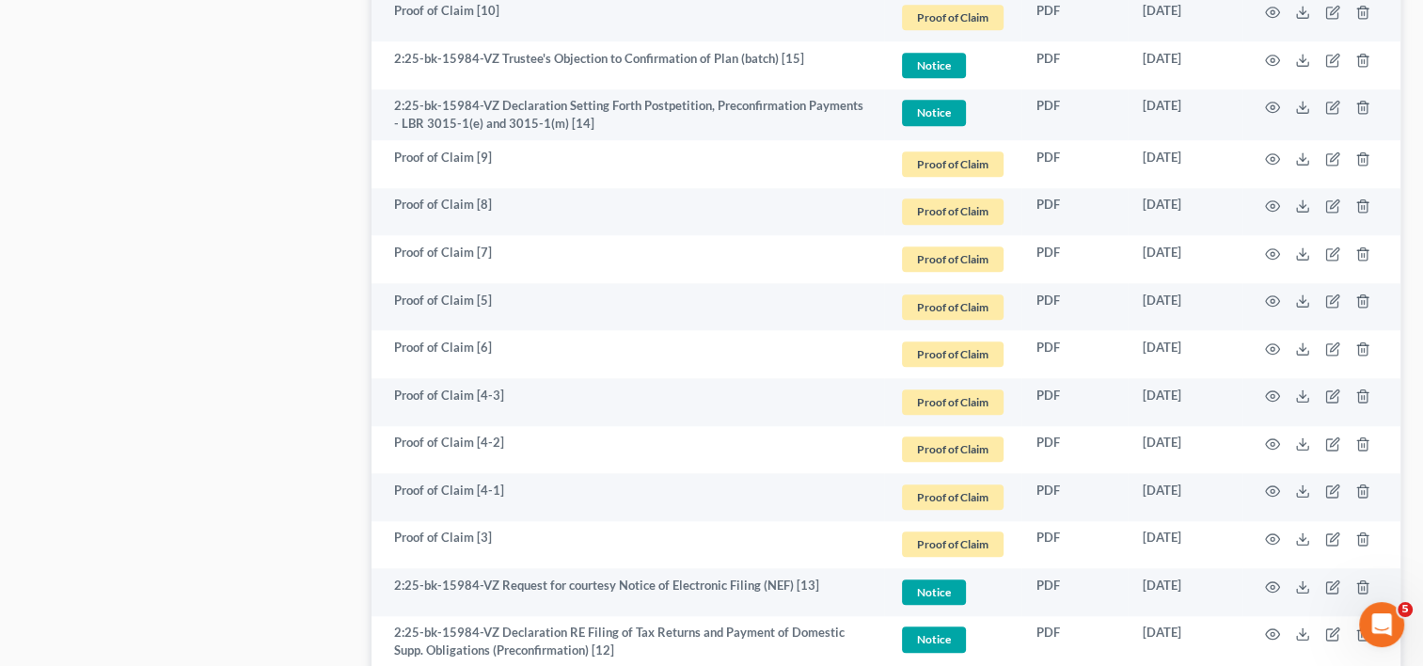
scroll to position [1767, 0]
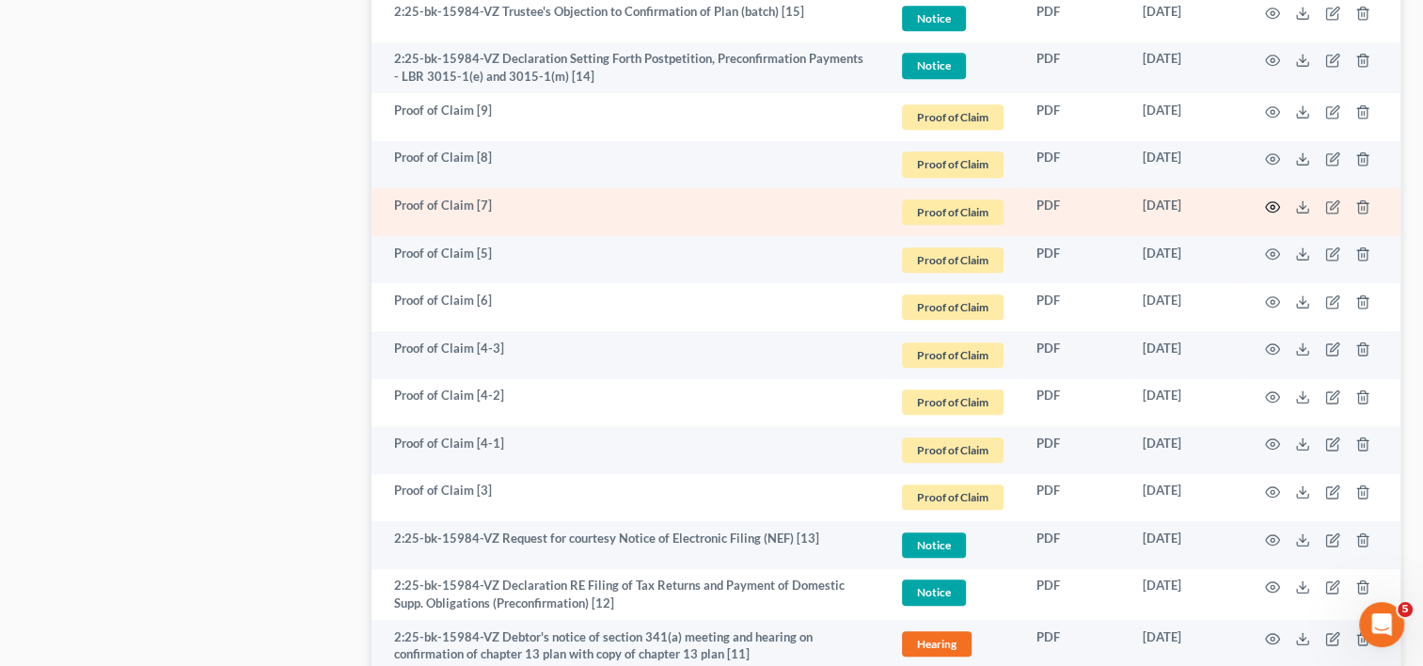
click at [1269, 204] on icon "button" at bounding box center [1272, 206] width 15 height 15
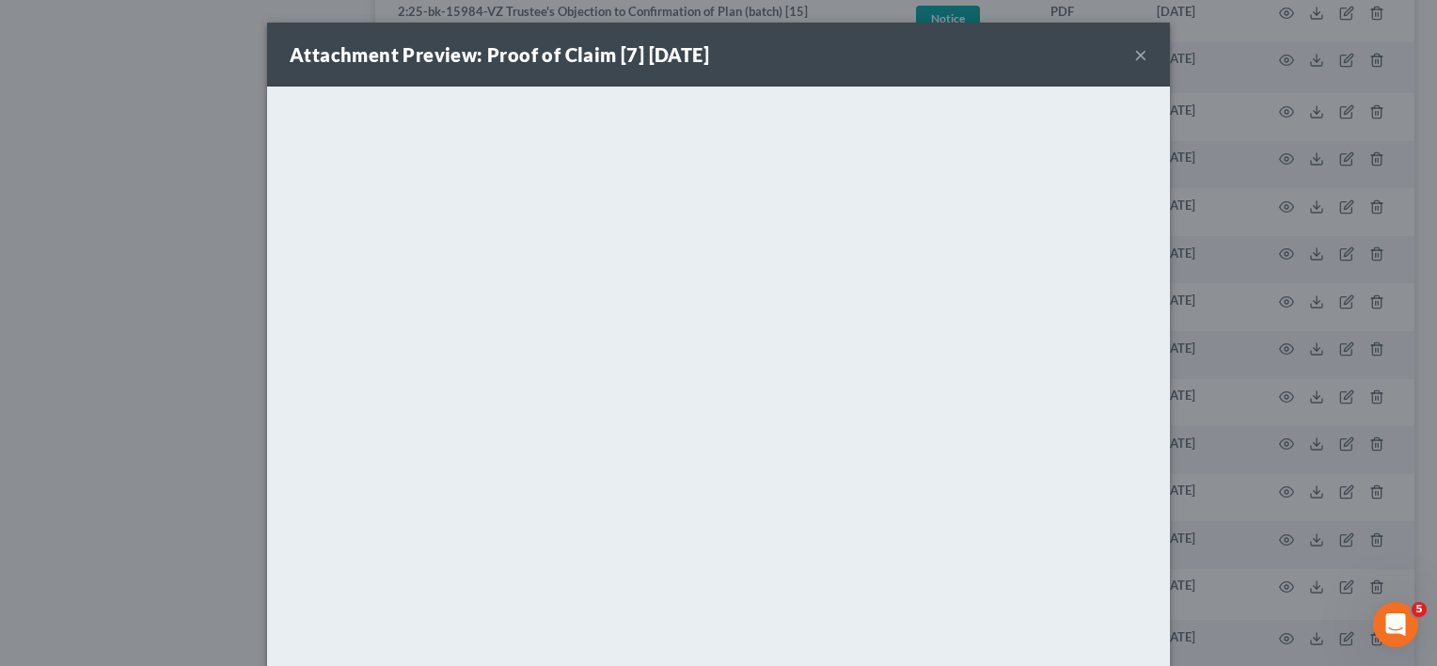
click at [1136, 56] on button "×" at bounding box center [1140, 54] width 13 height 23
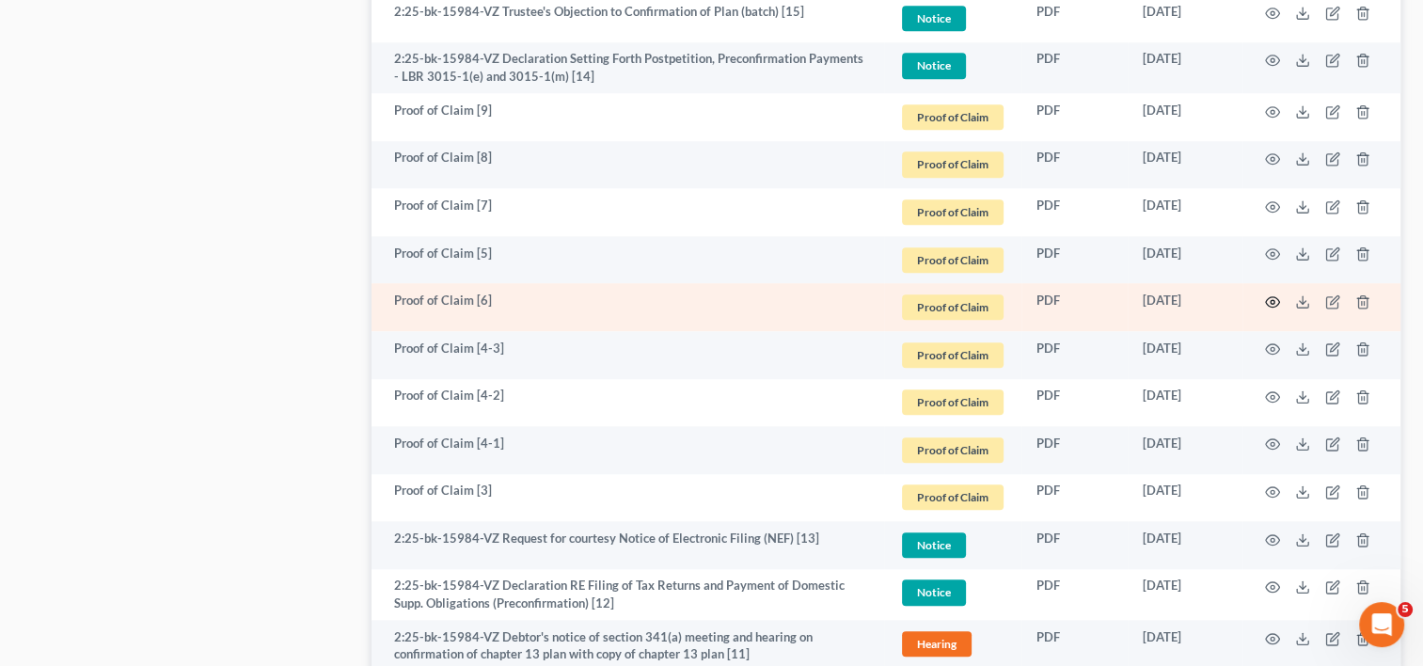
click at [1269, 301] on icon "button" at bounding box center [1272, 301] width 15 height 15
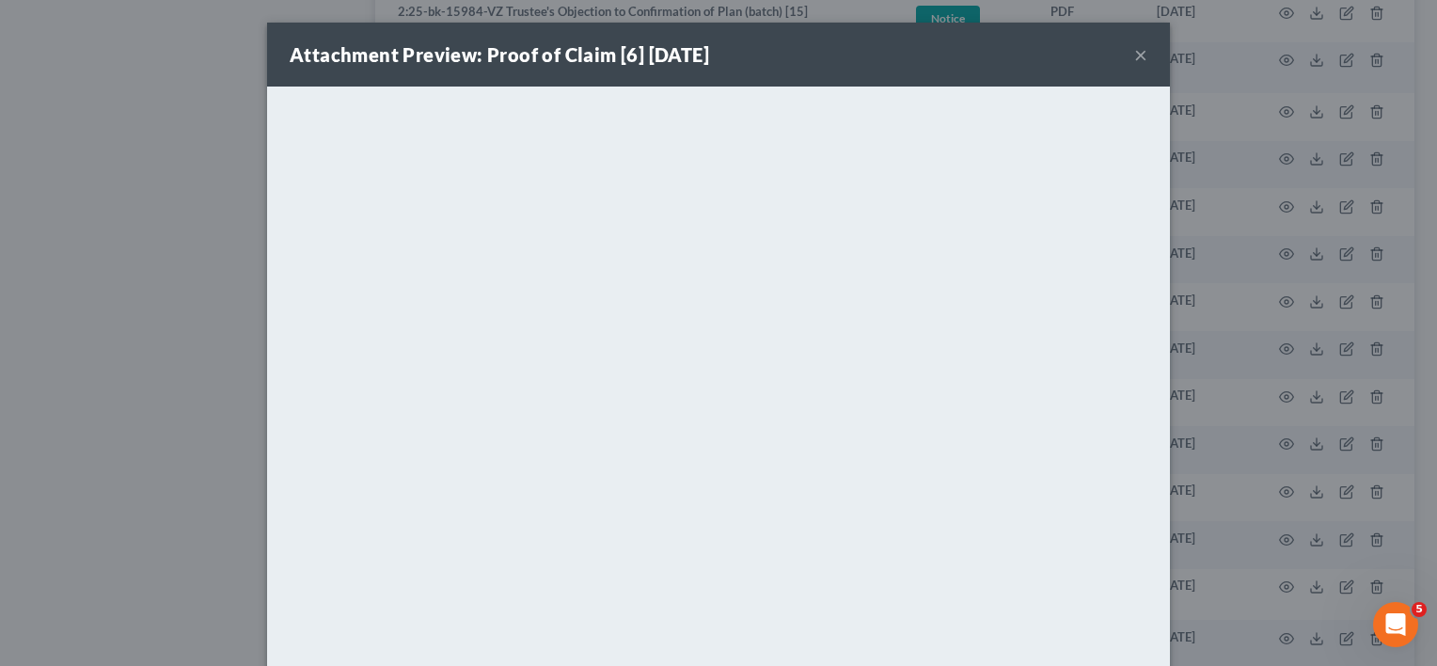
click at [1138, 54] on button "×" at bounding box center [1140, 54] width 13 height 23
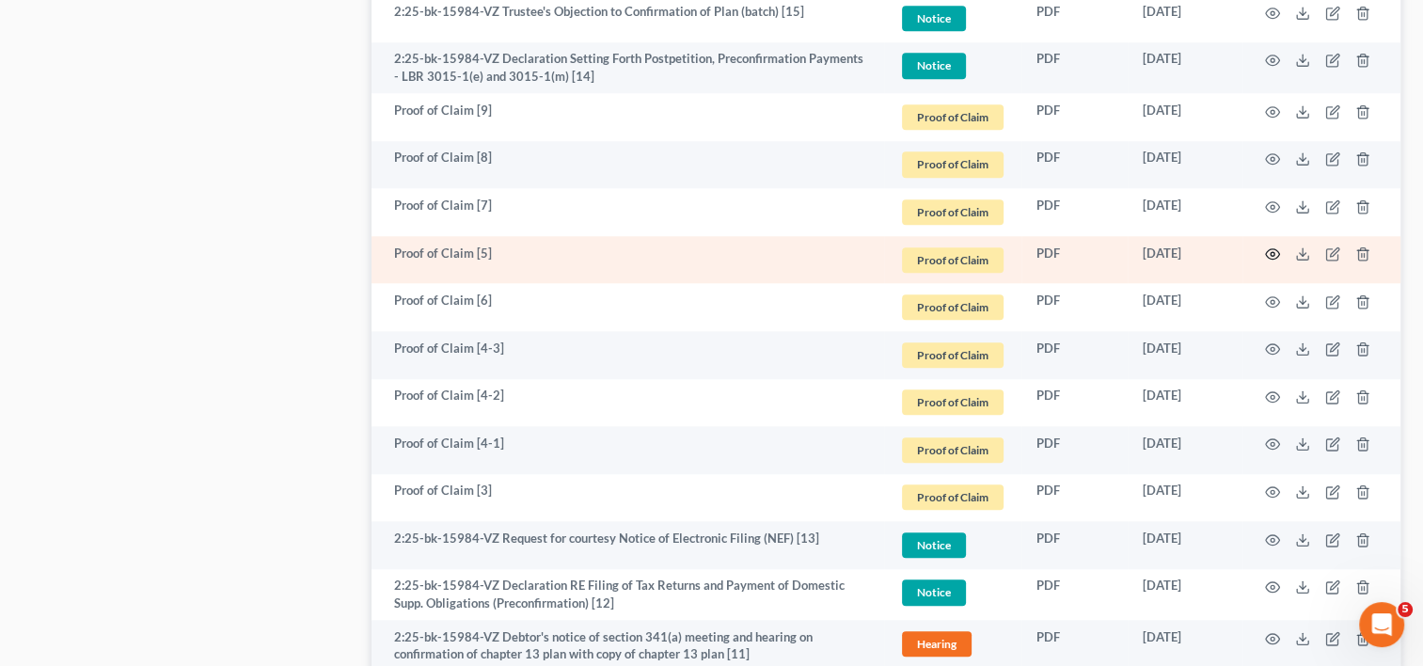
click at [1274, 253] on circle "button" at bounding box center [1273, 254] width 4 height 4
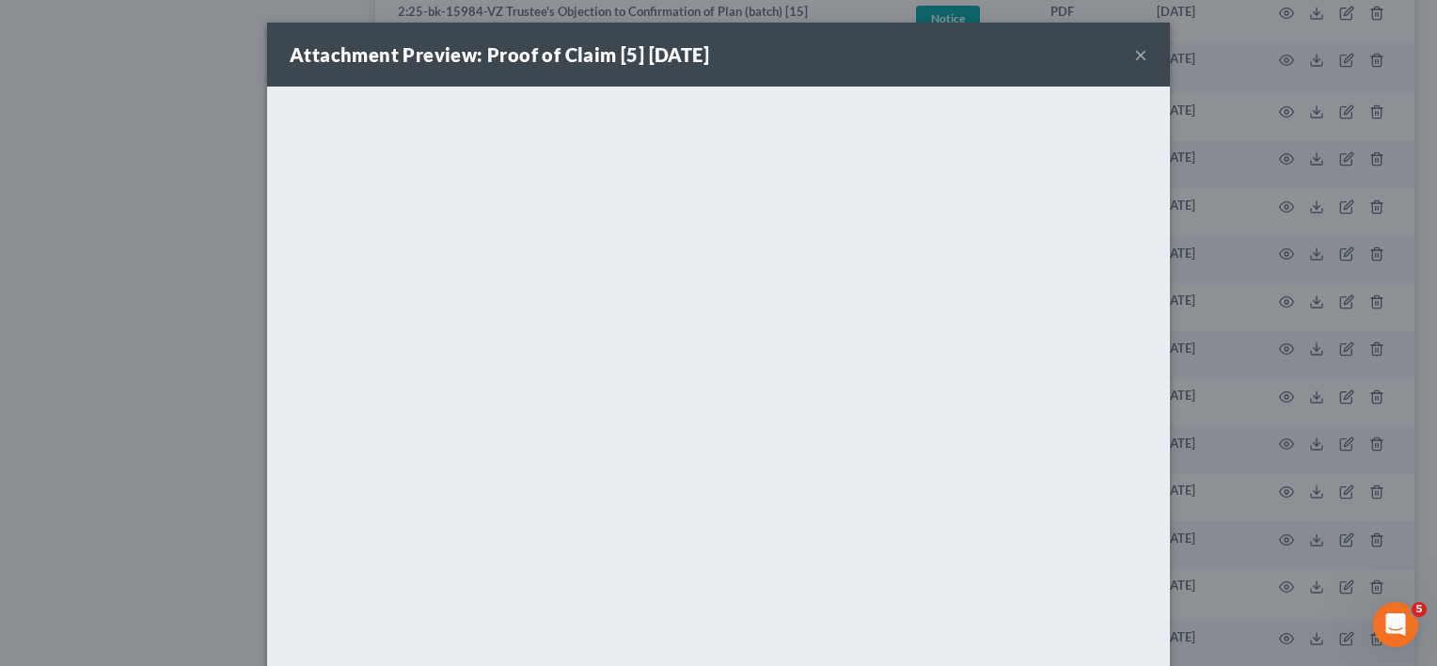
click at [1134, 62] on button "×" at bounding box center [1140, 54] width 13 height 23
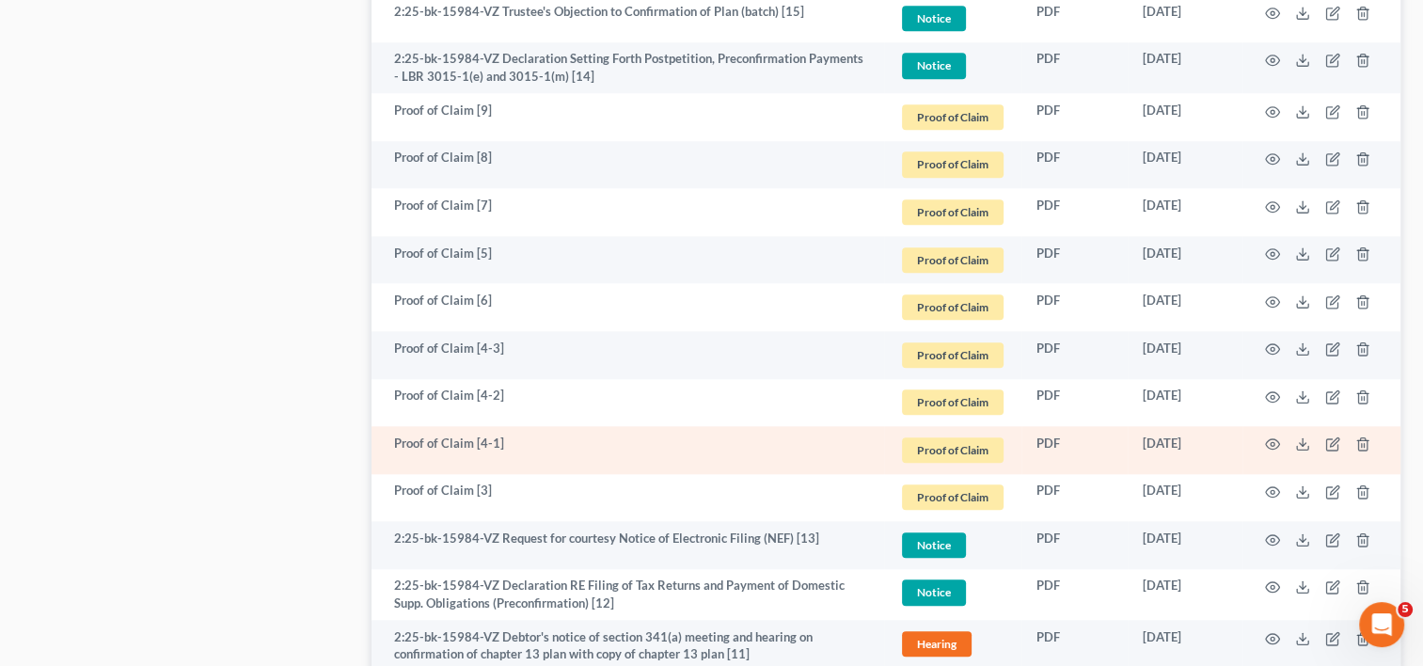
click at [1282, 441] on td at bounding box center [1322, 450] width 158 height 48
click at [1272, 444] on icon "button" at bounding box center [1272, 443] width 15 height 15
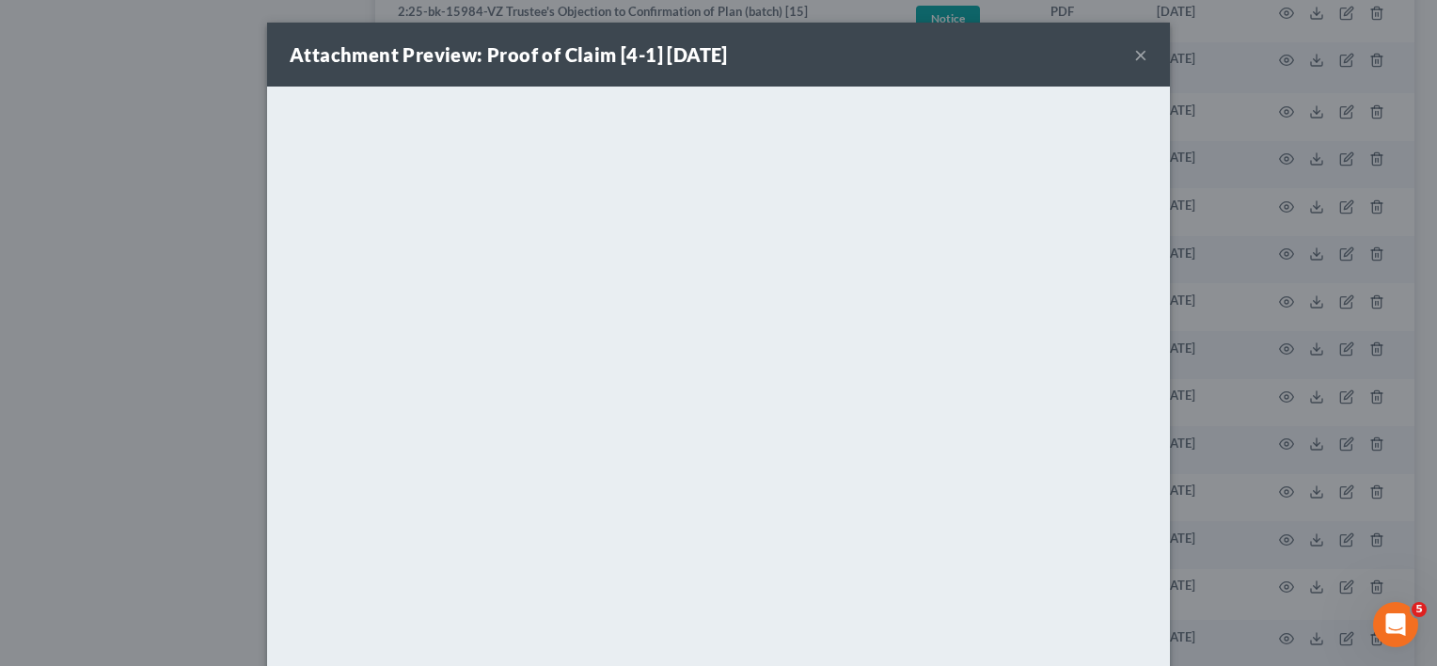
click at [1134, 53] on button "×" at bounding box center [1140, 54] width 13 height 23
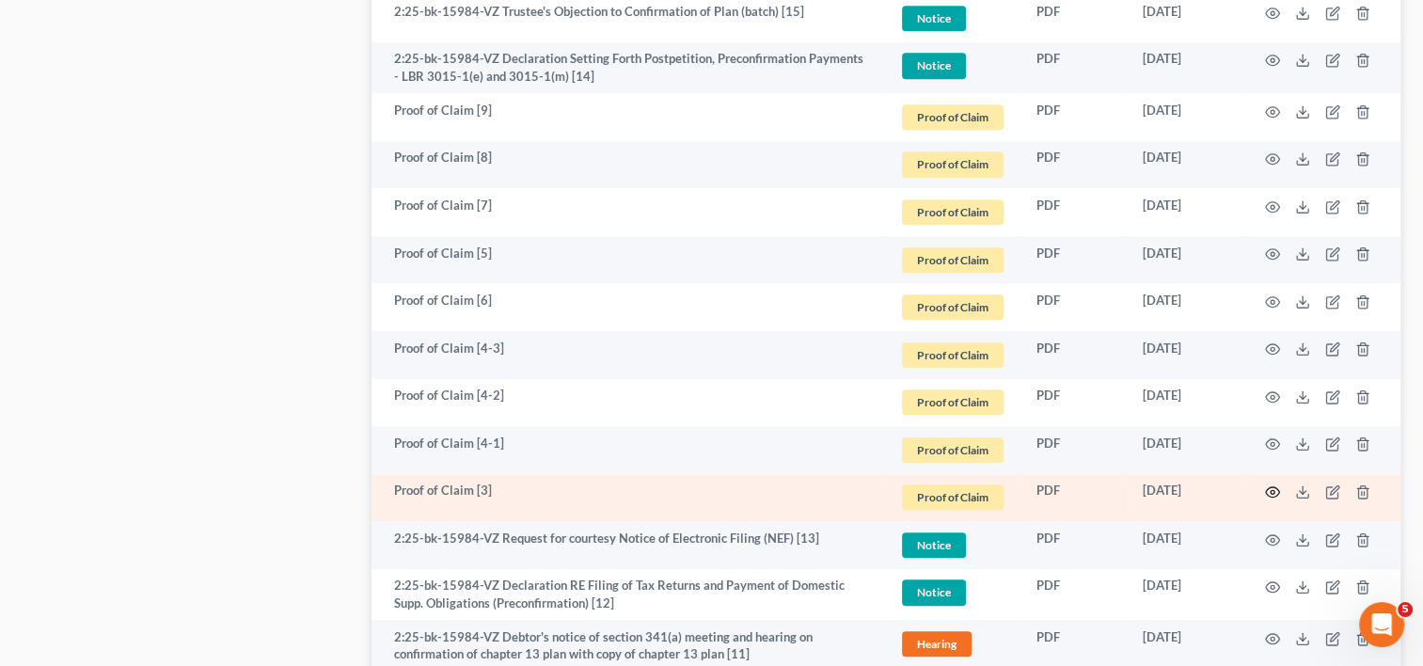
click at [1276, 484] on icon "button" at bounding box center [1272, 491] width 15 height 15
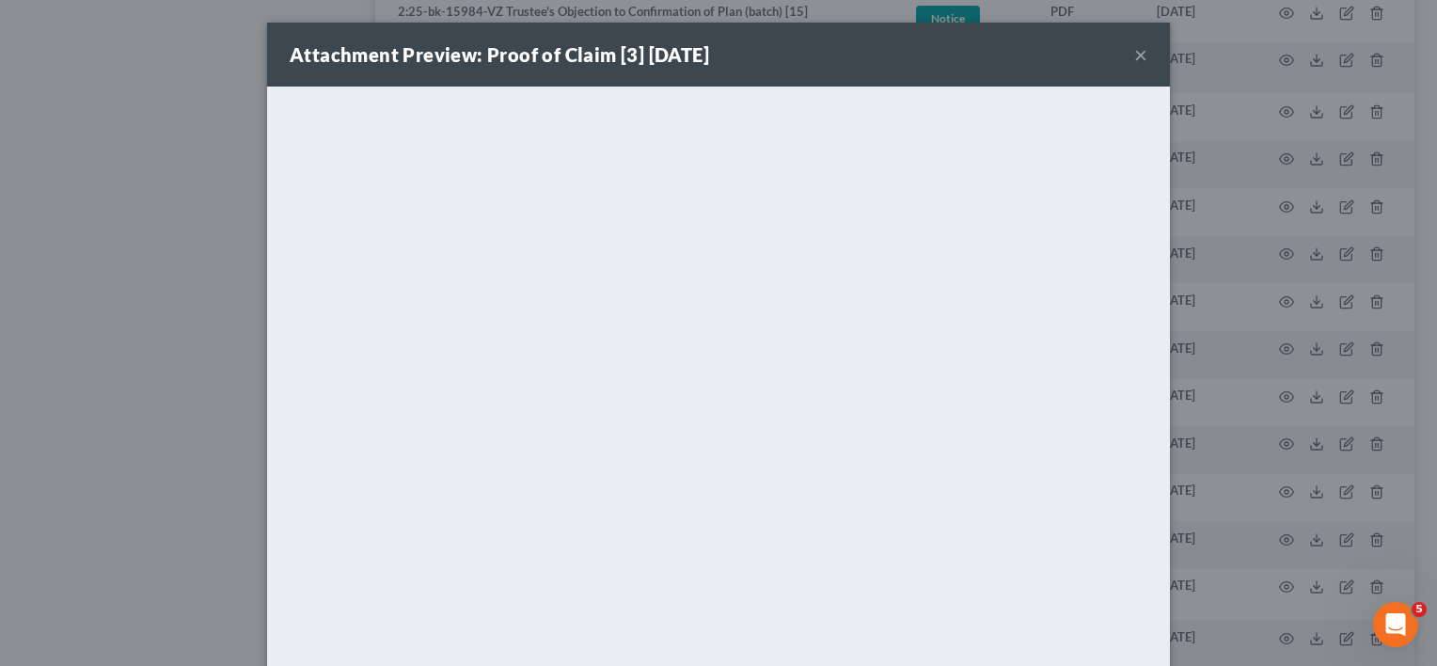
click at [1134, 57] on button "×" at bounding box center [1140, 54] width 13 height 23
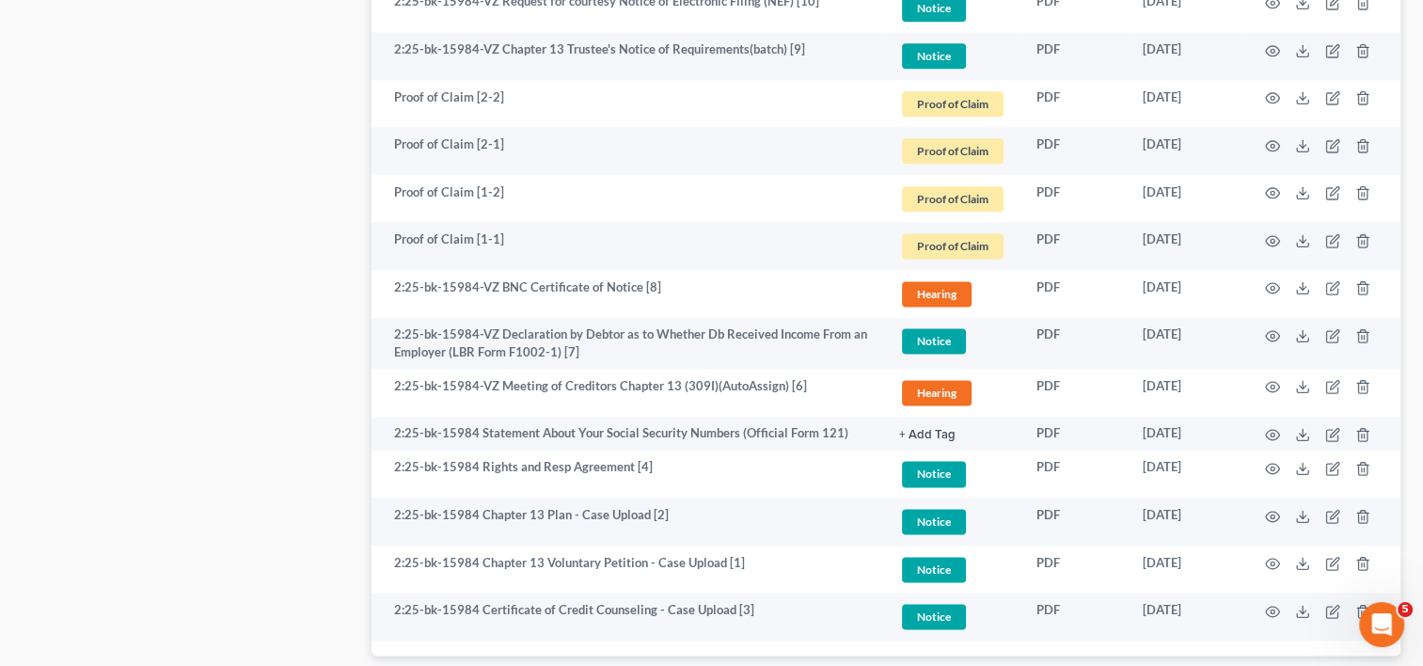
scroll to position [2445, 0]
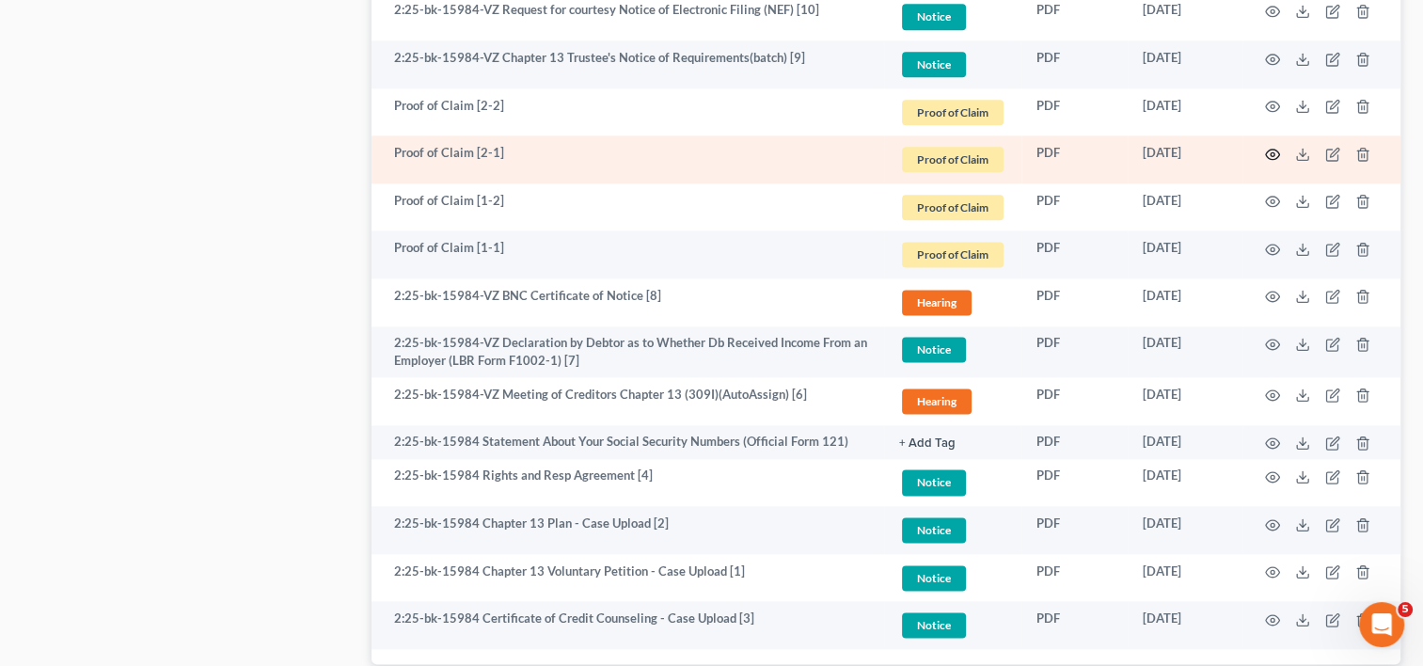
click at [1271, 154] on circle "button" at bounding box center [1273, 154] width 4 height 4
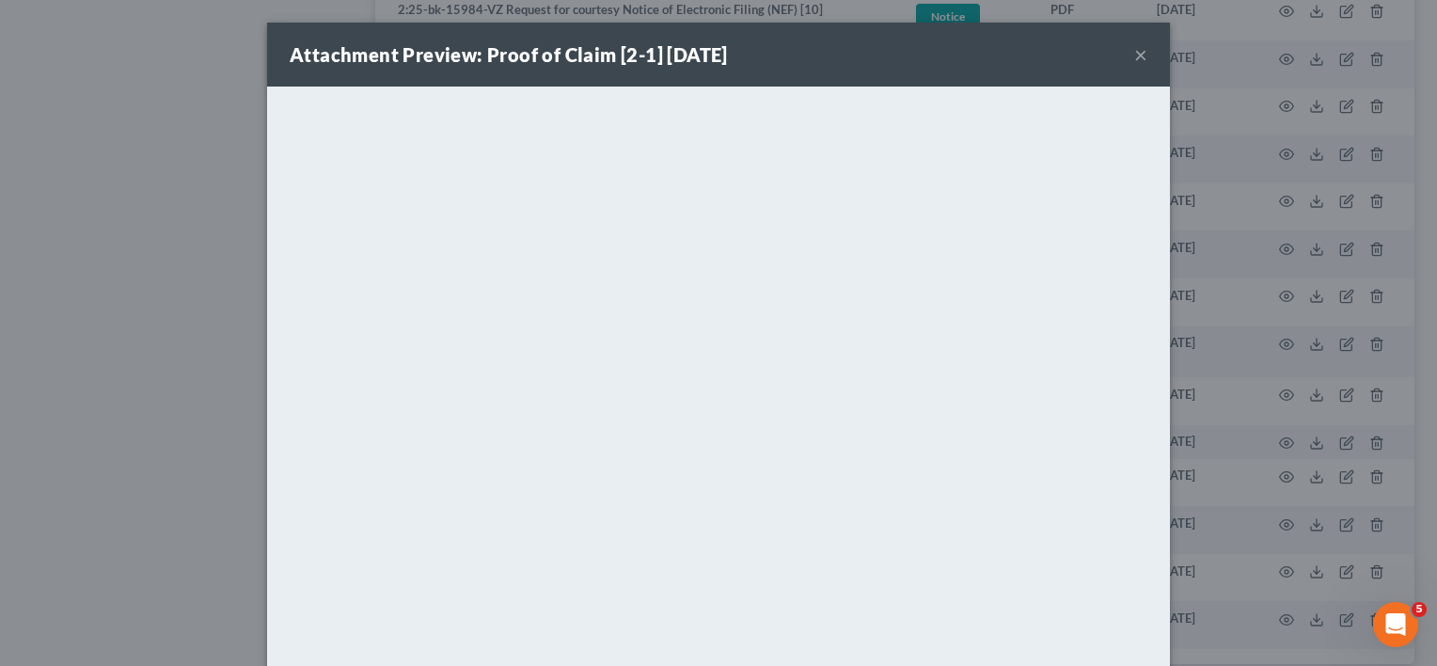
click at [1138, 56] on button "×" at bounding box center [1140, 54] width 13 height 23
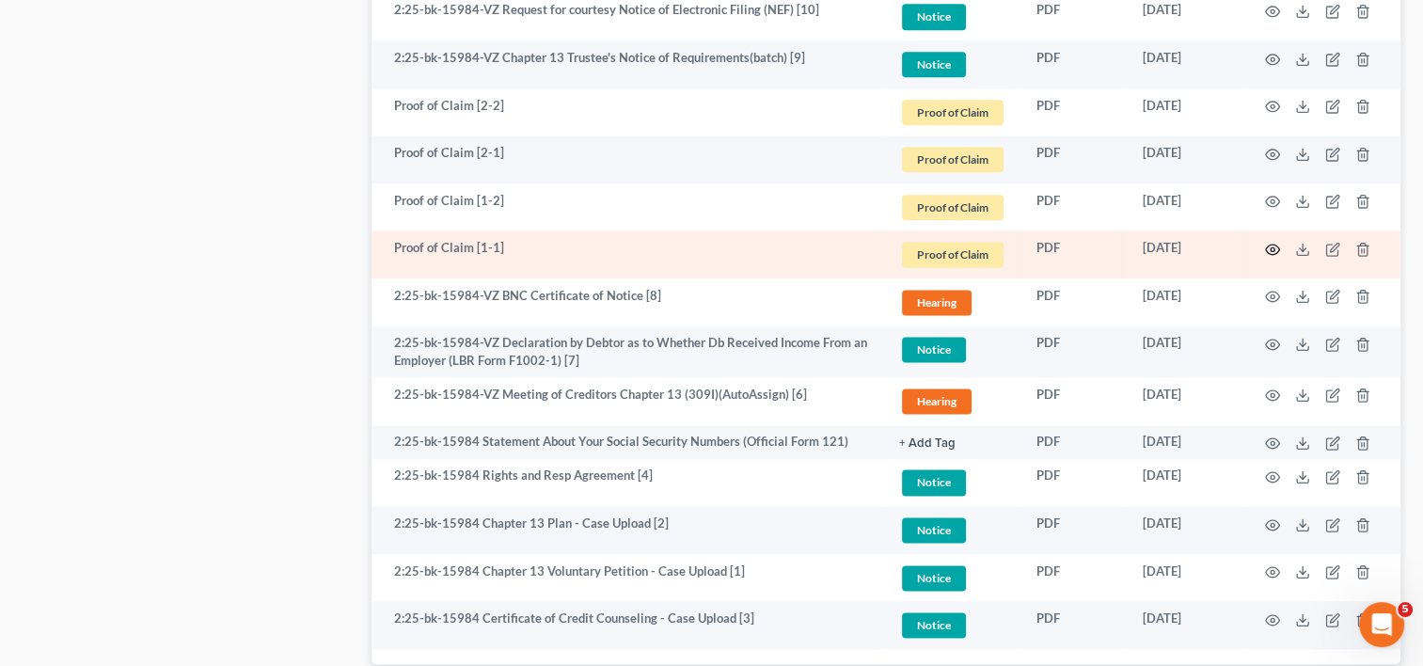
click at [1271, 245] on icon "button" at bounding box center [1272, 249] width 15 height 15
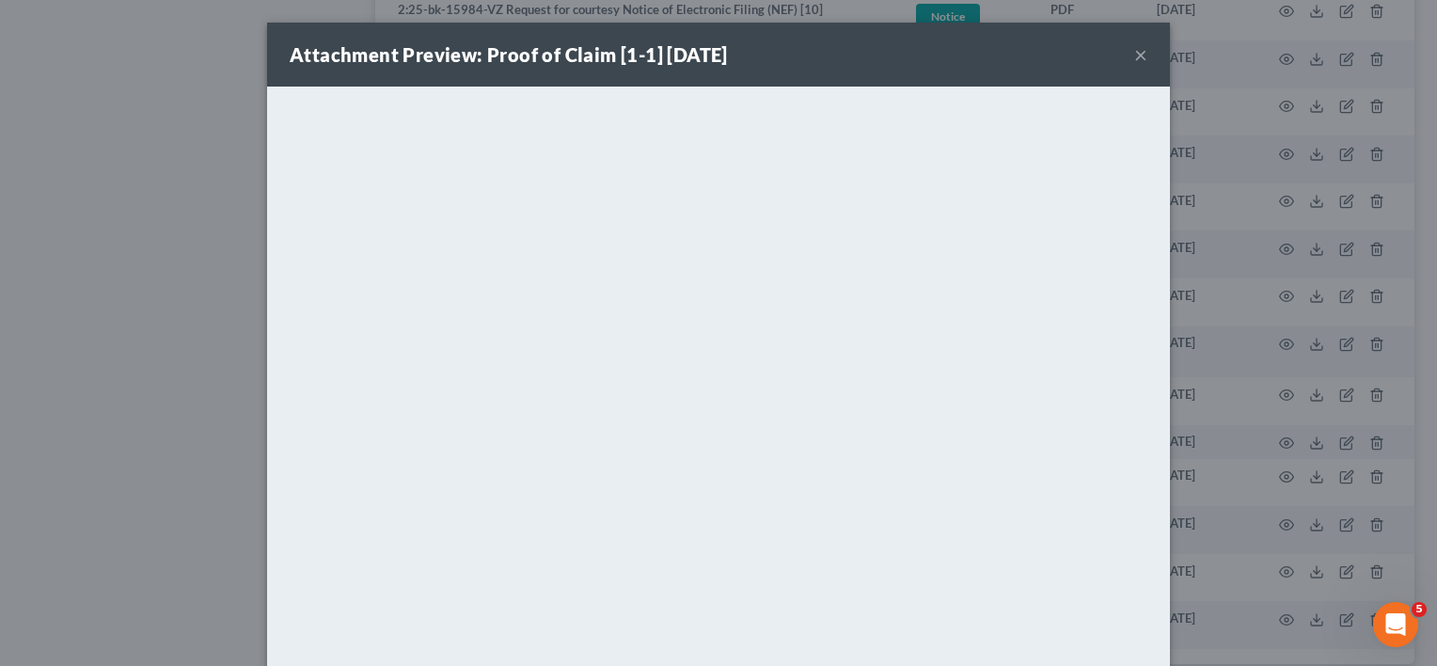
click at [1134, 54] on button "×" at bounding box center [1140, 54] width 13 height 23
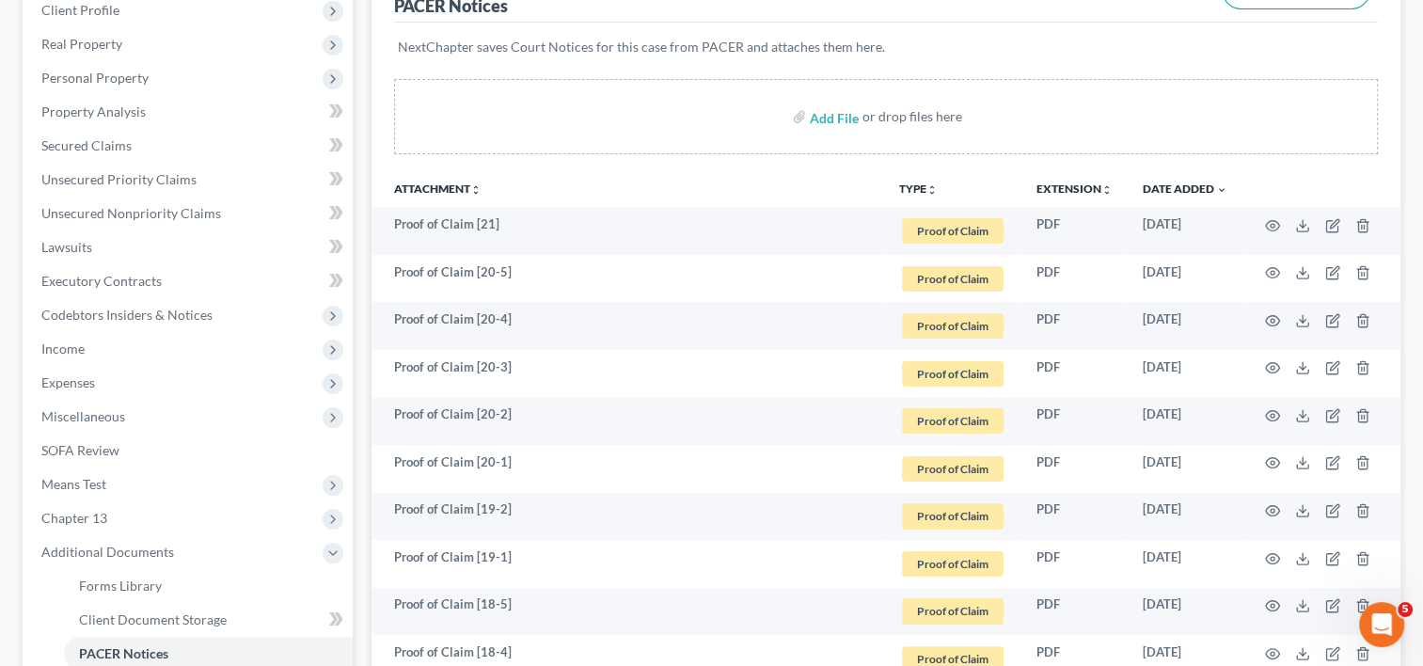
scroll to position [246, 0]
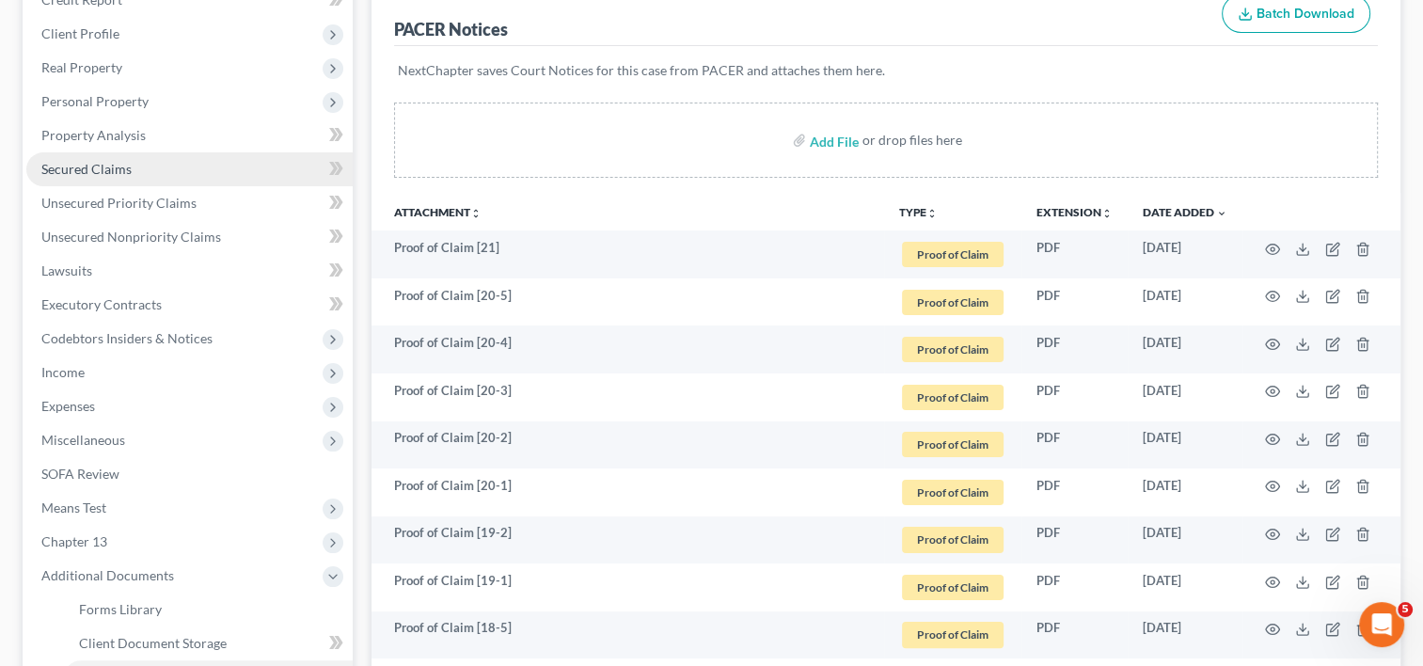
click at [129, 164] on span "Secured Claims" at bounding box center [86, 169] width 90 height 16
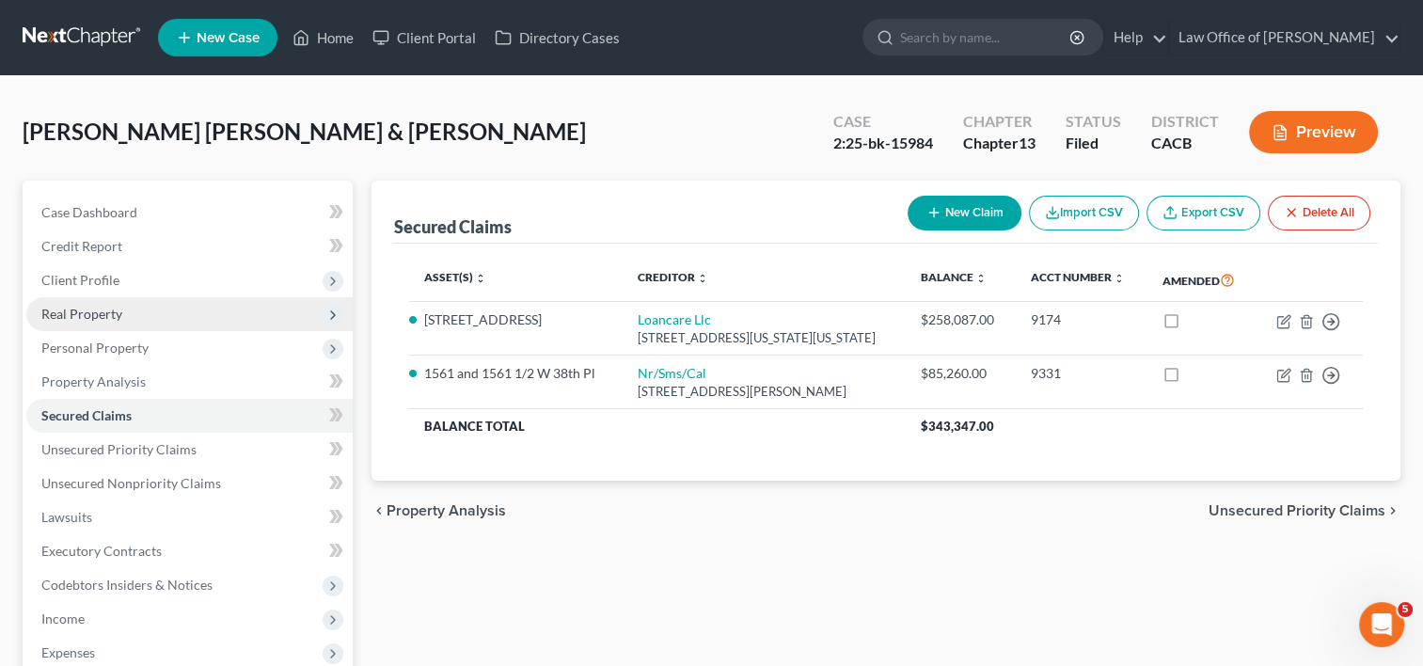
click at [112, 308] on span "Real Property" at bounding box center [81, 314] width 81 height 16
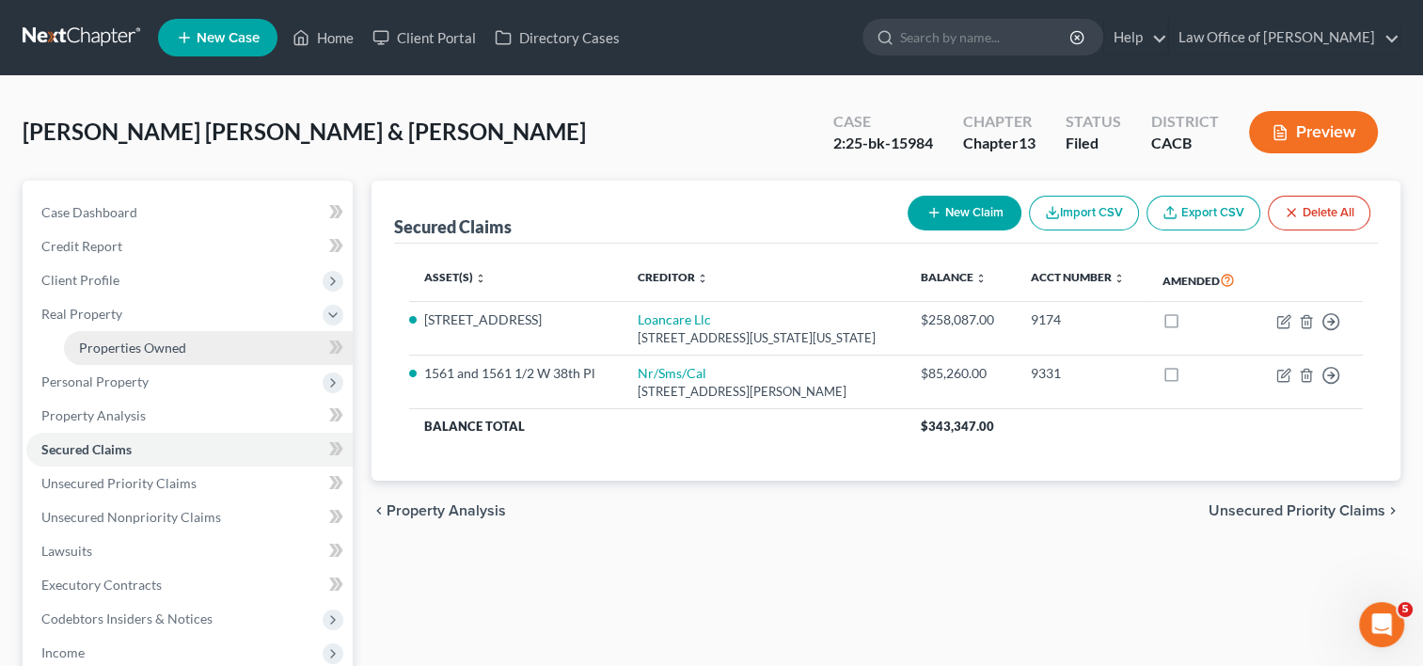
click at [126, 340] on span "Properties Owned" at bounding box center [132, 348] width 107 height 16
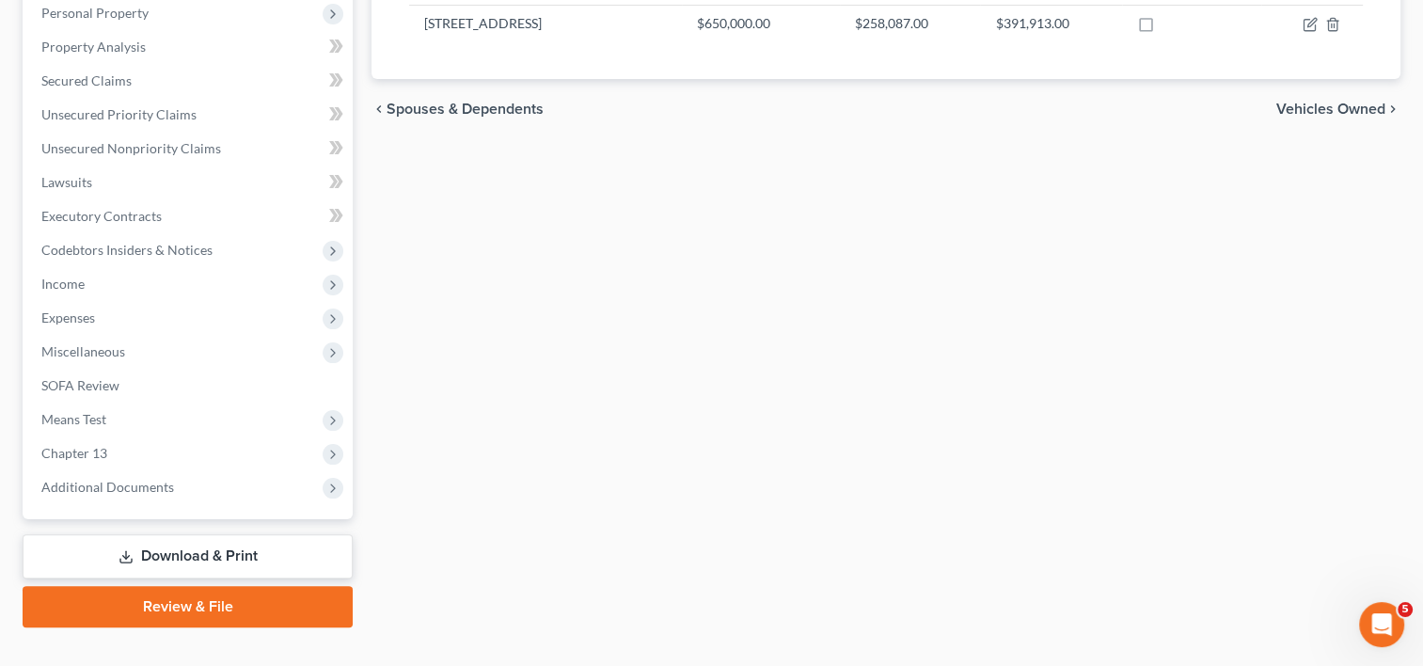
scroll to position [400, 0]
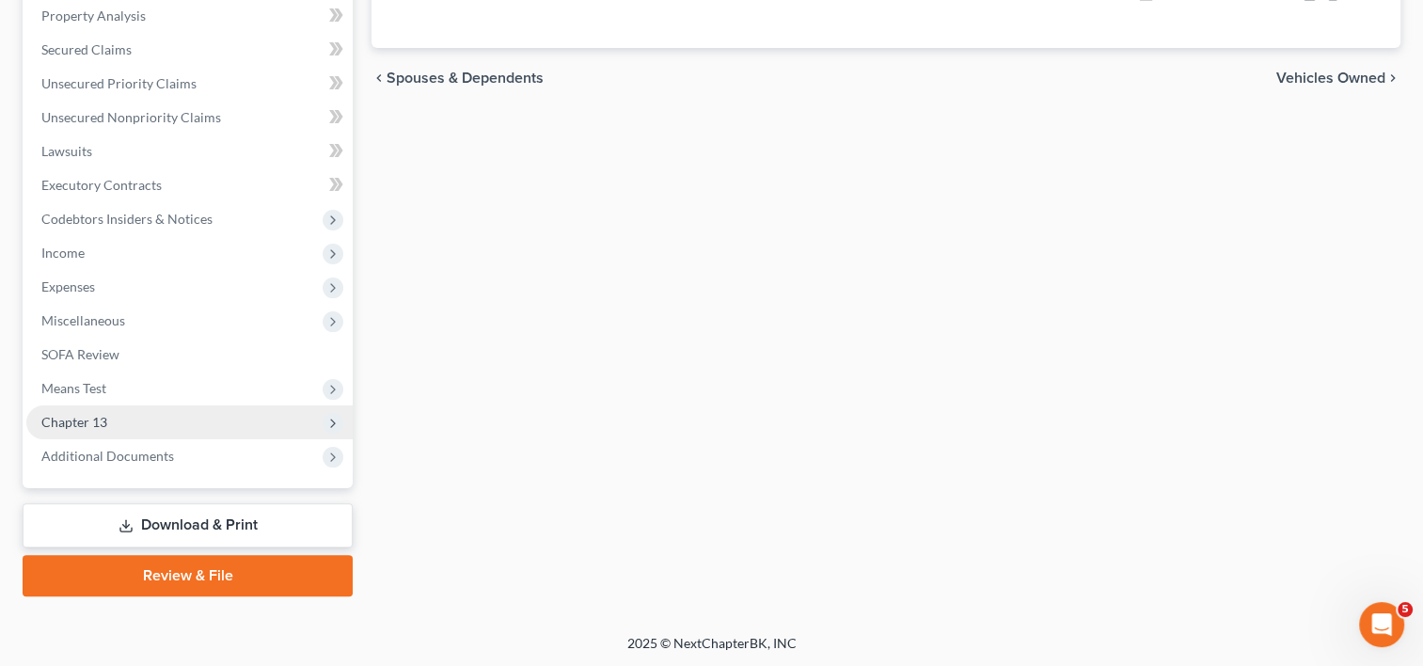
click at [121, 425] on span "Chapter 13" at bounding box center [189, 422] width 326 height 34
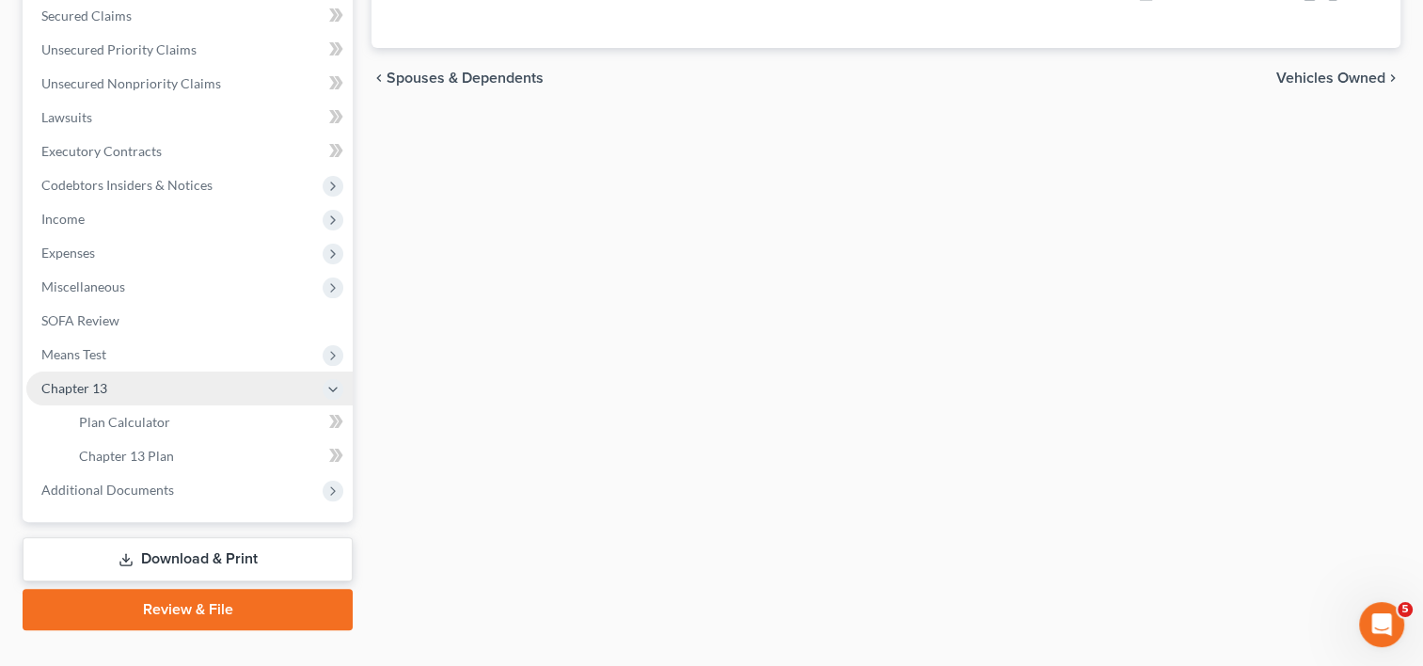
scroll to position [366, 0]
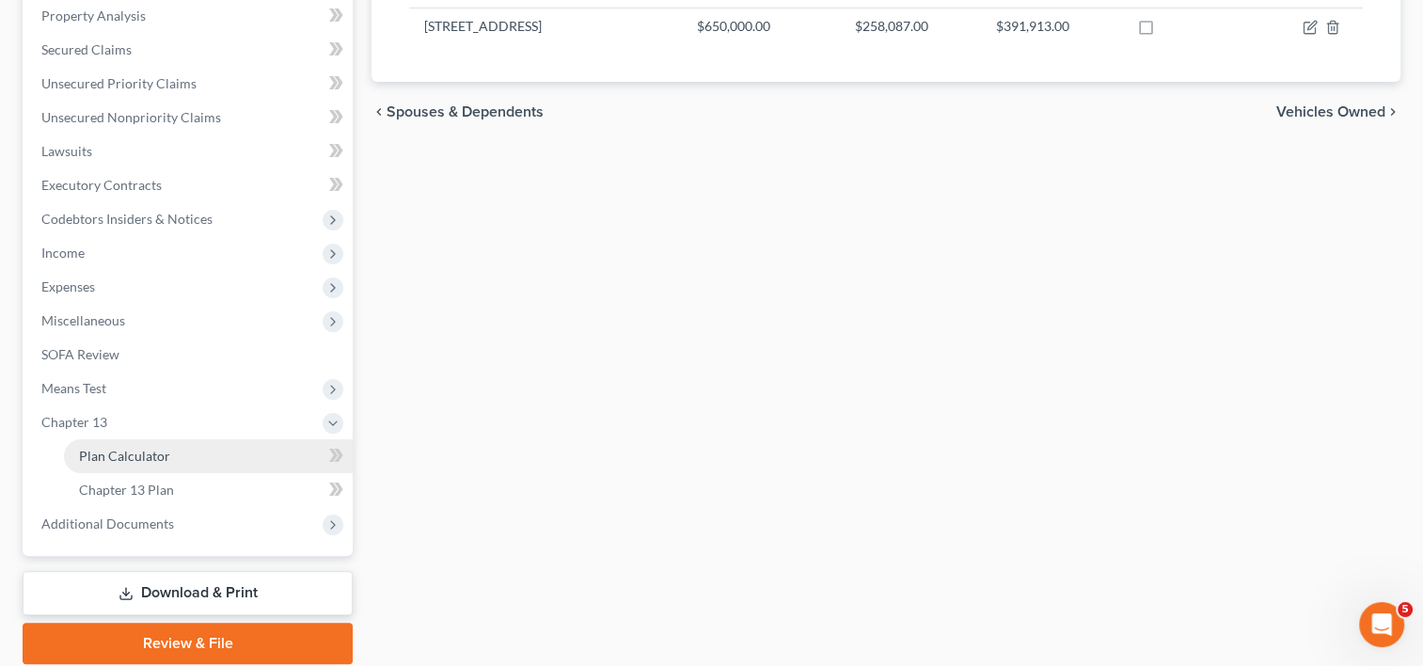
click at [147, 459] on span "Plan Calculator" at bounding box center [124, 456] width 91 height 16
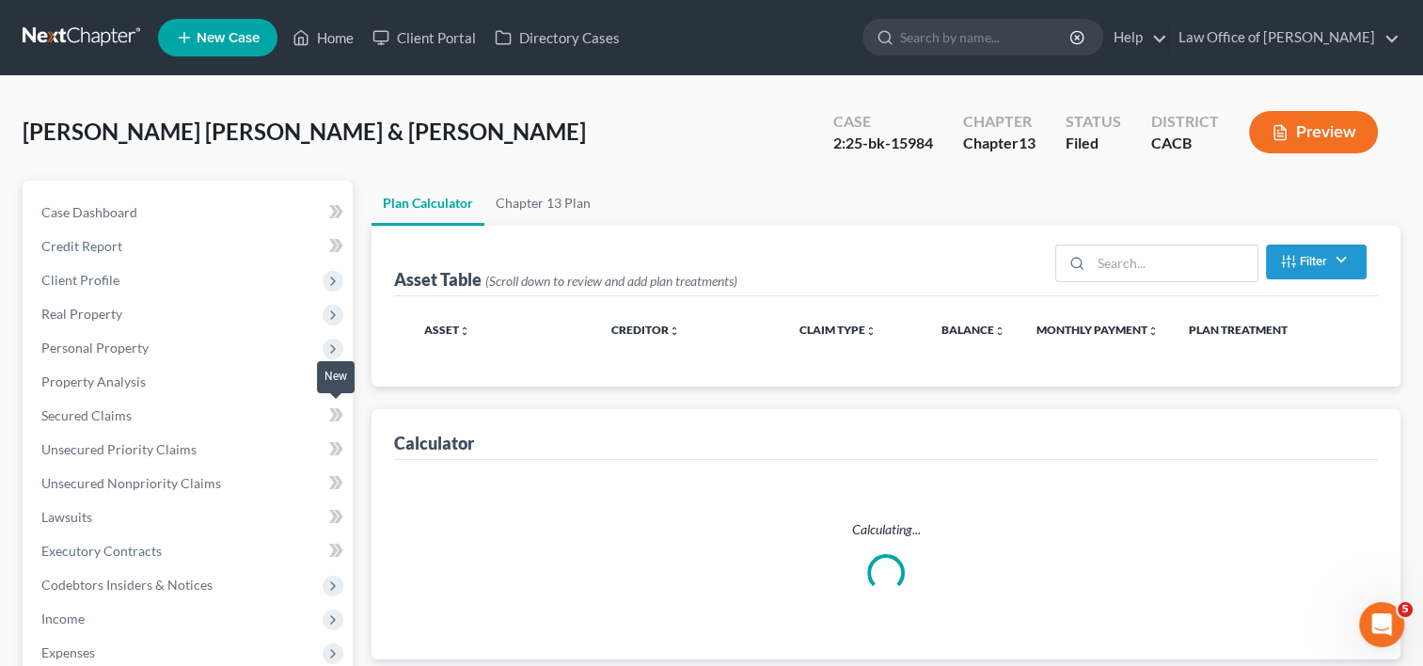
select select "35"
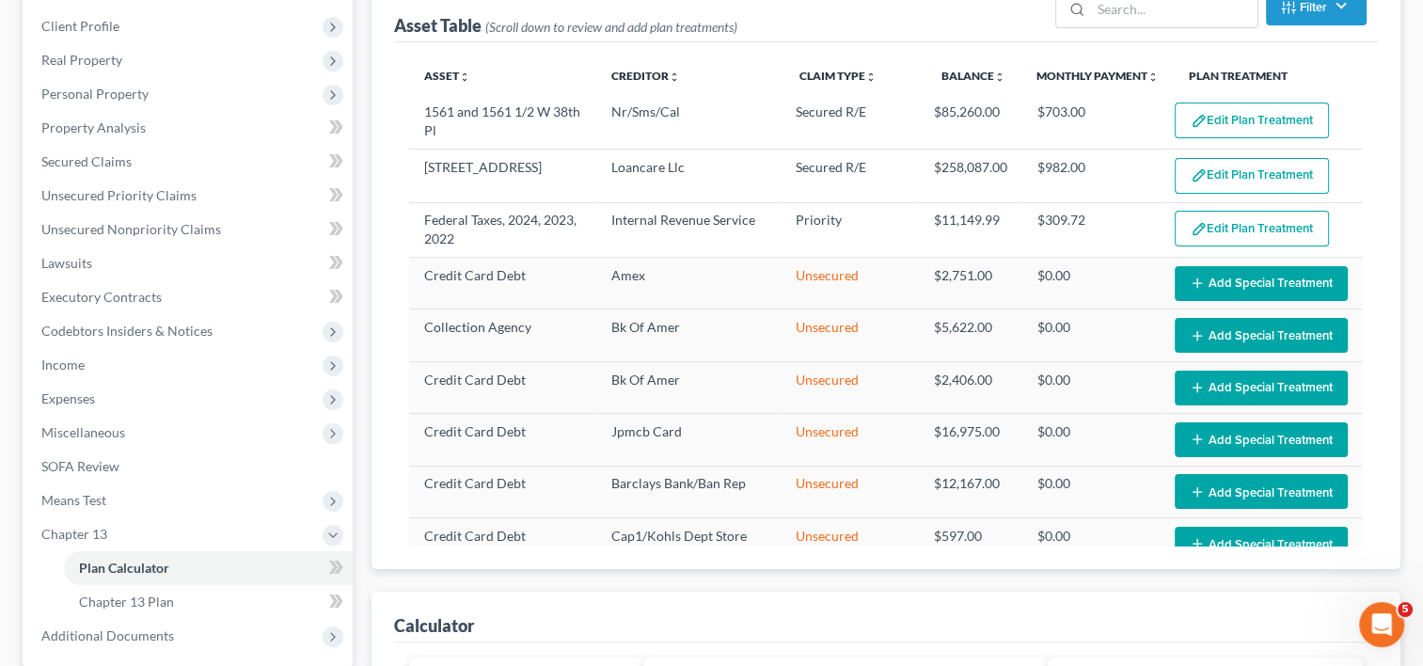
scroll to position [305, 0]
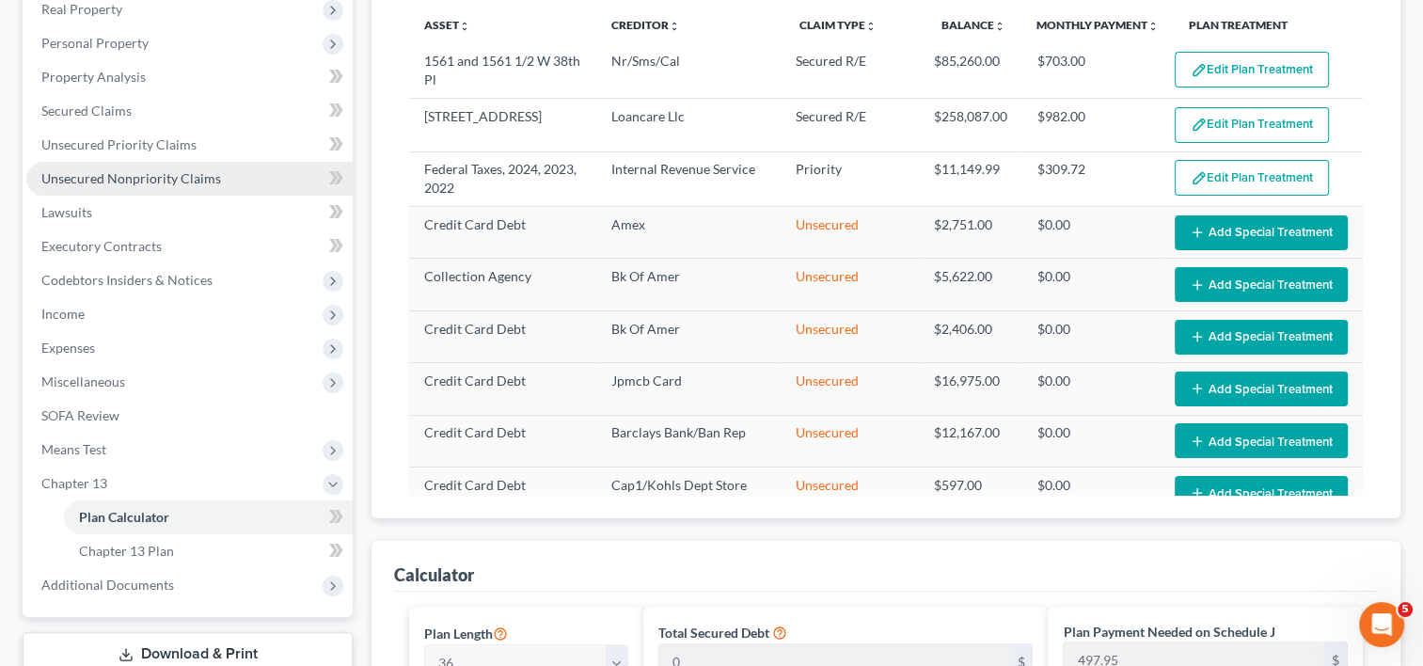
click at [163, 182] on span "Unsecured Nonpriority Claims" at bounding box center [131, 178] width 180 height 16
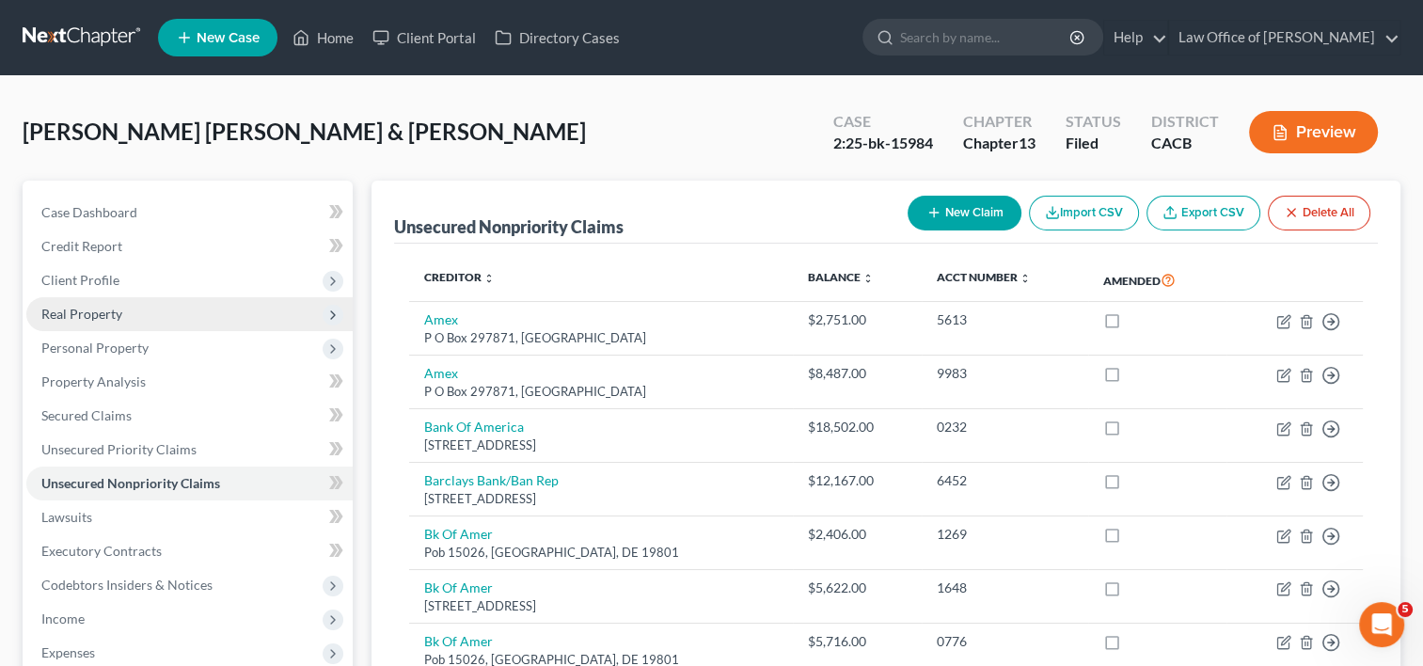
click at [60, 322] on span "Real Property" at bounding box center [189, 314] width 326 height 34
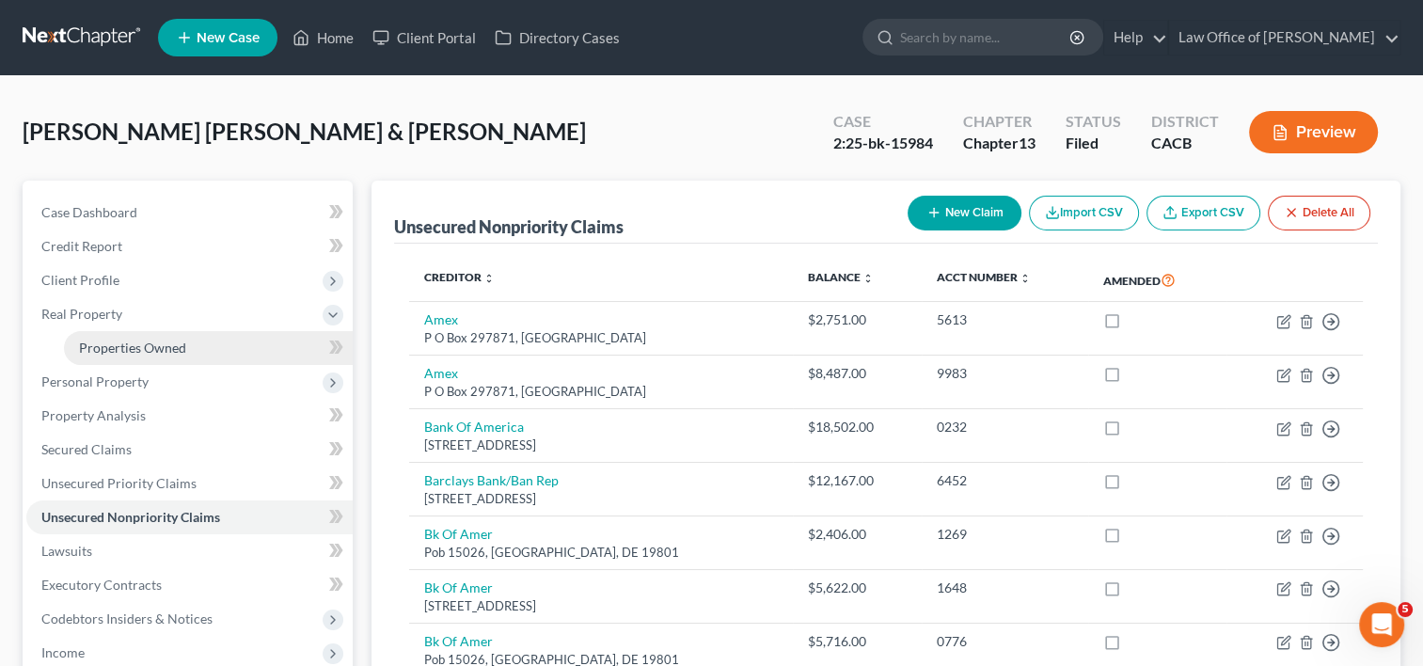
click at [125, 350] on span "Properties Owned" at bounding box center [132, 348] width 107 height 16
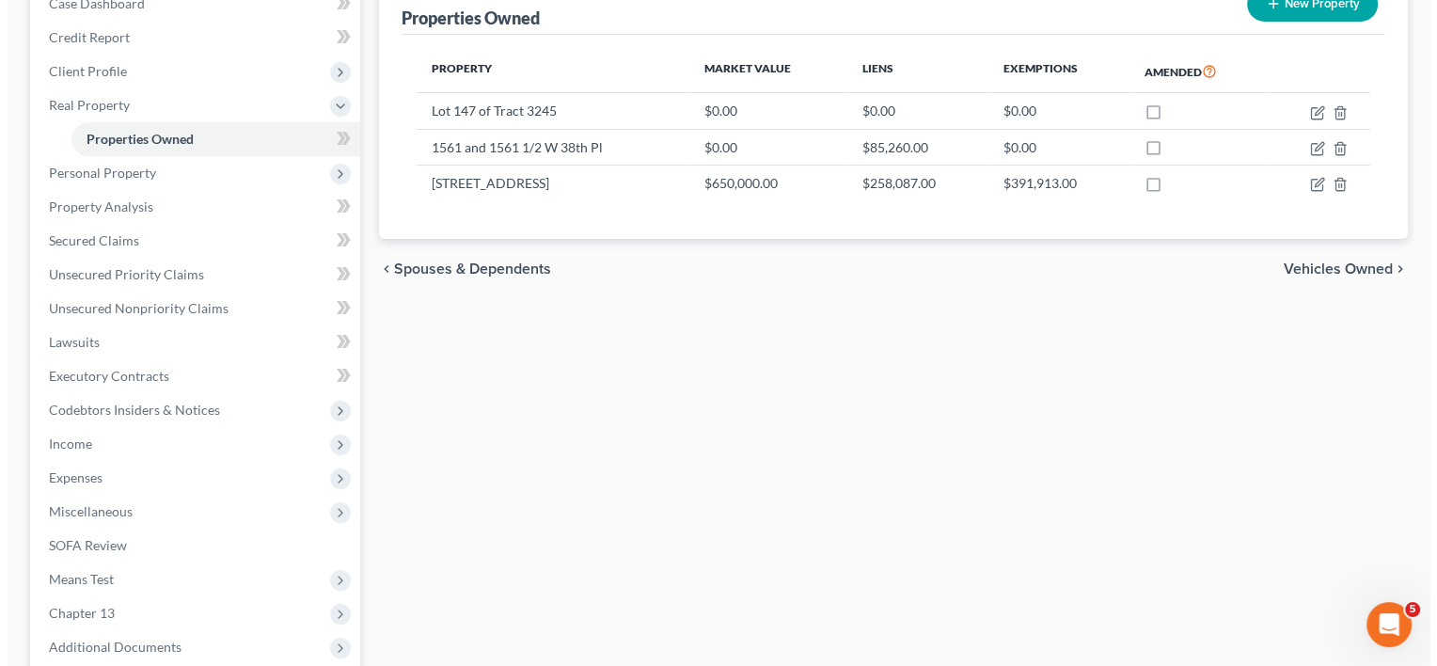
scroll to position [203, 0]
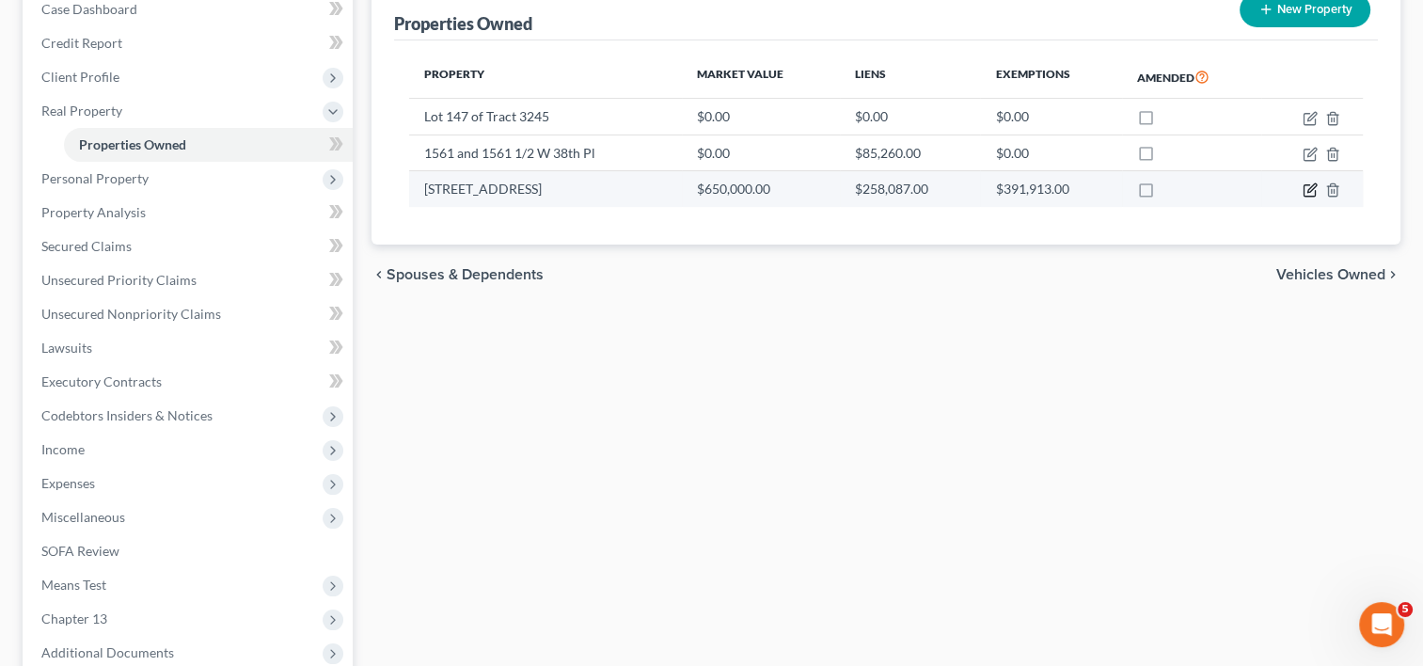
click at [1309, 187] on icon "button" at bounding box center [1312, 188] width 8 height 8
select select "4"
select select "18"
select select "4"
select select "1"
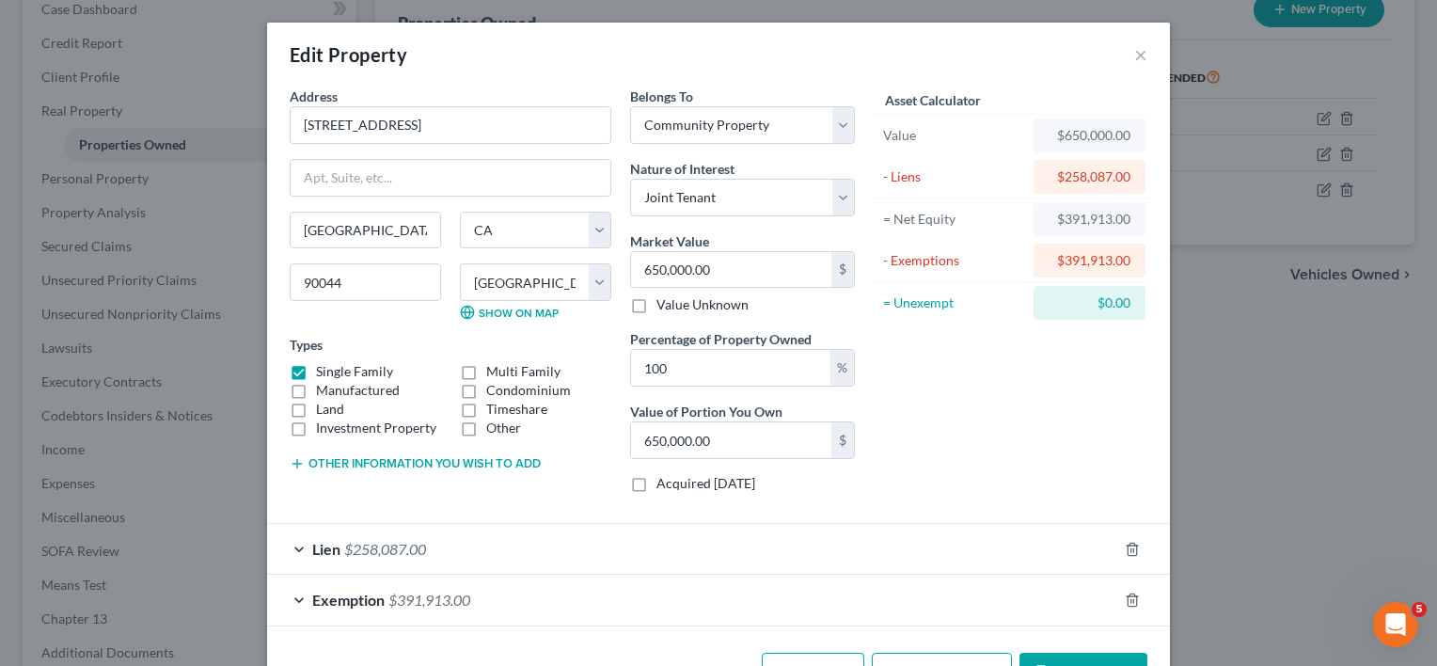
click at [383, 542] on span "$258,087.00" at bounding box center [385, 549] width 82 height 18
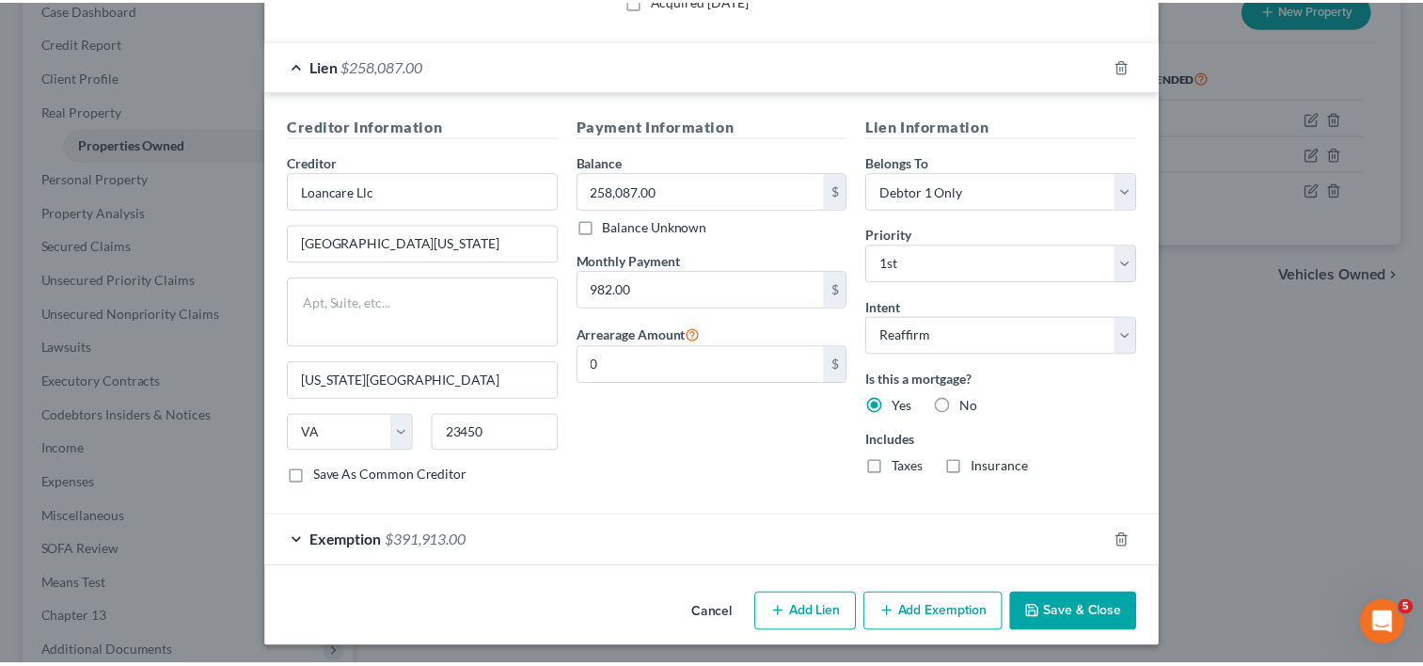
scroll to position [481, 0]
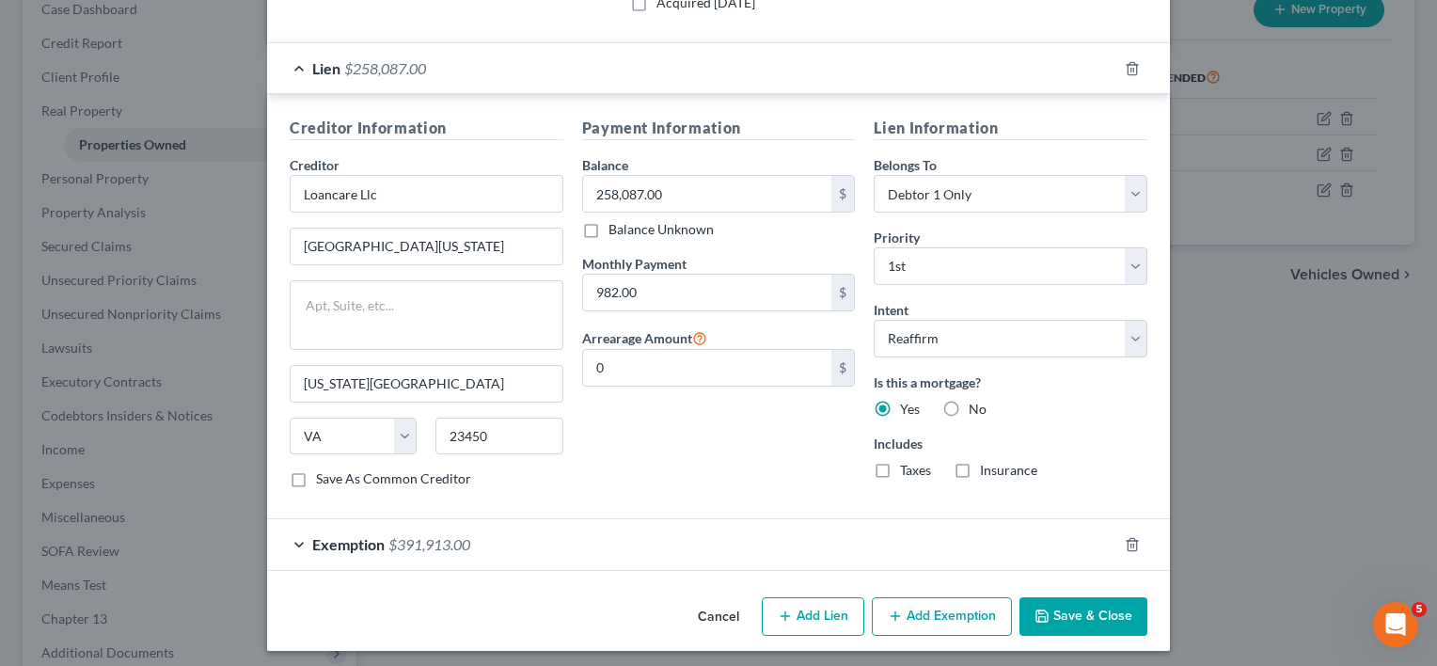
click at [1069, 607] on button "Save & Close" at bounding box center [1084, 617] width 128 height 40
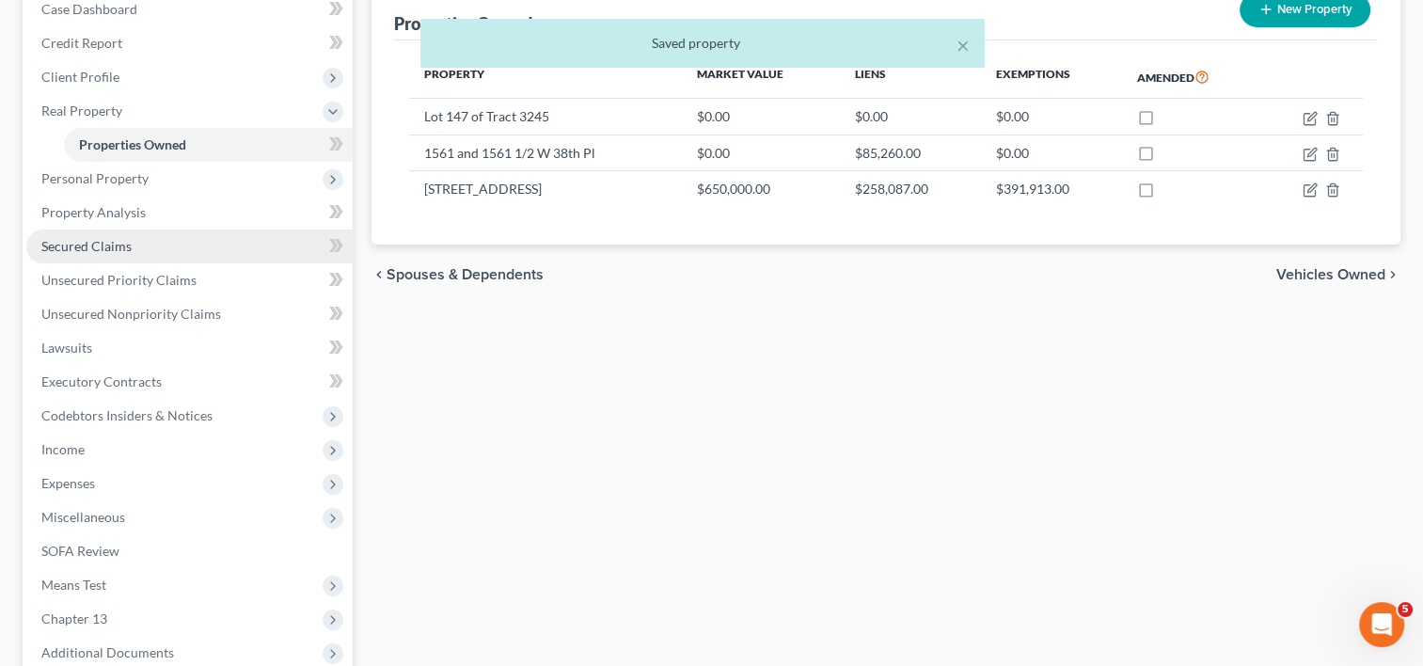
click at [70, 233] on link "Secured Claims" at bounding box center [189, 247] width 326 height 34
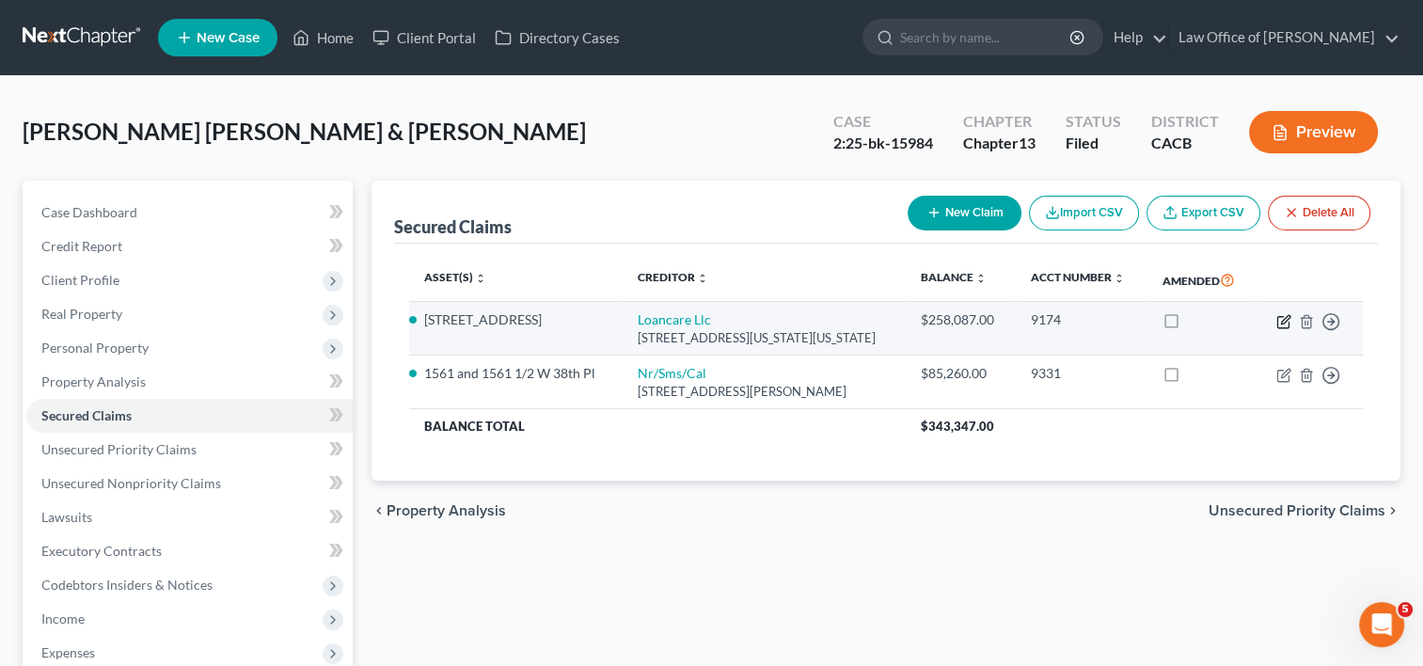
click at [1289, 319] on icon "button" at bounding box center [1284, 321] width 15 height 15
select select "48"
select select "2"
select select "0"
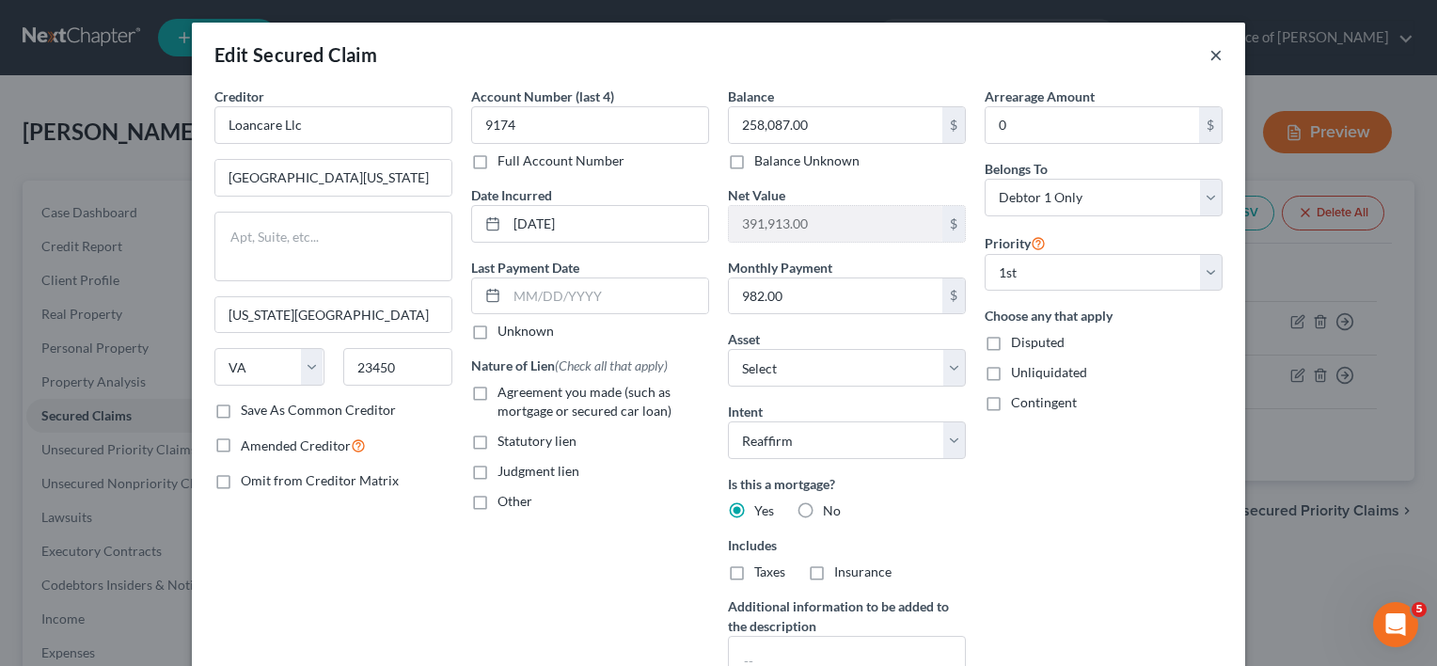
click at [1210, 57] on button "×" at bounding box center [1216, 54] width 13 height 23
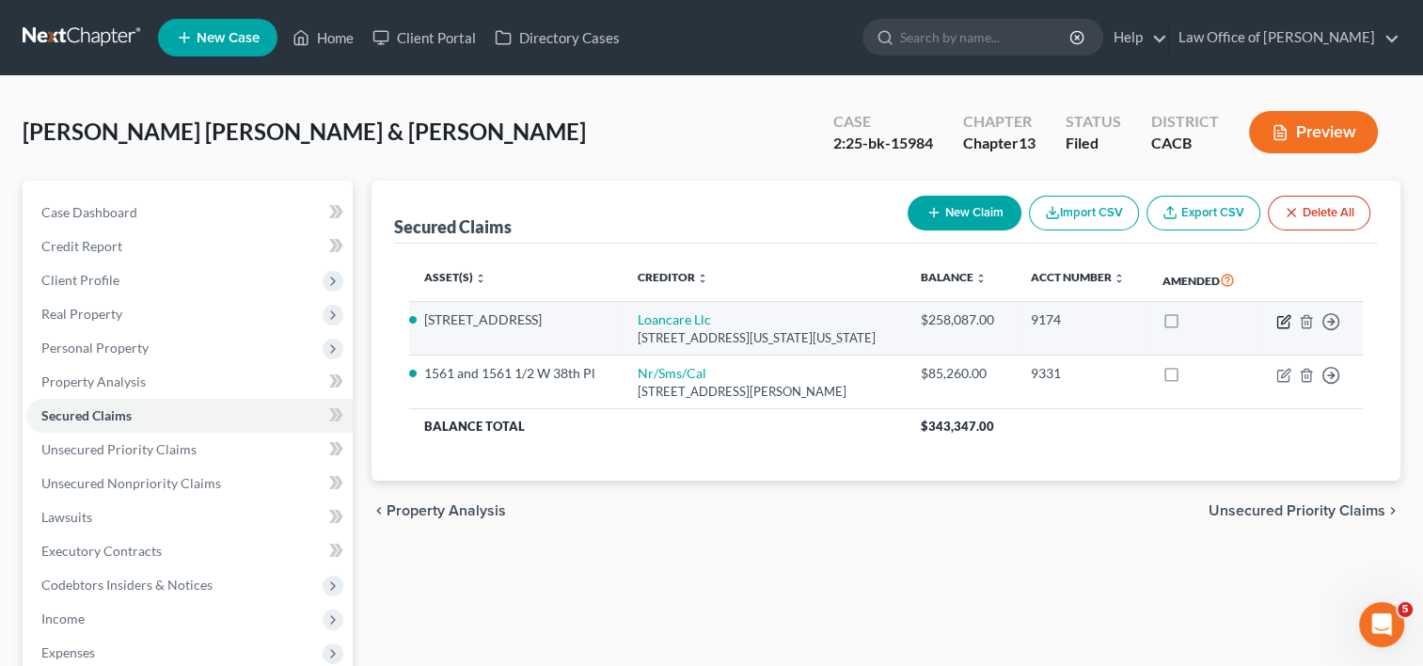
click at [1283, 320] on icon "button" at bounding box center [1284, 321] width 15 height 15
select select "48"
select select "13"
select select "2"
select select "0"
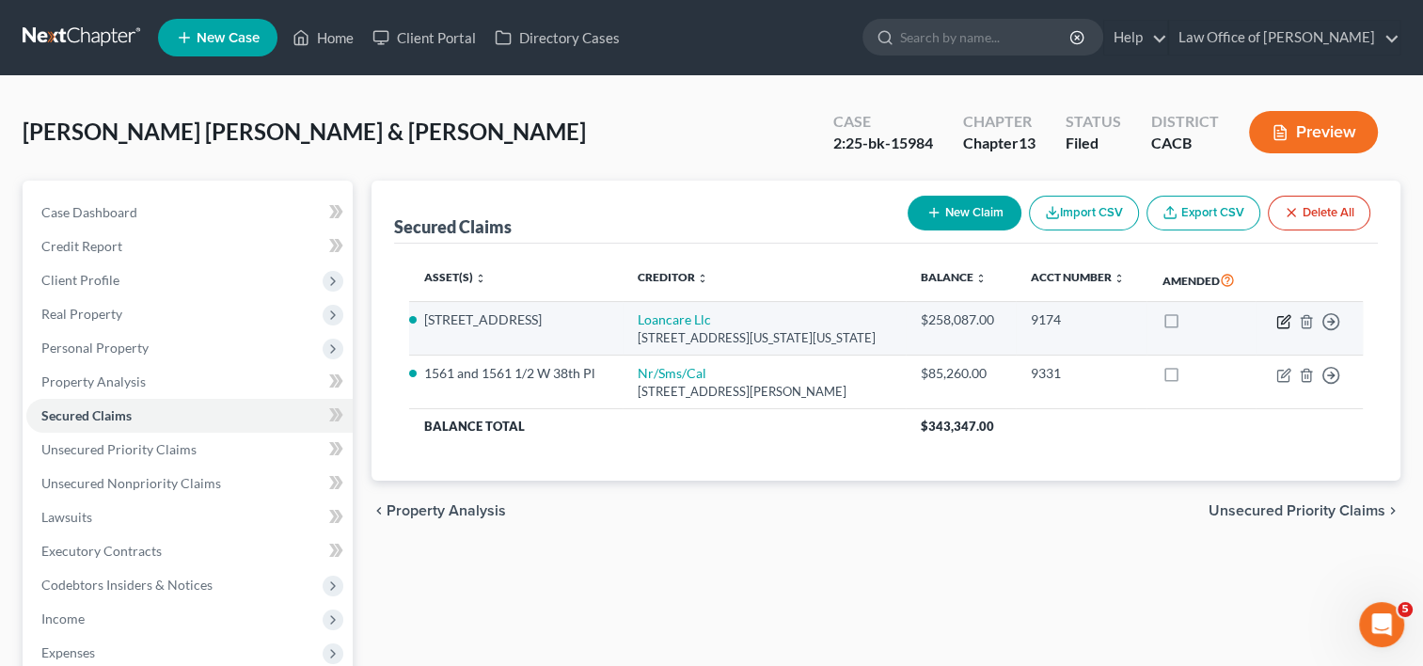
select select "0"
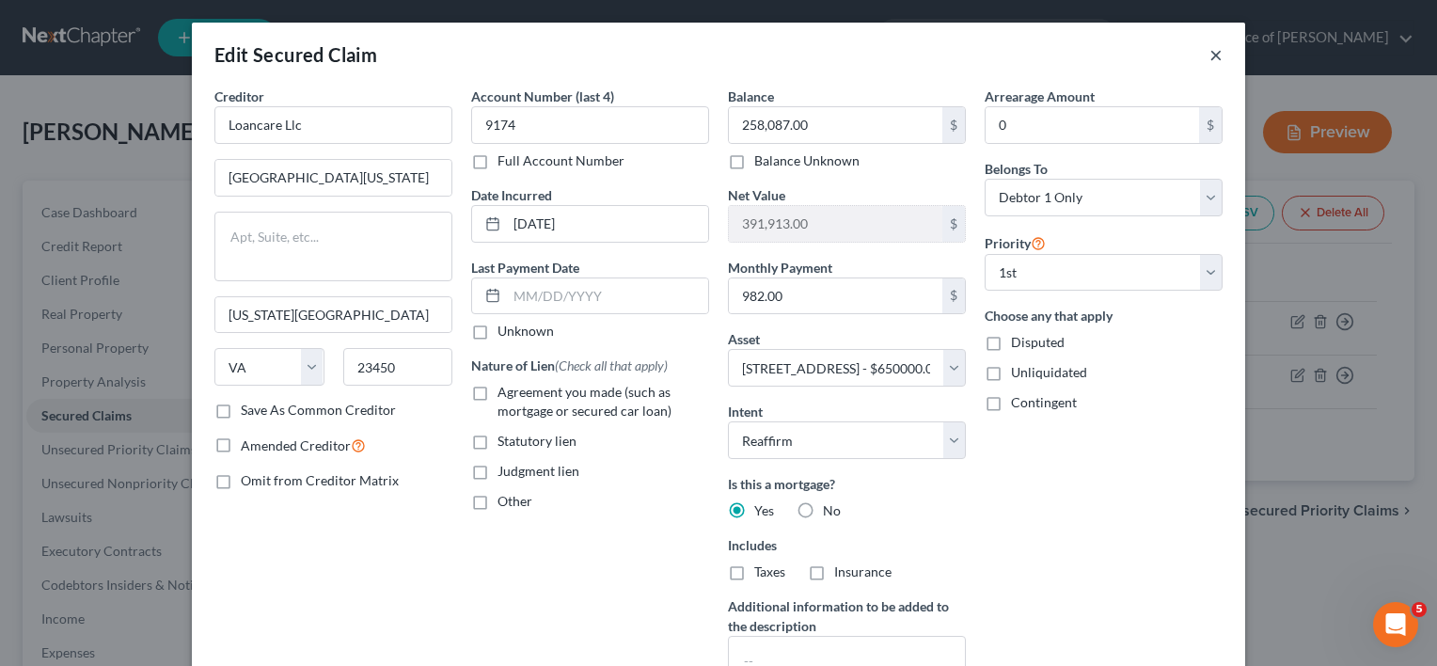
click at [1210, 52] on button "×" at bounding box center [1216, 54] width 13 height 23
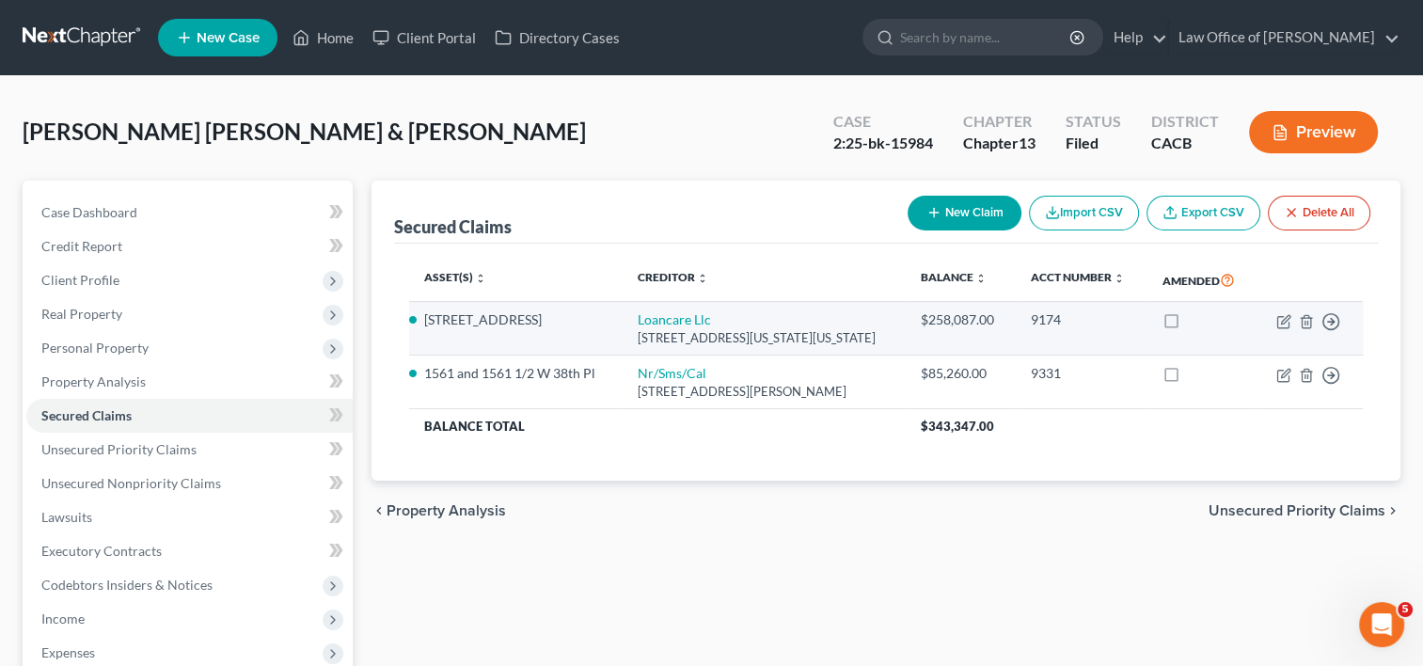
click at [1000, 313] on div "$258,087.00" at bounding box center [960, 319] width 79 height 19
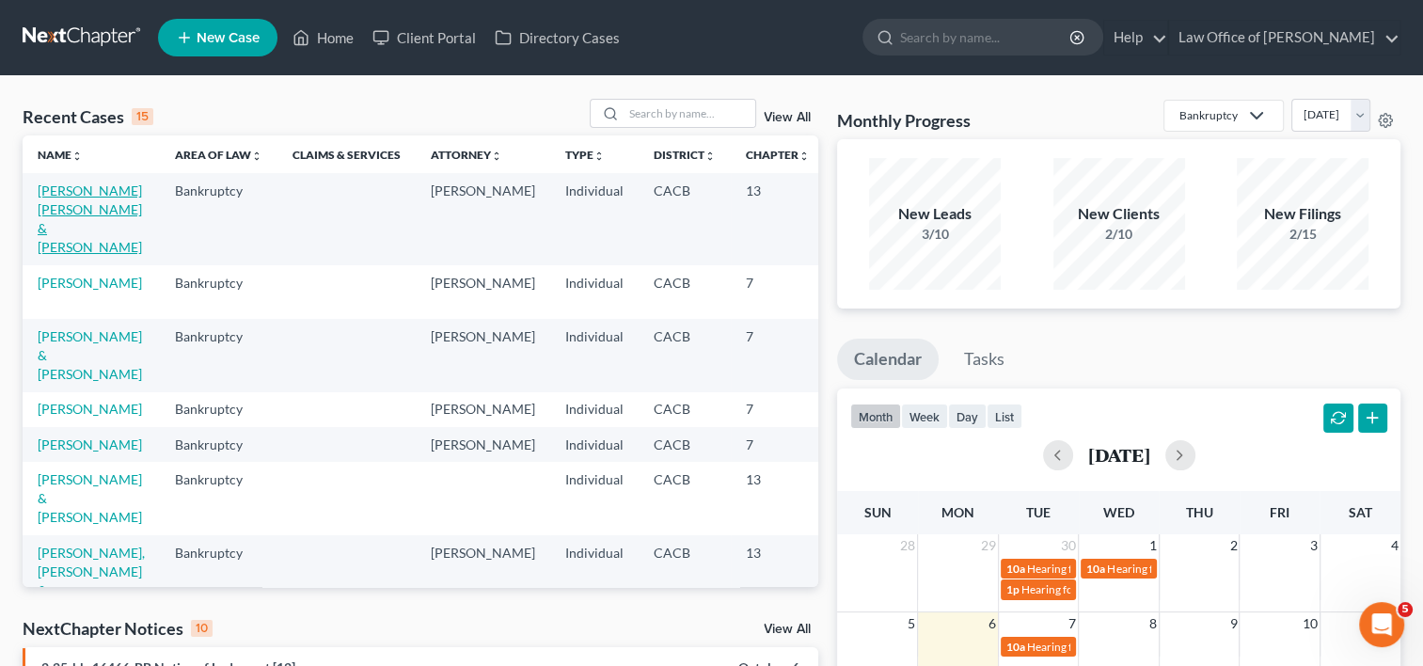
click at [62, 227] on link "[PERSON_NAME] [PERSON_NAME] & [PERSON_NAME]" at bounding box center [90, 218] width 104 height 72
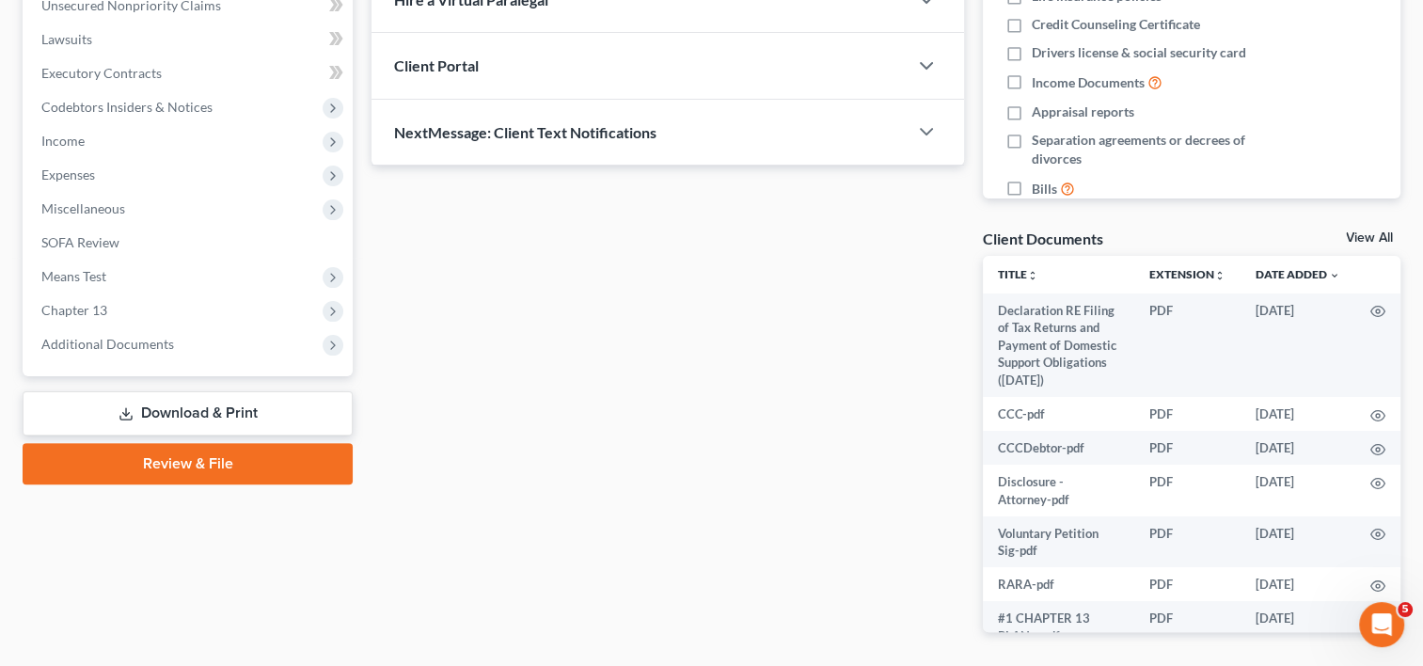
scroll to position [483, 0]
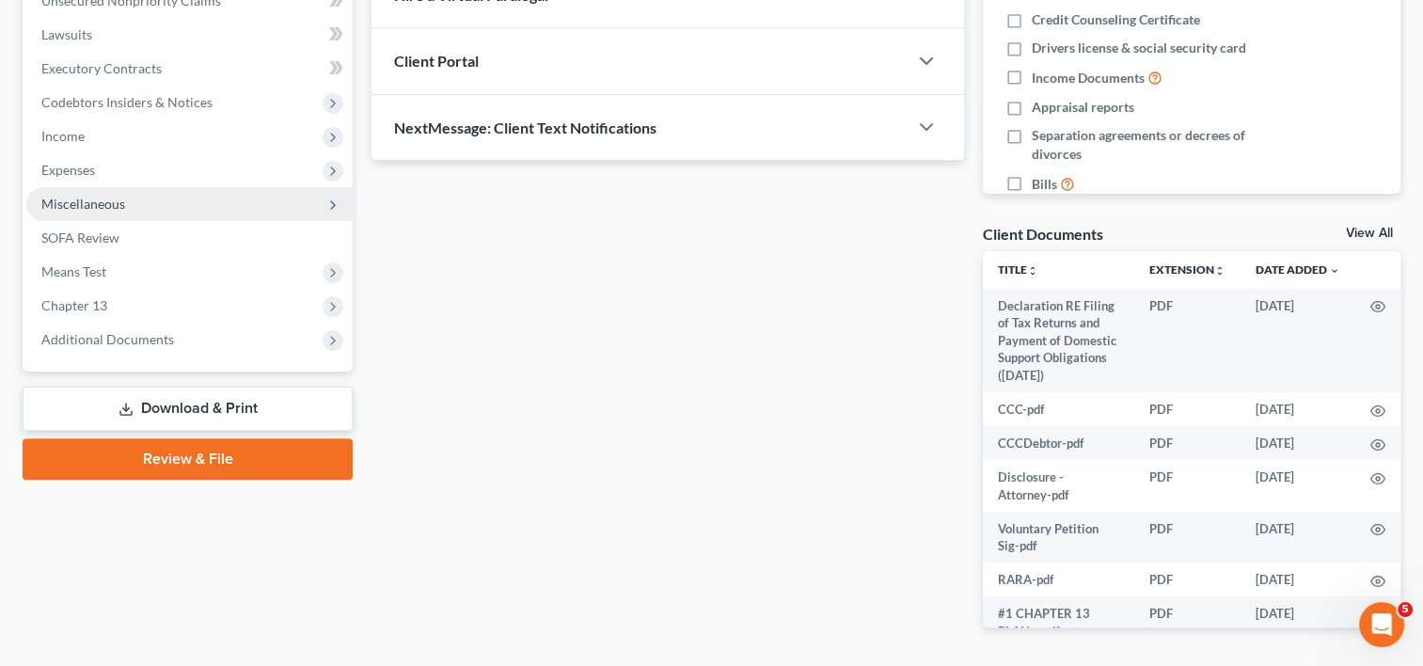
click at [87, 200] on span "Miscellaneous" at bounding box center [83, 204] width 84 height 16
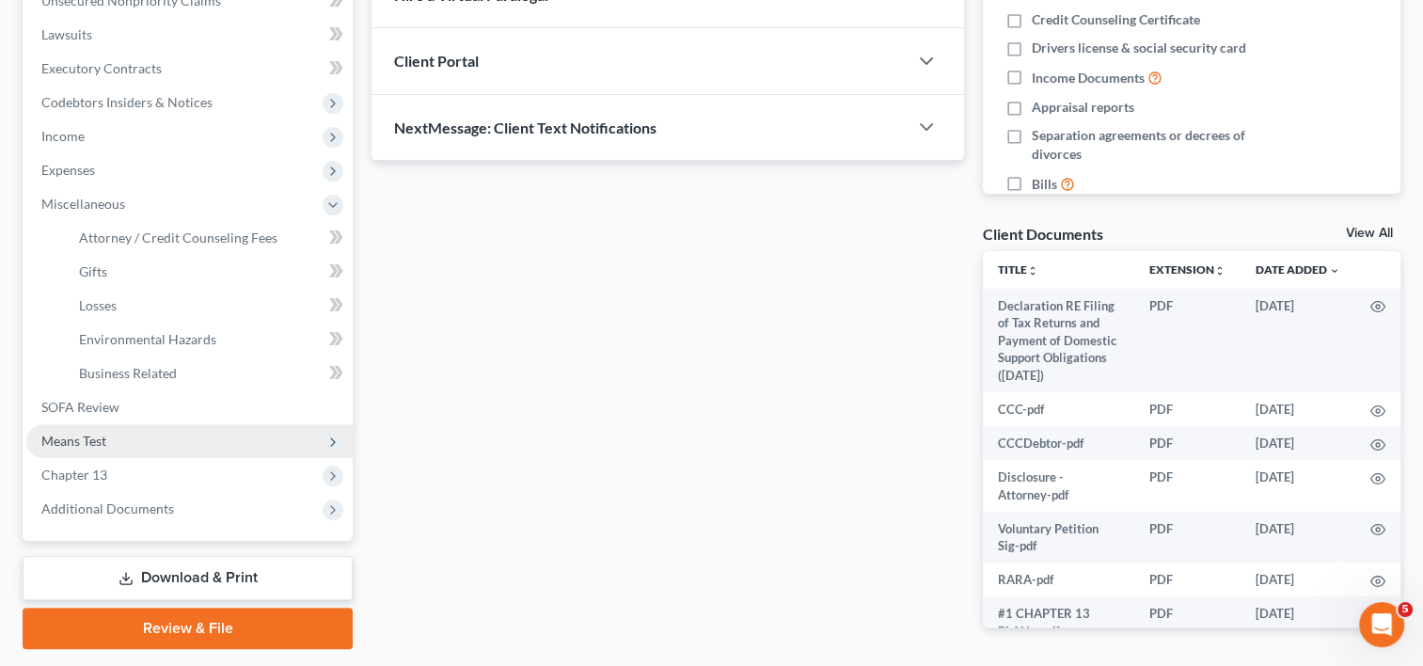
click at [93, 436] on span "Means Test" at bounding box center [73, 441] width 65 height 16
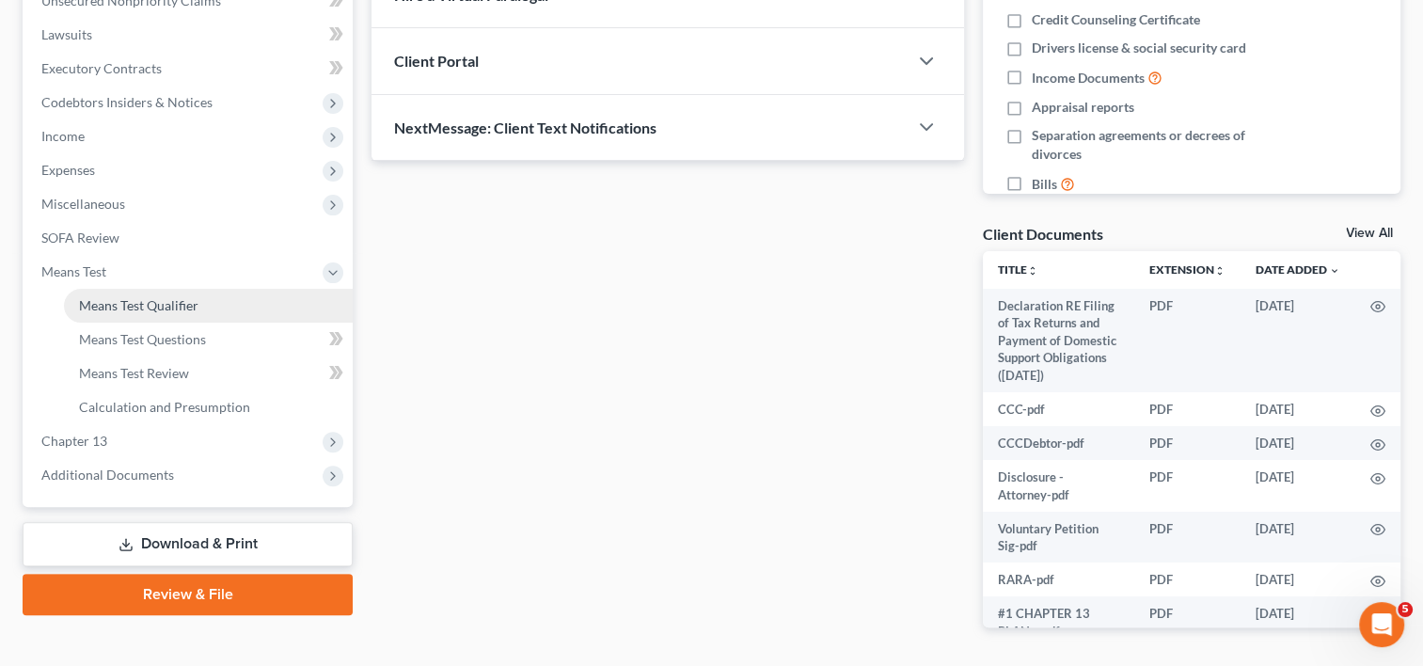
click at [162, 308] on span "Means Test Qualifier" at bounding box center [138, 305] width 119 height 16
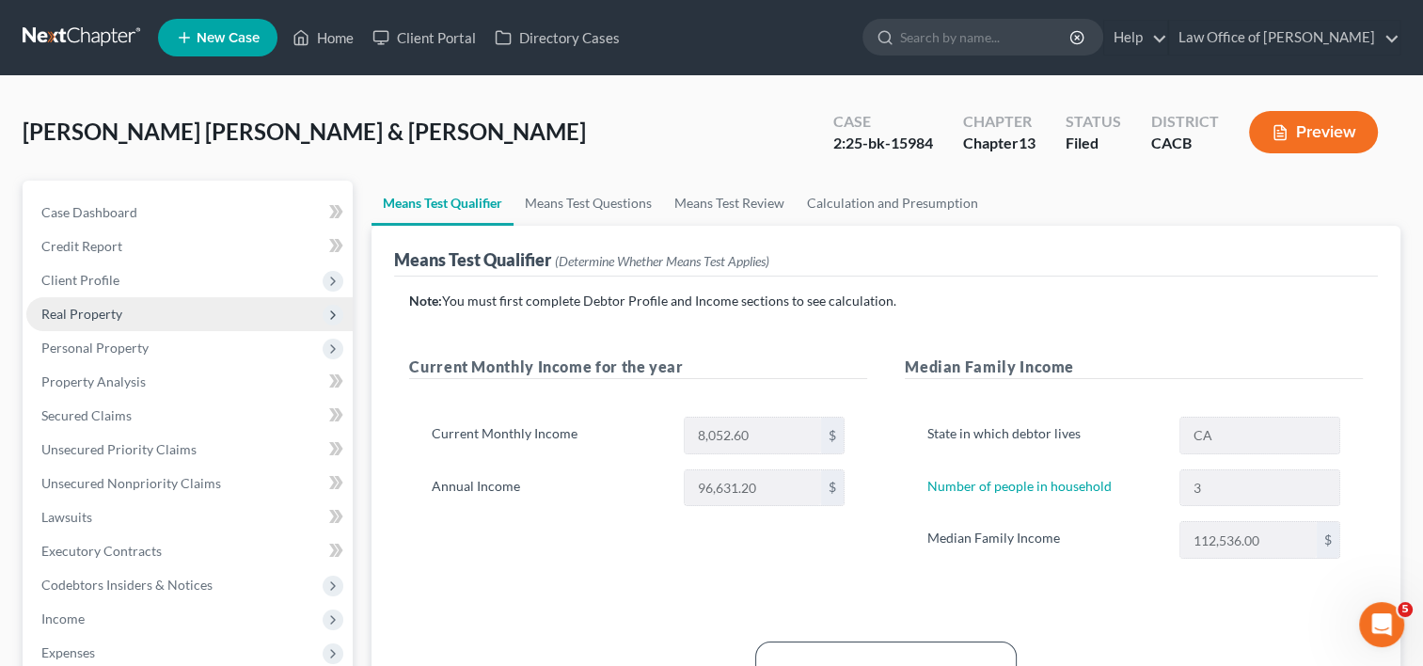
click at [85, 318] on span "Real Property" at bounding box center [81, 314] width 81 height 16
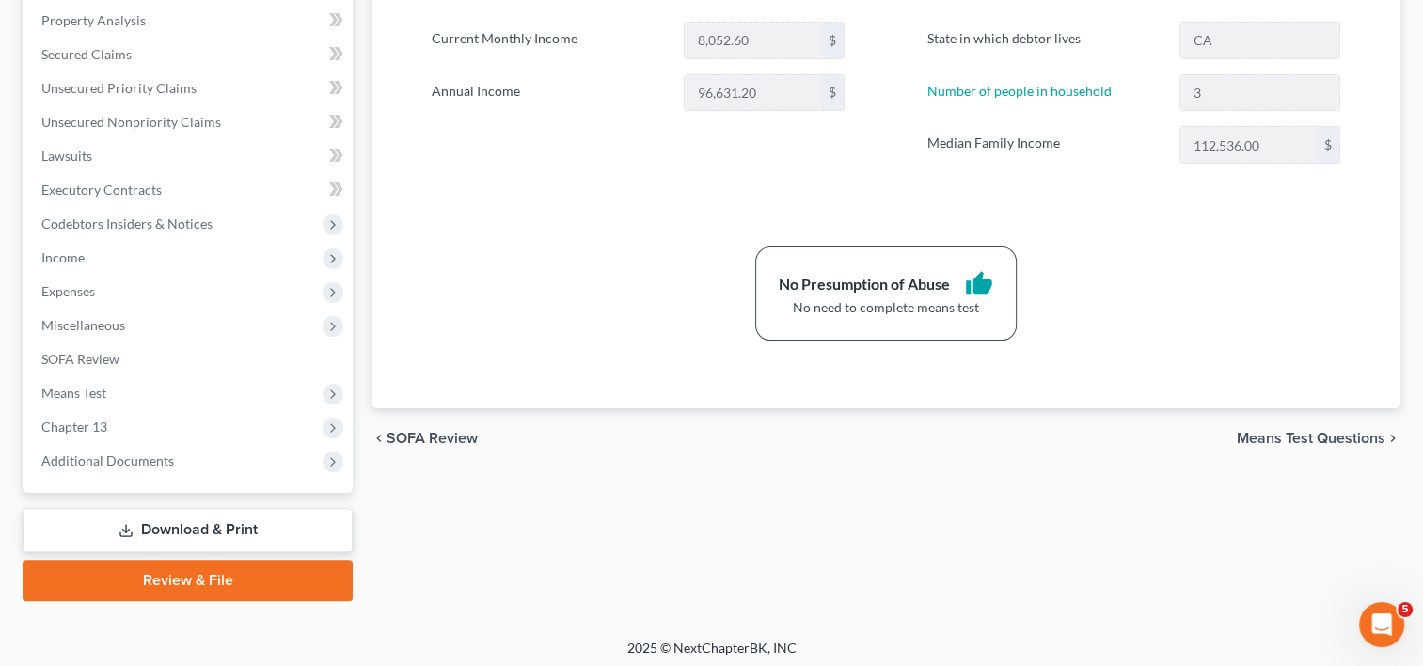
scroll to position [400, 0]
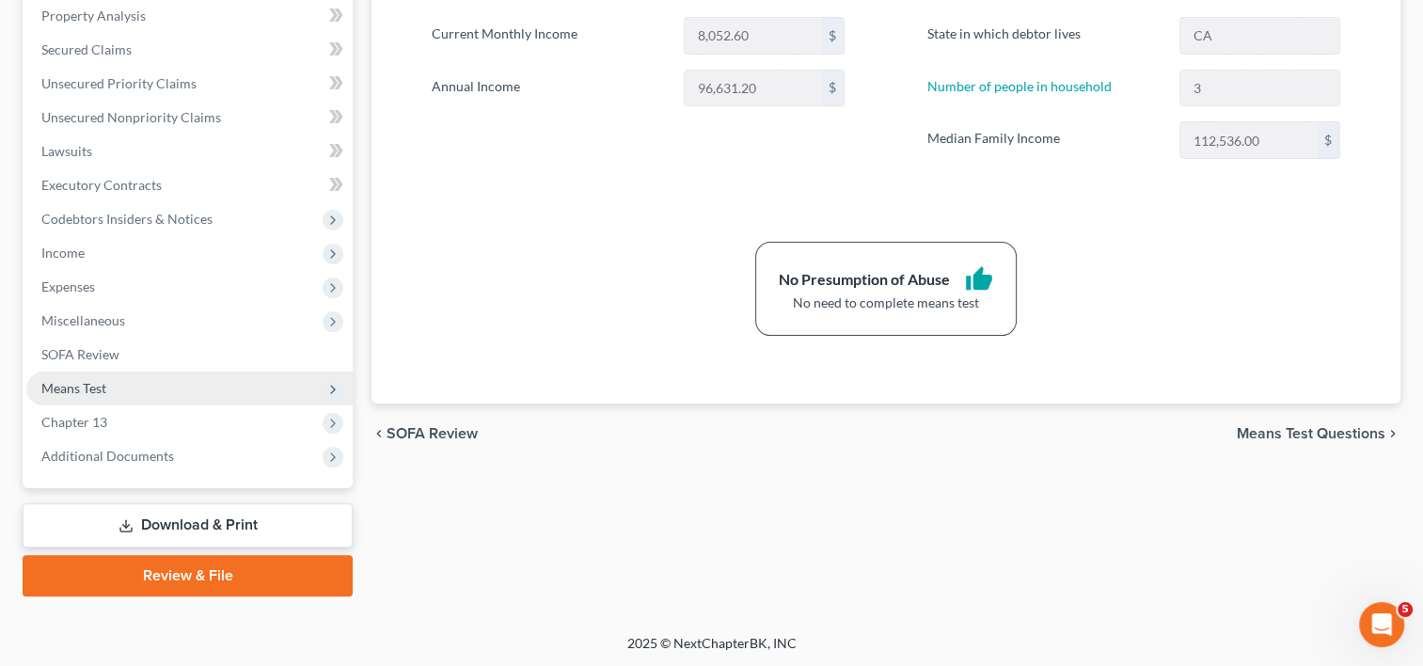
click at [108, 382] on span "Means Test" at bounding box center [189, 389] width 326 height 34
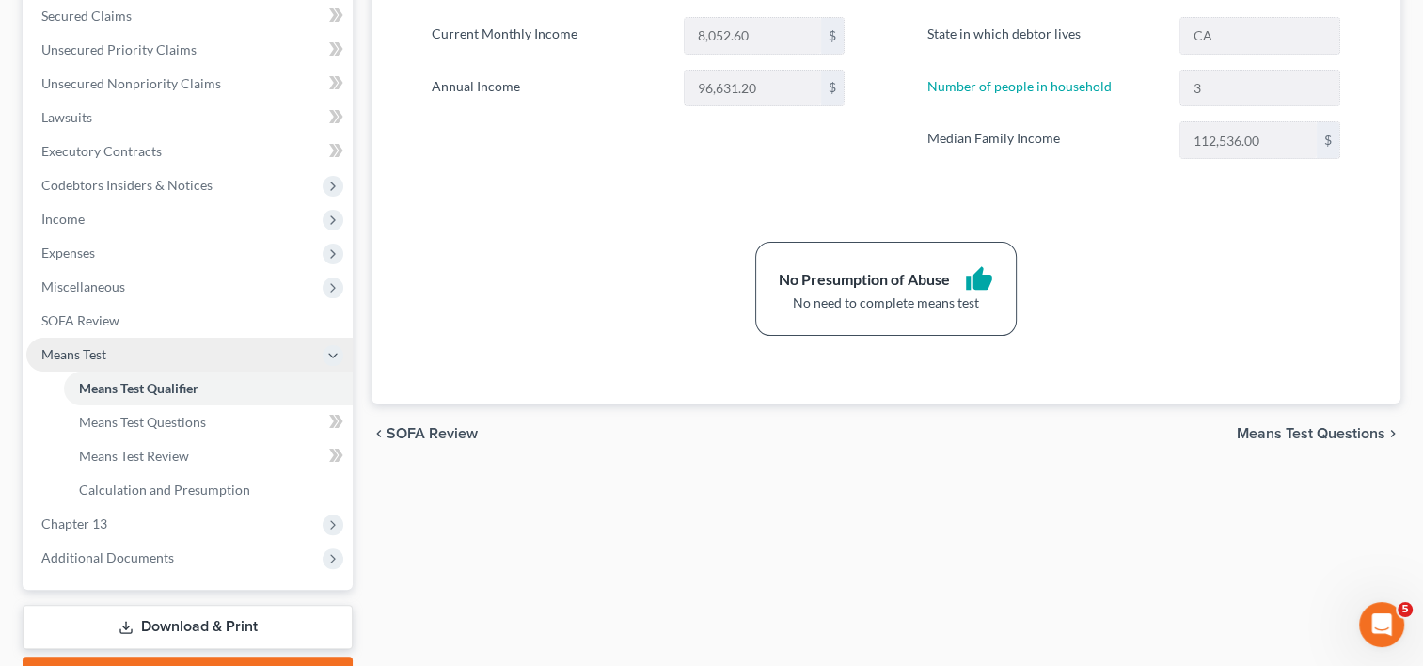
scroll to position [366, 0]
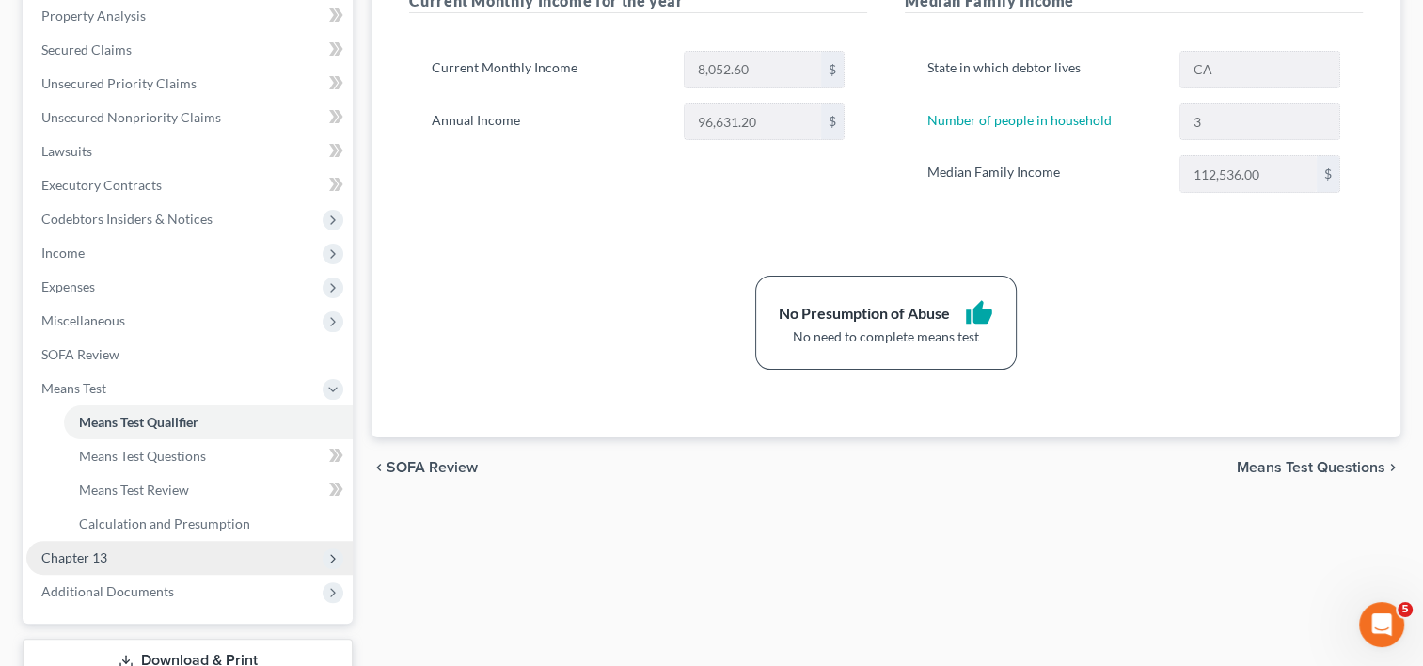
click at [103, 560] on span "Chapter 13" at bounding box center [74, 557] width 66 height 16
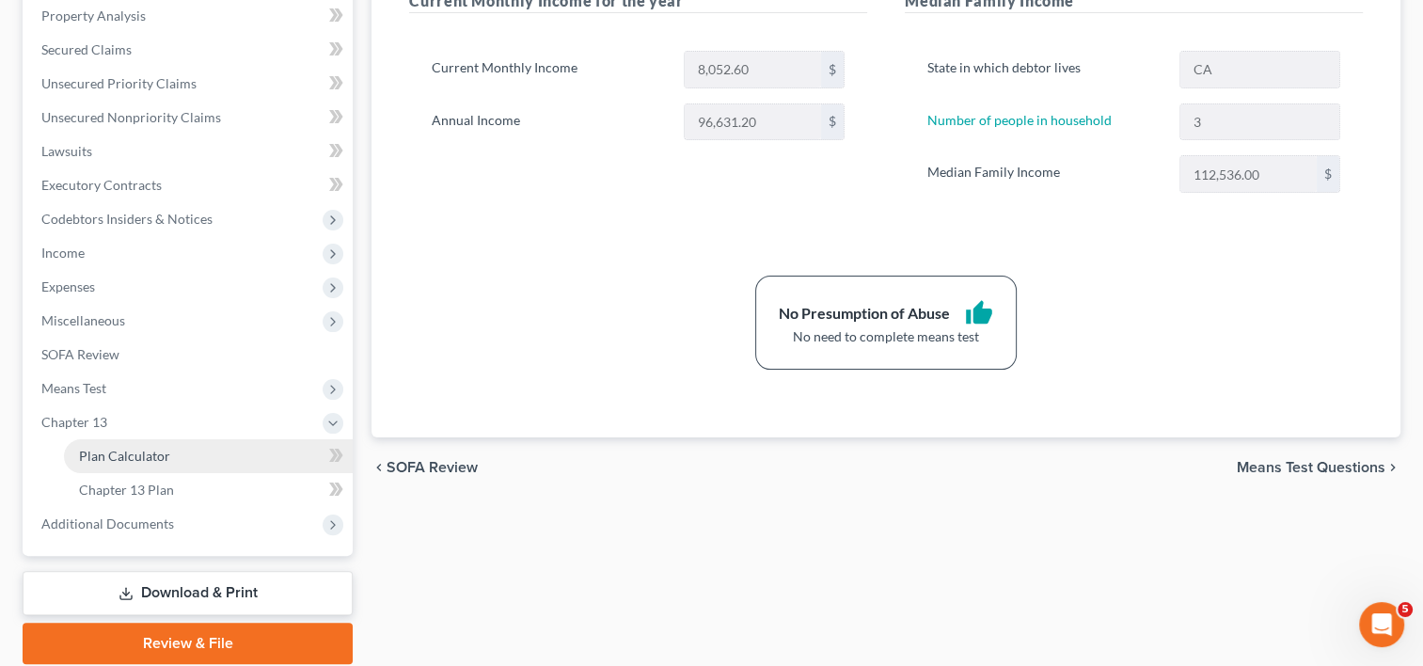
click at [149, 448] on span "Plan Calculator" at bounding box center [124, 456] width 91 height 16
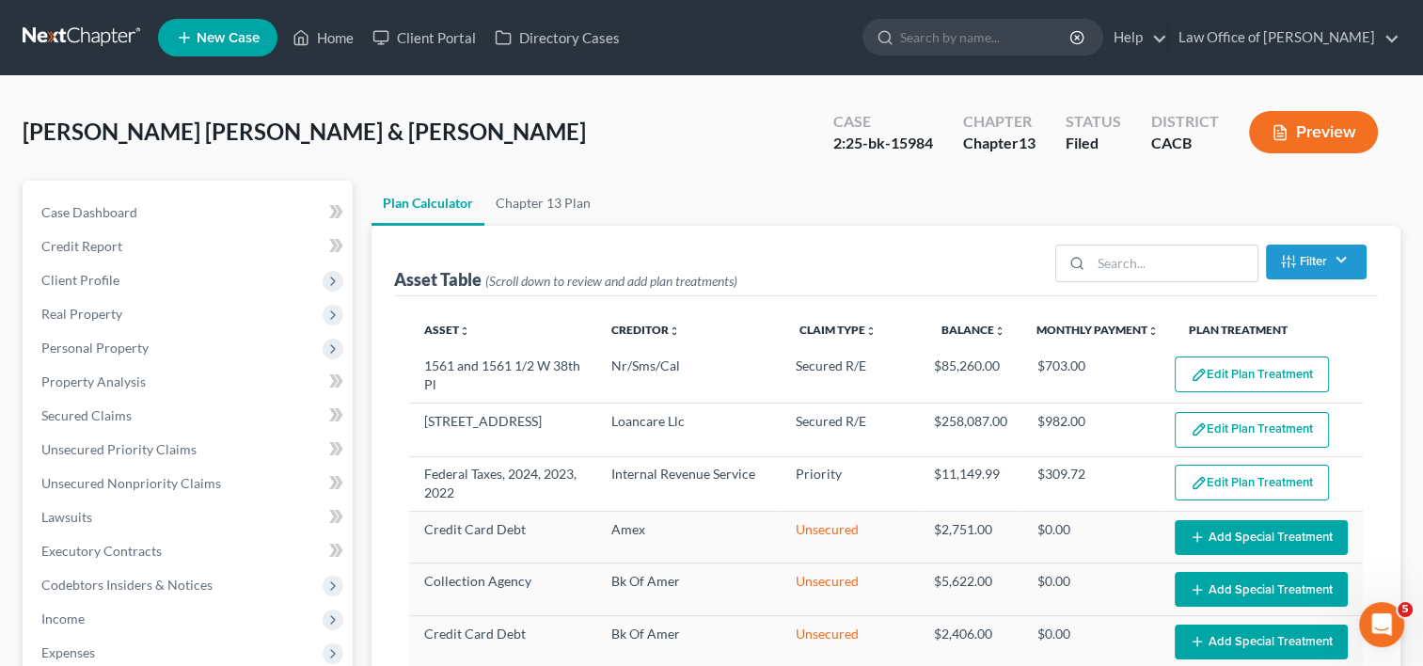
select select "35"
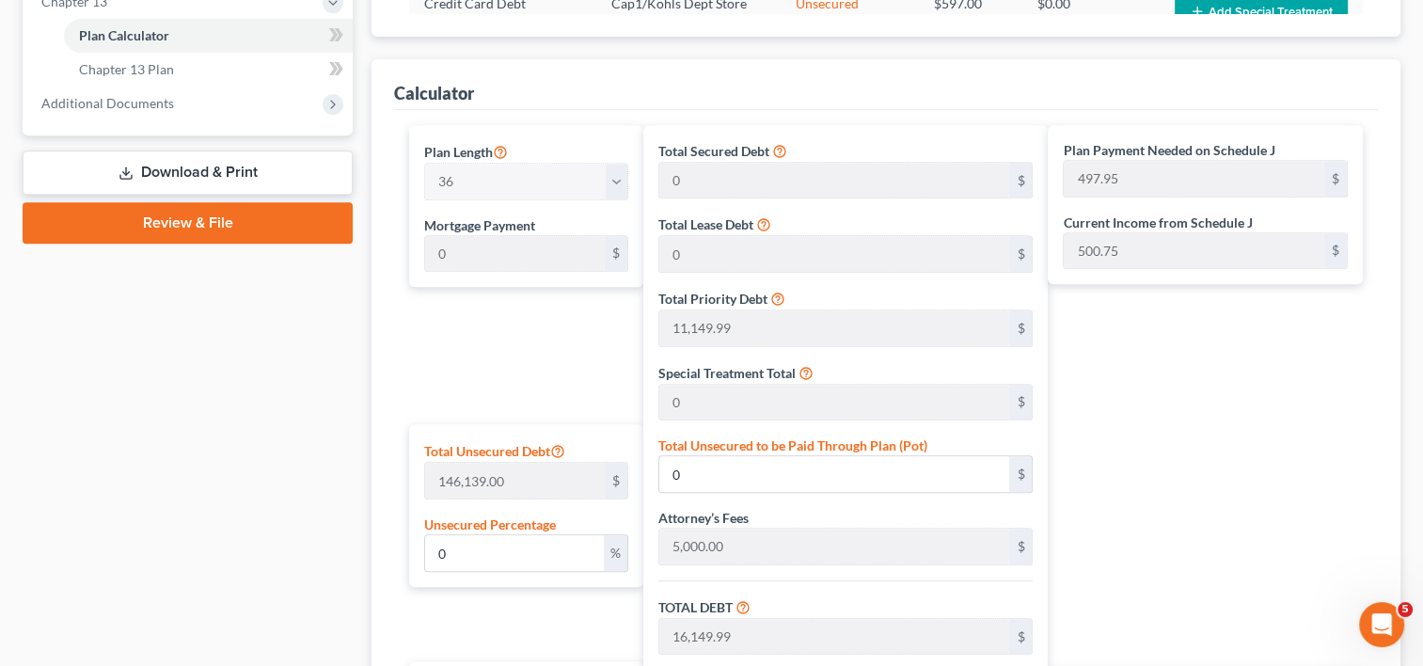
scroll to position [746, 0]
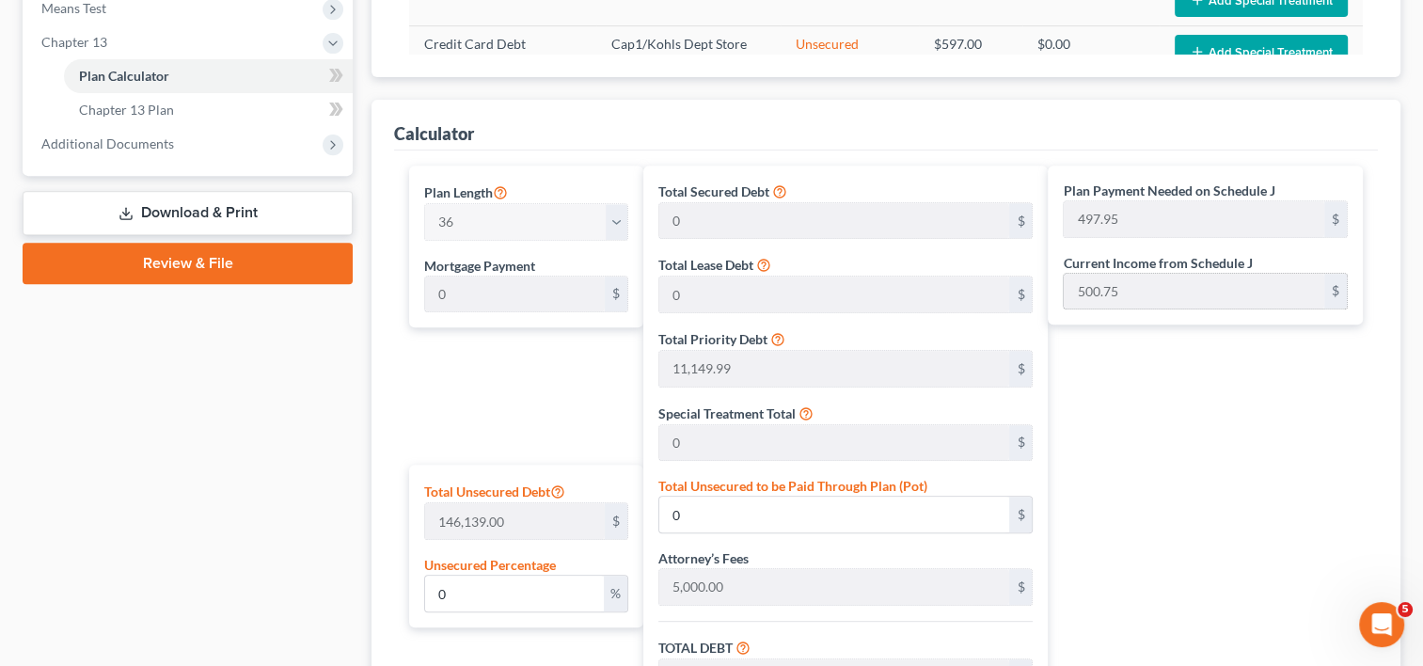
drag, startPoint x: 1358, startPoint y: 328, endPoint x: 1342, endPoint y: 278, distance: 52.4
click at [1342, 278] on div "Plan Payment Needed on Schedule J 497.95 $ Current Income from Schedule J 500.7…" at bounding box center [1210, 548] width 325 height 764
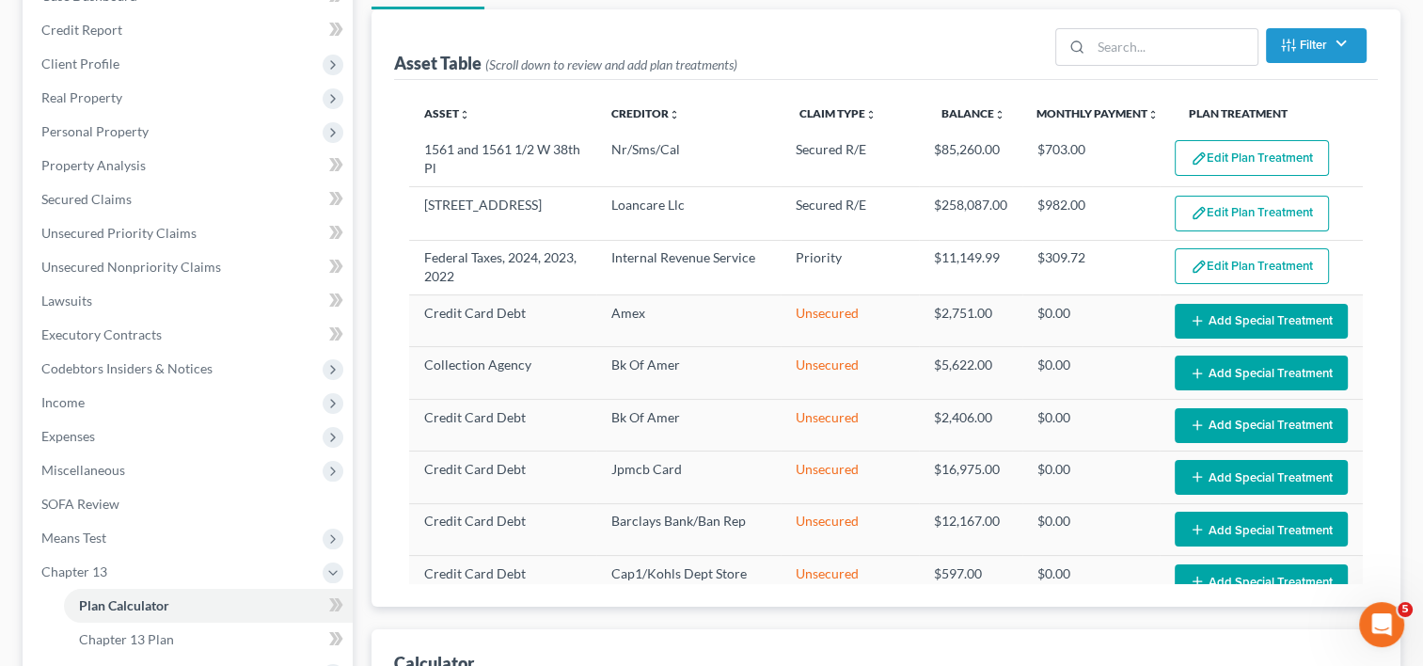
scroll to position [245, 0]
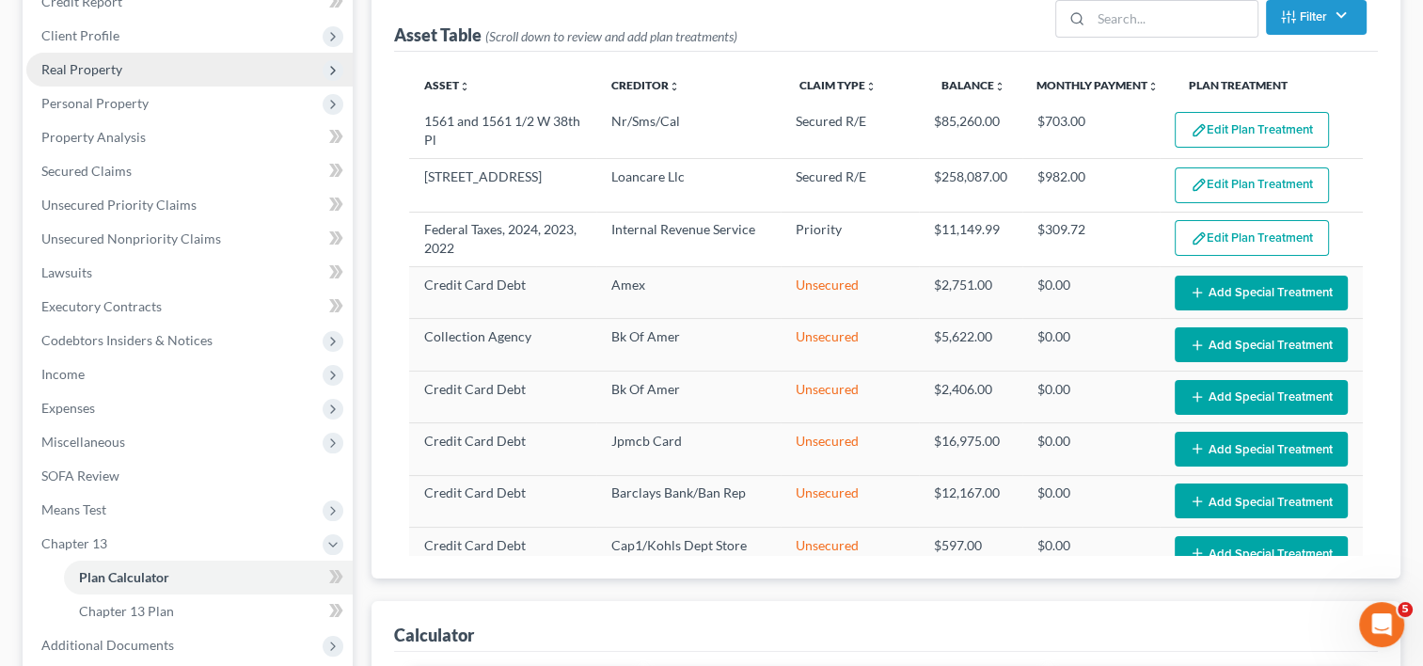
click at [86, 72] on span "Real Property" at bounding box center [81, 69] width 81 height 16
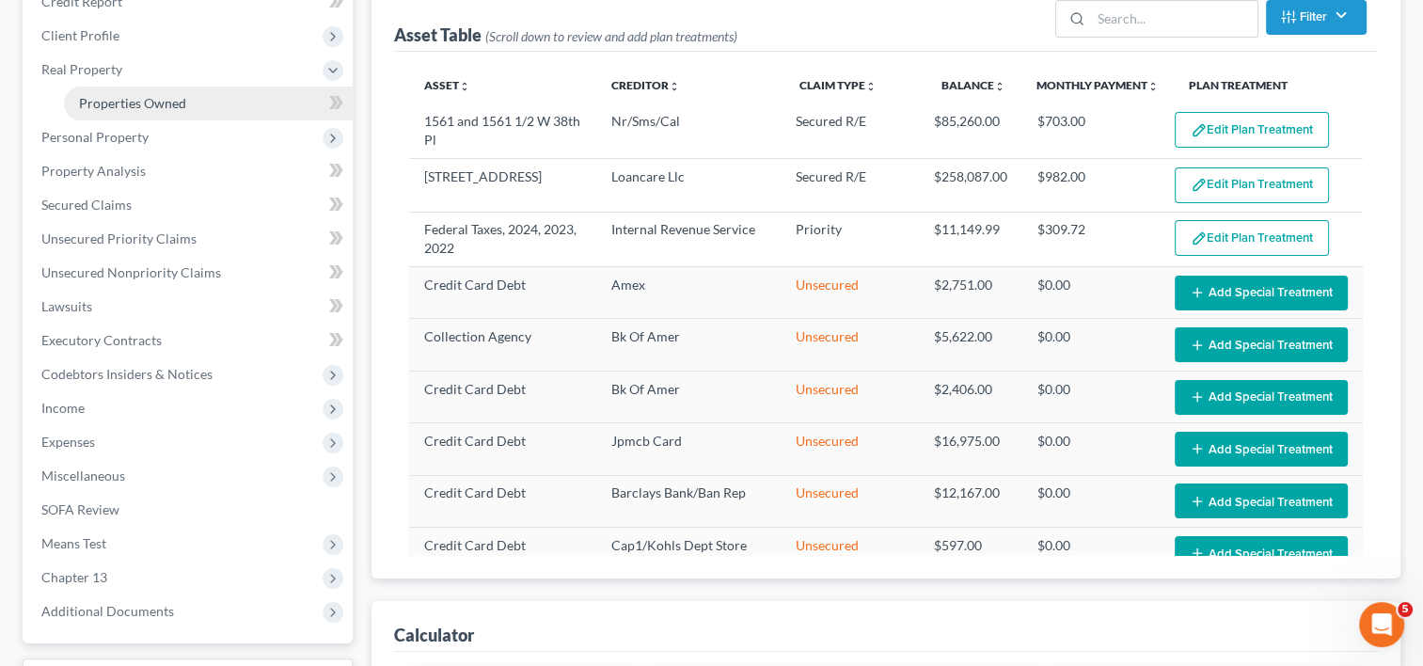
click at [99, 95] on span "Properties Owned" at bounding box center [132, 103] width 107 height 16
